Goal: Task Accomplishment & Management: Complete application form

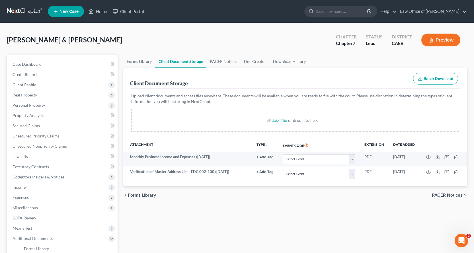
click at [68, 13] on span "New Case" at bounding box center [68, 11] width 19 height 4
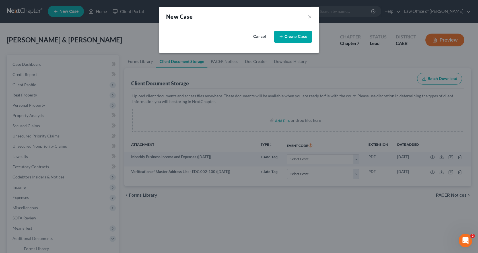
select select "8"
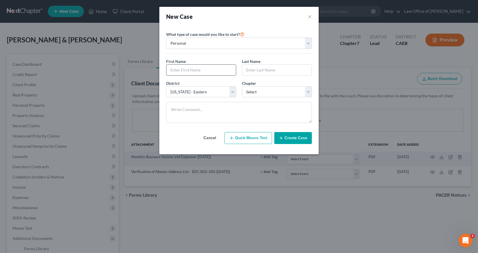
click at [195, 69] on input "text" at bounding box center [200, 70] width 69 height 11
type input "Kera"
type input "[PERSON_NAME]"
click at [261, 96] on select "Select 7 11 12 13" at bounding box center [277, 91] width 70 height 11
select select "0"
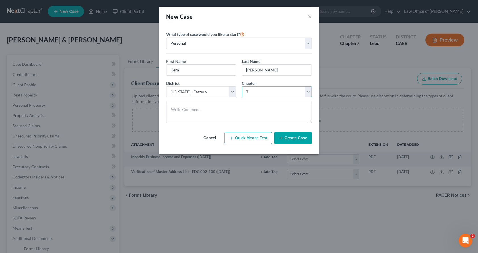
click at [242, 86] on select "Select 7 11 12 13" at bounding box center [277, 91] width 70 height 11
click at [292, 139] on button "Create Case" at bounding box center [293, 138] width 38 height 12
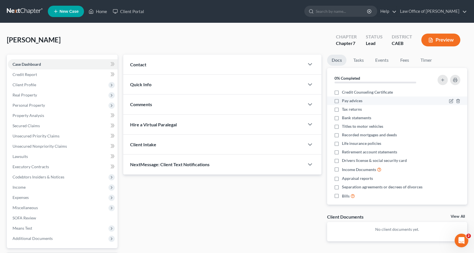
click at [342, 103] on label "Pay advices" at bounding box center [352, 101] width 20 height 6
click at [344, 102] on input "Pay advices" at bounding box center [346, 100] width 4 height 4
checkbox input "true"
click at [342, 109] on label "Tax returns" at bounding box center [352, 109] width 20 height 6
click at [344, 109] on input "Tax returns" at bounding box center [346, 108] width 4 height 4
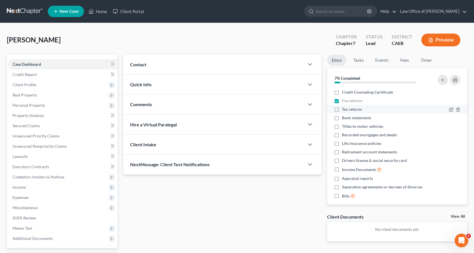
checkbox input "true"
click at [342, 127] on label "Titles to motor vehicles" at bounding box center [362, 126] width 41 height 6
click at [344, 127] on input "Titles to motor vehicles" at bounding box center [346, 125] width 4 height 4
checkbox input "true"
click at [342, 119] on label "Bank statements" at bounding box center [356, 118] width 29 height 6
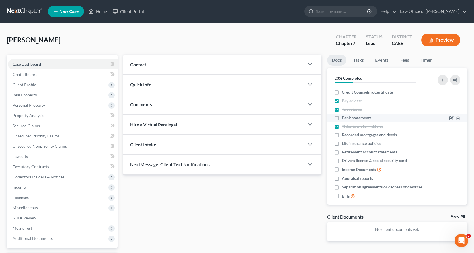
click at [344, 119] on input "Bank statements" at bounding box center [346, 117] width 4 height 4
checkbox input "true"
click at [342, 195] on label "Bills" at bounding box center [348, 196] width 13 height 7
click at [344, 195] on input "Bills" at bounding box center [346, 195] width 4 height 4
checkbox input "true"
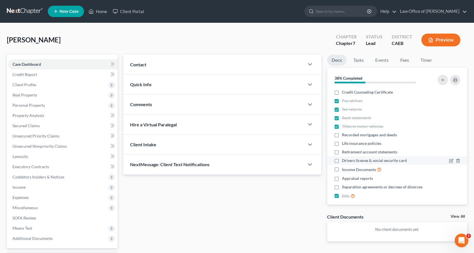
click at [342, 160] on label "Drivers license & social security card" at bounding box center [374, 161] width 65 height 6
click at [344, 160] on input "Drivers license & social security card" at bounding box center [346, 160] width 4 height 4
checkbox input "true"
click at [342, 169] on label "Income Documents" at bounding box center [362, 169] width 40 height 7
click at [344, 169] on input "Income Documents" at bounding box center [346, 168] width 4 height 4
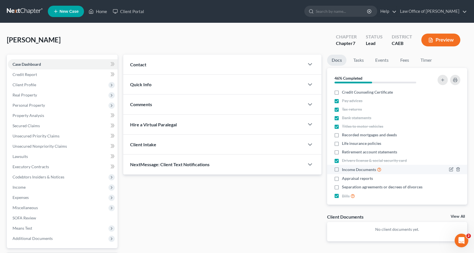
checkbox input "true"
click at [354, 60] on link "Tasks" at bounding box center [359, 60] width 20 height 11
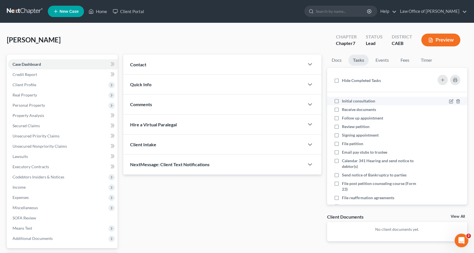
click at [342, 100] on label "Initial consultation" at bounding box center [361, 101] width 38 height 6
click at [344, 100] on input "Initial consultation" at bounding box center [346, 100] width 4 height 4
checkbox input "true"
click at [342, 110] on label "Receive documents" at bounding box center [361, 110] width 39 height 6
click at [344, 110] on input "Receive documents" at bounding box center [346, 109] width 4 height 4
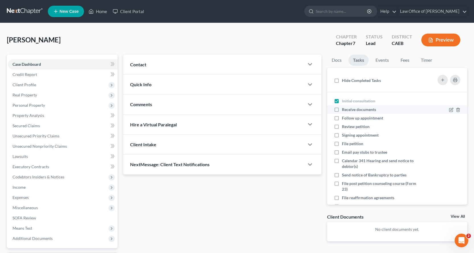
checkbox input "true"
click at [342, 119] on label "Follow up appointment" at bounding box center [365, 118] width 46 height 6
click at [344, 119] on input "Follow up appointment" at bounding box center [346, 117] width 4 height 4
checkbox input "true"
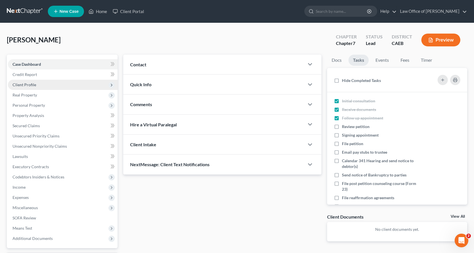
click at [18, 84] on span "Client Profile" at bounding box center [25, 84] width 24 height 5
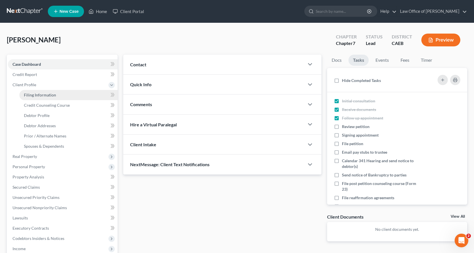
click at [34, 93] on span "Filing Information" at bounding box center [40, 94] width 32 height 5
select select "1"
select select "0"
select select "8"
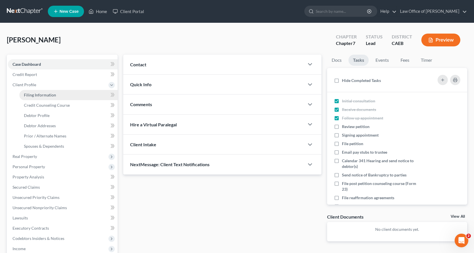
select select "4"
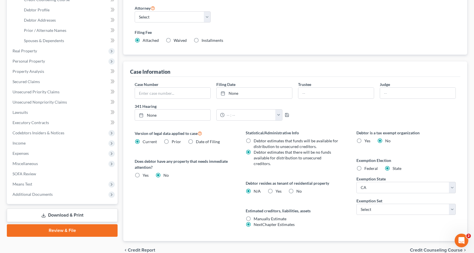
scroll to position [111, 0]
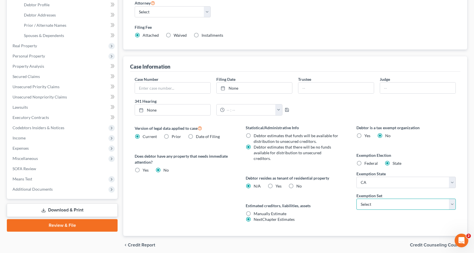
click at [370, 208] on select "Select 703 704" at bounding box center [405, 204] width 99 height 11
select select "0"
click at [356, 199] on select "Select 703 704" at bounding box center [405, 204] width 99 height 11
click at [275, 183] on label "Yes Yes" at bounding box center [278, 186] width 6 height 6
click at [278, 183] on input "Yes Yes" at bounding box center [280, 185] width 4 height 4
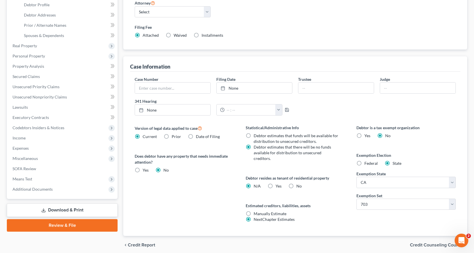
radio input "true"
radio input "false"
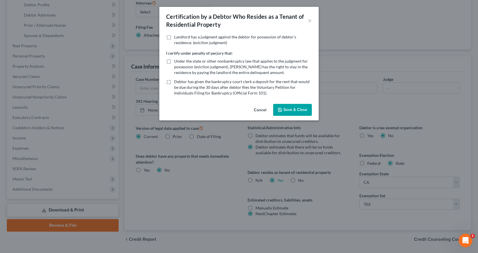
click at [285, 110] on button "Save & Close" at bounding box center [292, 110] width 39 height 12
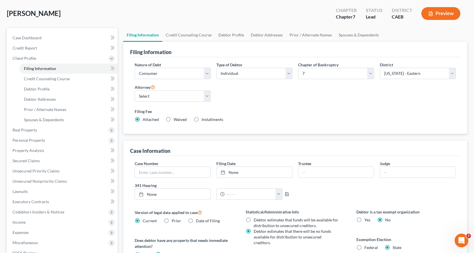
scroll to position [25, 0]
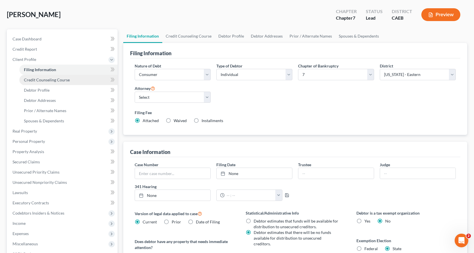
click at [50, 83] on link "Credit Counseling Course" at bounding box center [68, 80] width 98 height 10
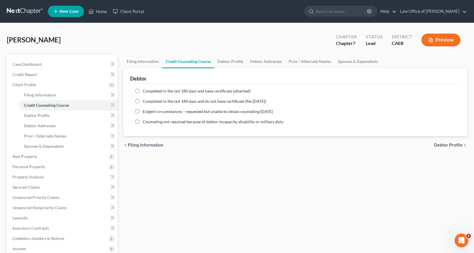
click at [143, 92] on label "Completed in the last 180 days and have certificate (attached)" at bounding box center [197, 91] width 108 height 6
click at [145, 92] on input "Completed in the last 180 days and have certificate (attached)" at bounding box center [147, 90] width 4 height 4
radio input "true"
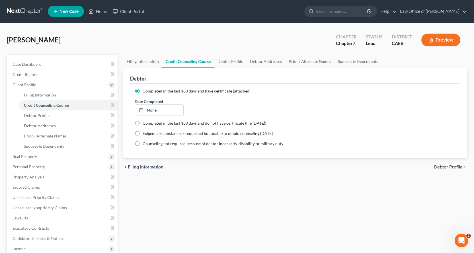
click at [454, 168] on span "Debtor Profile" at bounding box center [448, 167] width 28 height 5
select select "0"
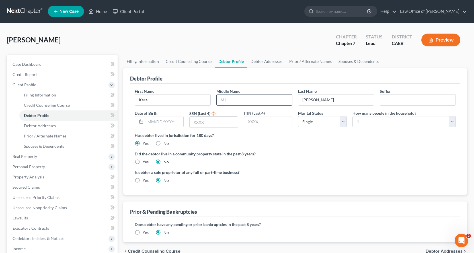
click at [252, 101] on input "text" at bounding box center [254, 99] width 75 height 11
click at [222, 101] on input "eve" at bounding box center [254, 99] width 75 height 11
type input "Eve"
click at [193, 122] on input "text" at bounding box center [213, 122] width 48 height 11
type input "8445"
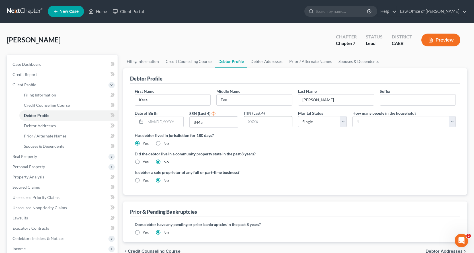
click at [267, 121] on input "text" at bounding box center [268, 121] width 48 height 11
click at [378, 123] on select "Select 1 2 3 4 5 6 7 8 9 10 11 12 13 14 15 16 17 18 19 20" at bounding box center [403, 121] width 103 height 11
select select "1"
click at [352, 116] on select "Select 1 2 3 4 5 6 7 8 9 10 11 12 13 14 15 16 17 18 19 20" at bounding box center [403, 121] width 103 height 11
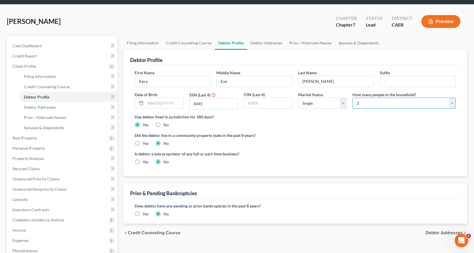
scroll to position [28, 0]
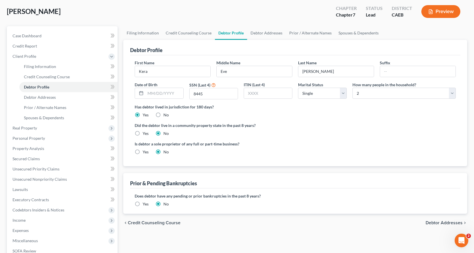
click at [143, 134] on label "Yes" at bounding box center [146, 134] width 6 height 6
click at [145, 134] on input "Yes" at bounding box center [147, 133] width 4 height 4
radio input "true"
radio input "false"
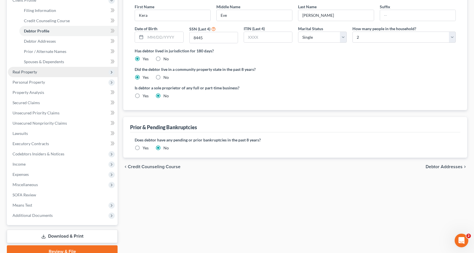
scroll to position [54, 0]
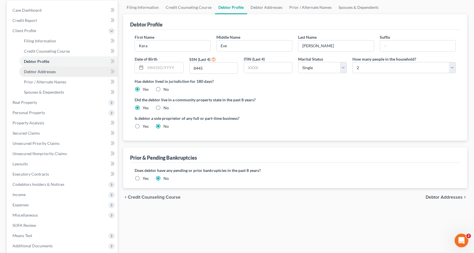
click at [39, 68] on link "Debtor Addresses" at bounding box center [68, 72] width 98 height 10
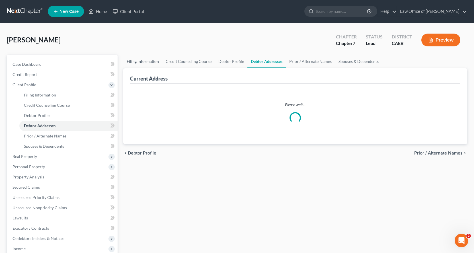
select select "0"
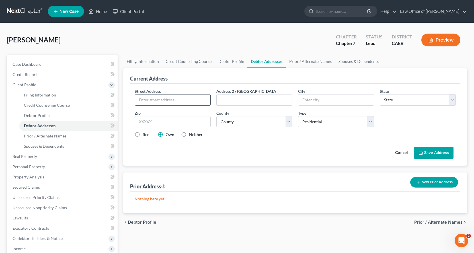
click at [166, 95] on input "text" at bounding box center [172, 99] width 75 height 11
click at [151, 100] on input "[STREET_ADDRESS]" at bounding box center [172, 99] width 75 height 11
type input "[STREET_ADDRESS]"
click at [309, 97] on input "text" at bounding box center [335, 99] width 75 height 11
type input "[GEOGRAPHIC_DATA]"
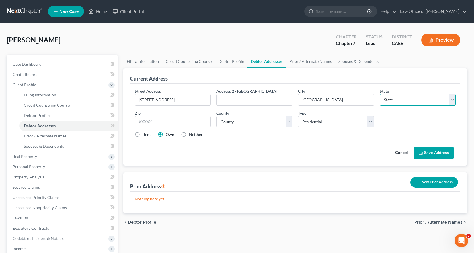
click at [413, 105] on select "State [US_STATE] AK AR AZ CA CO CT DE DC [GEOGRAPHIC_DATA] [GEOGRAPHIC_DATA] GU…" at bounding box center [418, 99] width 76 height 11
select select "4"
click at [380, 94] on select "State [US_STATE] AK AR AZ CA CO CT DE DC [GEOGRAPHIC_DATA] [GEOGRAPHIC_DATA] GU…" at bounding box center [418, 99] width 76 height 11
click at [155, 121] on input "text" at bounding box center [173, 121] width 76 height 11
type input "95628"
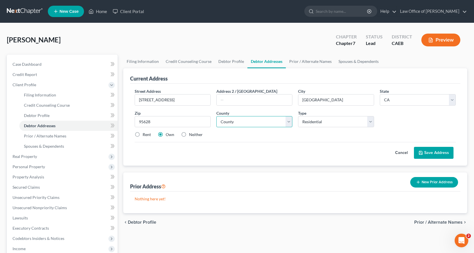
click at [249, 127] on select "County [GEOGRAPHIC_DATA] [GEOGRAPHIC_DATA] [GEOGRAPHIC_DATA] [GEOGRAPHIC_DATA] …" at bounding box center [254, 121] width 76 height 11
select select "33"
click at [216, 116] on select "County [GEOGRAPHIC_DATA] [GEOGRAPHIC_DATA] [GEOGRAPHIC_DATA] [GEOGRAPHIC_DATA] …" at bounding box center [254, 121] width 76 height 11
click at [143, 133] on label "Rent" at bounding box center [147, 135] width 8 height 6
click at [145, 133] on input "Rent" at bounding box center [147, 134] width 4 height 4
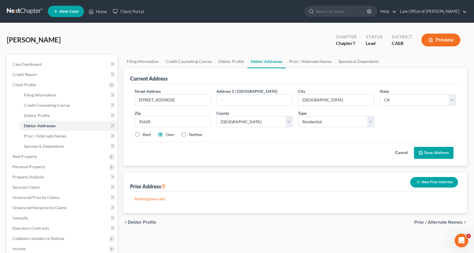
radio input "true"
click at [434, 157] on button "Save Address" at bounding box center [434, 153] width 40 height 12
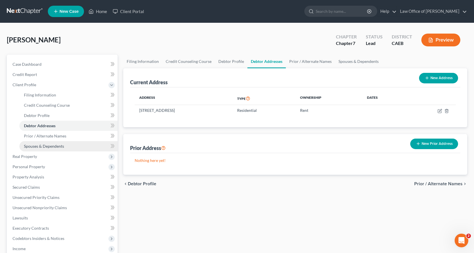
click at [57, 148] on span "Spouses & Dependents" at bounding box center [44, 146] width 40 height 5
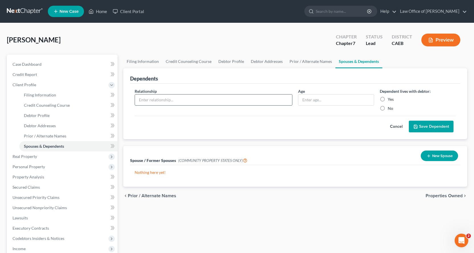
click at [164, 100] on input "text" at bounding box center [213, 99] width 157 height 11
type input "Minor Child"
click at [336, 99] on input "text" at bounding box center [335, 99] width 75 height 11
type input "11"
click at [388, 99] on label "Yes" at bounding box center [391, 99] width 6 height 6
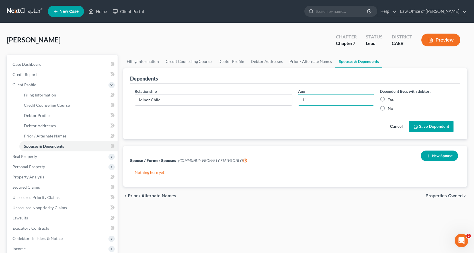
click at [390, 99] on input "Yes" at bounding box center [392, 98] width 4 height 4
radio input "true"
click at [432, 126] on button "Save Dependent" at bounding box center [431, 127] width 45 height 12
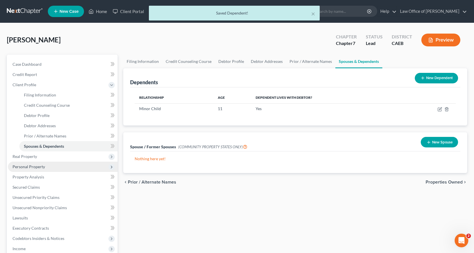
click at [26, 166] on span "Personal Property" at bounding box center [29, 166] width 32 height 5
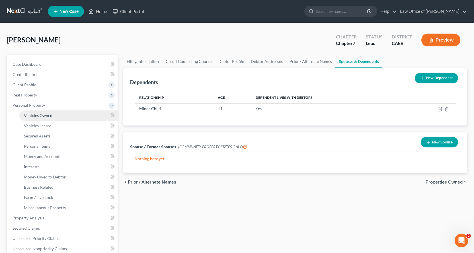
click at [42, 115] on span "Vehicles Owned" at bounding box center [38, 115] width 28 height 5
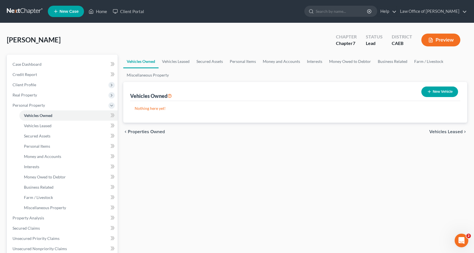
click at [455, 90] on button "New Vehicle" at bounding box center [439, 91] width 37 height 11
select select "0"
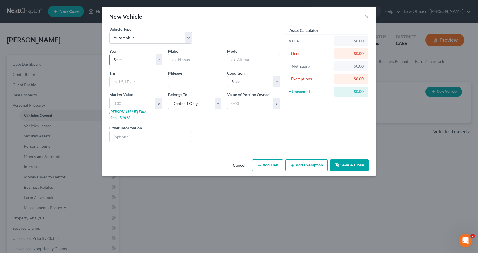
click at [145, 57] on select "Select 2026 2025 2024 2023 2022 2021 2020 2019 2018 2017 2016 2015 2014 2013 20…" at bounding box center [135, 59] width 53 height 11
select select "10"
click at [109, 54] on select "Select 2026 2025 2024 2023 2022 2021 2020 2019 2018 2017 2016 2015 2014 2013 20…" at bounding box center [135, 59] width 53 height 11
click at [189, 61] on input "text" at bounding box center [194, 59] width 53 height 11
type input "Subaru"
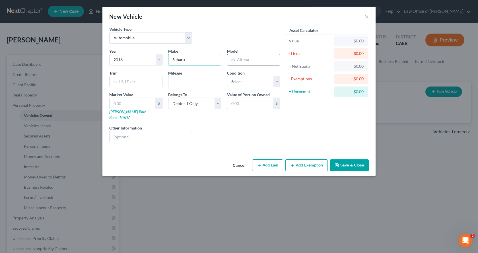
click at [237, 58] on input "text" at bounding box center [253, 59] width 53 height 11
type input "Forester"
click at [197, 86] on input "text" at bounding box center [194, 81] width 53 height 11
type input "136,300"
click at [324, 162] on button "Add Exemption" at bounding box center [306, 165] width 42 height 12
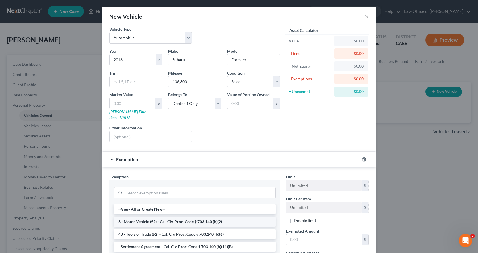
click at [160, 217] on li "3 - Motor Vehicle (S2) - Cal. Civ. Proc. Code § 703.140 (b)(2)" at bounding box center [195, 222] width 162 height 10
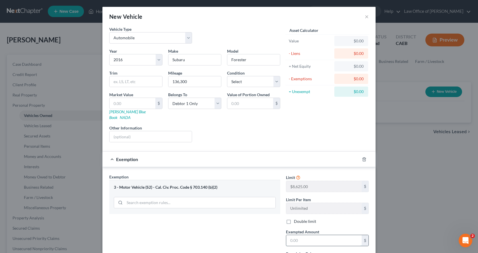
click at [297, 235] on input "text" at bounding box center [323, 240] width 75 height 11
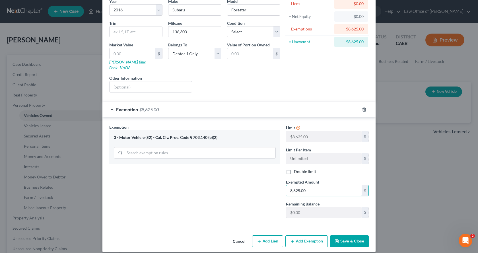
type input "8,625.00"
drag, startPoint x: 252, startPoint y: 240, endPoint x: 265, endPoint y: 240, distance: 12.8
click at [252, 240] on button "Add Lien" at bounding box center [267, 241] width 31 height 12
select select "0"
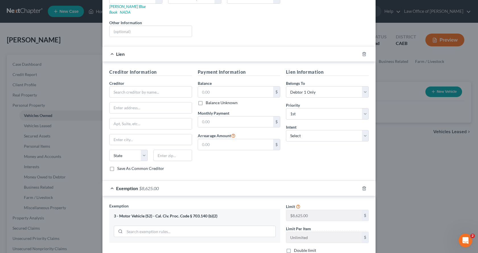
scroll to position [107, 0]
click at [363, 51] on icon "button" at bounding box center [364, 53] width 3 height 4
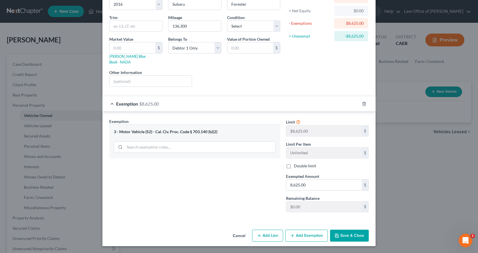
scroll to position [50, 0]
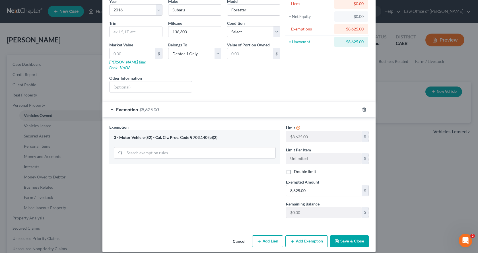
click at [353, 235] on button "Save & Close" at bounding box center [349, 241] width 39 height 12
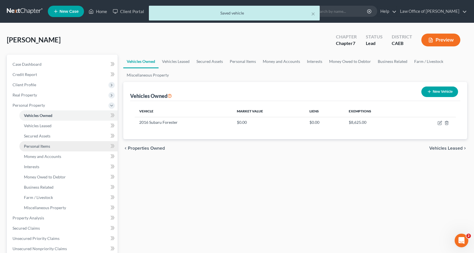
click at [41, 146] on span "Personal Items" at bounding box center [37, 146] width 26 height 5
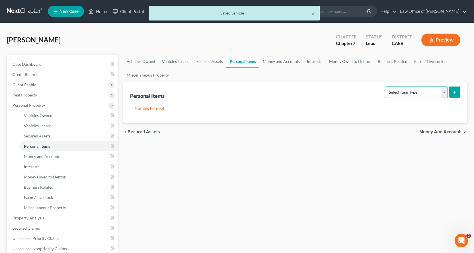
click at [446, 95] on select "Select Item Type Clothing Collectibles Of Value Electronics Firearms Household …" at bounding box center [415, 91] width 63 height 11
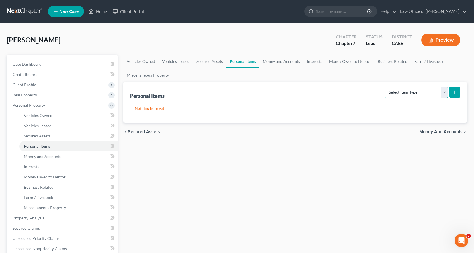
select select "household_goods"
click at [385, 86] on select "Select Item Type Clothing Collectibles Of Value Electronics Firearms Household …" at bounding box center [415, 91] width 63 height 11
click at [457, 95] on button "submit" at bounding box center [454, 91] width 11 height 11
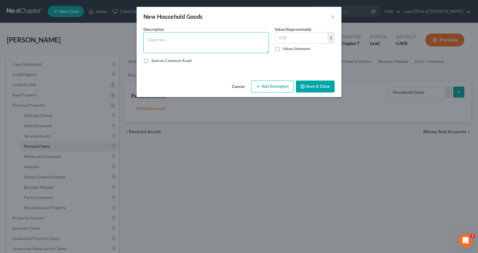
click at [154, 41] on textarea at bounding box center [205, 42] width 125 height 21
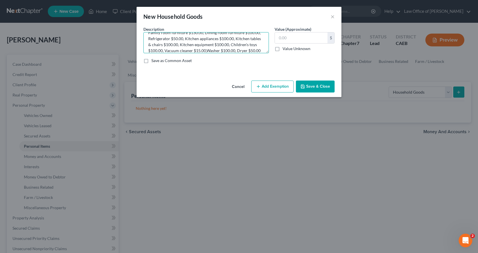
scroll to position [19, 0]
click at [205, 51] on textarea "Bedroom furniture $310.00, Living room furniture $500.00, Family room furniture…" at bounding box center [205, 42] width 125 height 21
click at [190, 48] on textarea "Bedroom furniture $310.00, Living room furniture $500.00, Family room furniture…" at bounding box center [205, 42] width 125 height 21
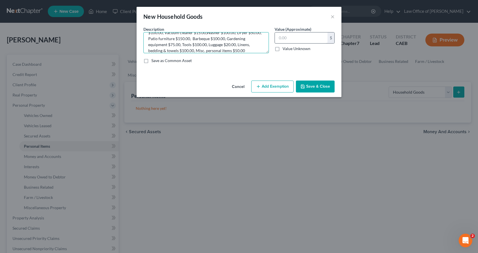
type textarea "Bedroom furniture $310.00, Living room furniture $500.00, Family room furniture…"
click at [275, 40] on input "text" at bounding box center [301, 37] width 53 height 11
type input "2,230.00"
click at [283, 82] on button "Add Exemption" at bounding box center [272, 87] width 42 height 12
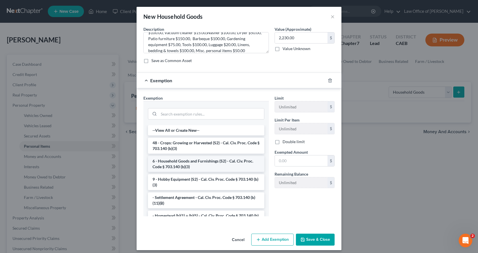
click at [229, 162] on li "6 - Household Goods and Furnishings (S2) - Cal. Civ. Proc. Code § 703.140 (b)(3)" at bounding box center [206, 164] width 116 height 16
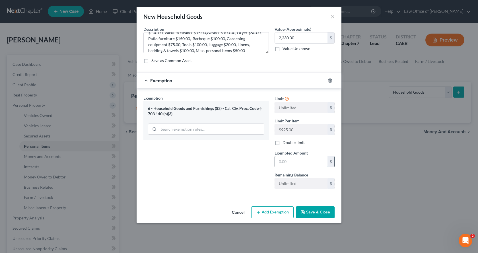
click at [293, 162] on input "text" at bounding box center [301, 161] width 53 height 11
type input "2,230.00"
click at [321, 215] on button "Save & Close" at bounding box center [315, 212] width 39 height 12
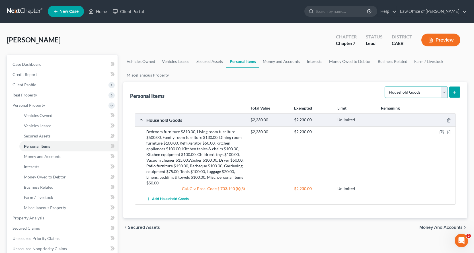
click at [447, 94] on select "Select Item Type Clothing Collectibles Of Value Electronics Firearms Household …" at bounding box center [415, 91] width 63 height 11
select select "electronics"
click at [385, 86] on select "Select Item Type Clothing Collectibles Of Value Electronics Firearms Household …" at bounding box center [415, 91] width 63 height 11
click at [457, 93] on button "submit" at bounding box center [454, 91] width 11 height 11
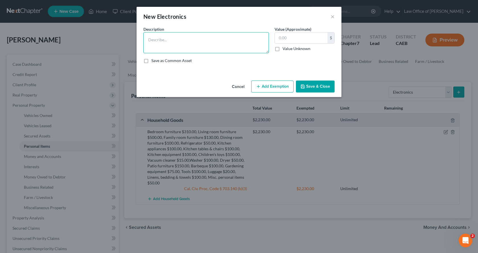
click at [156, 39] on textarea at bounding box center [205, 42] width 125 height 21
click at [161, 51] on textarea "3 TVs $150.00, VCR $10.00, DVD Player $15.00, Video games & players $50.00, Rad…" at bounding box center [205, 42] width 125 height 21
click at [180, 51] on textarea "3 TVs $150.00, VCR $10.00, DVD Player $15.00, Video games & players $50.00, Rad…" at bounding box center [205, 42] width 125 height 21
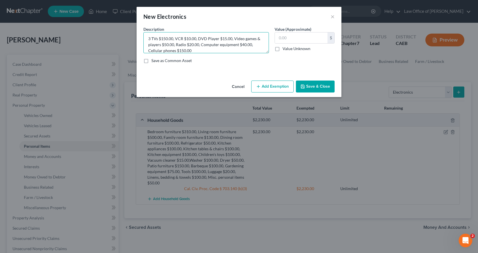
click at [147, 49] on textarea "3 TVs $150.00, VCR $10.00, DVD Player $15.00, Video games & players $50.00, Rad…" at bounding box center [205, 42] width 125 height 21
click at [199, 49] on textarea "3 TVs $150.00, VCR $10.00, DVD Player $15.00, Video games & players $50.00, Rad…" at bounding box center [205, 42] width 125 height 21
type textarea "3 TVs $150.00, VCR $10.00, DVD Player $15.00, Video games & players $50.00, Rad…"
click at [282, 38] on input "text" at bounding box center [301, 37] width 53 height 11
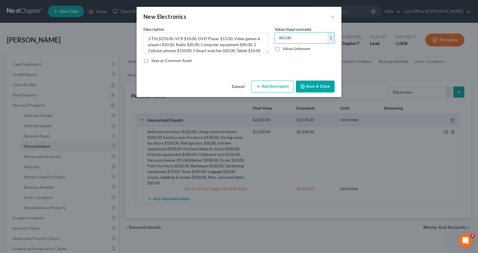
type input "465.00"
click at [271, 88] on button "Add Exemption" at bounding box center [272, 87] width 42 height 12
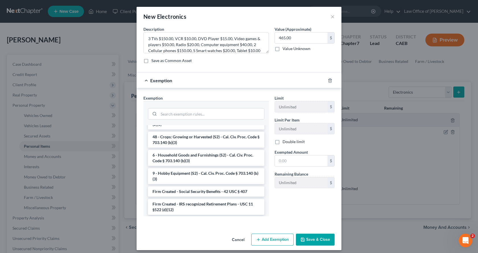
scroll to position [484, 0]
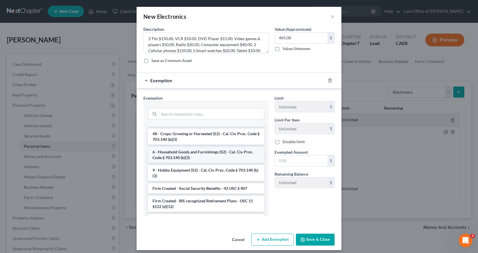
click at [178, 163] on li "6 - Household Goods and Furnishings (S2) - Cal. Civ. Proc. Code § 703.140 (b)(3)" at bounding box center [206, 155] width 116 height 16
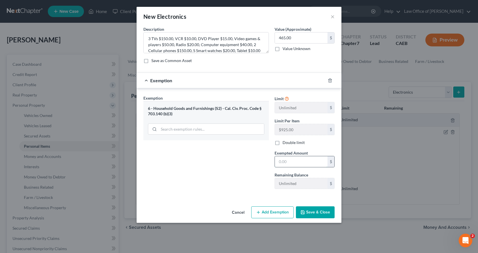
click at [297, 164] on input "text" at bounding box center [301, 161] width 53 height 11
type input "465.00"
click at [316, 213] on button "Save & Close" at bounding box center [315, 212] width 39 height 12
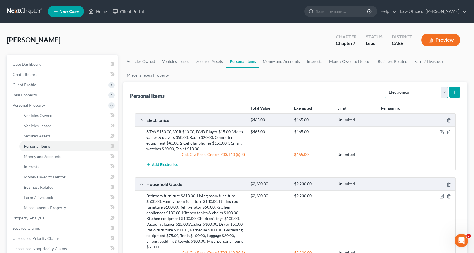
click at [434, 95] on select "Select Item Type Clothing Collectibles Of Value Electronics Firearms Household …" at bounding box center [415, 91] width 63 height 11
select select "collectibles_of_value"
click at [385, 86] on select "Select Item Type Clothing Collectibles Of Value Electronics Firearms Household …" at bounding box center [415, 91] width 63 height 11
click at [454, 94] on icon "submit" at bounding box center [454, 92] width 5 height 5
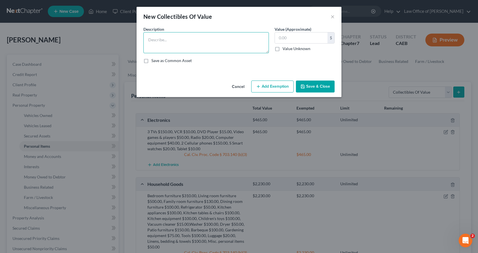
click at [162, 37] on textarea at bounding box center [205, 42] width 125 height 21
click at [158, 42] on textarea at bounding box center [205, 42] width 125 height 21
type textarea "CDs $5.00, DVDs $5.00, Figurines $5.00, Books $200.00,"
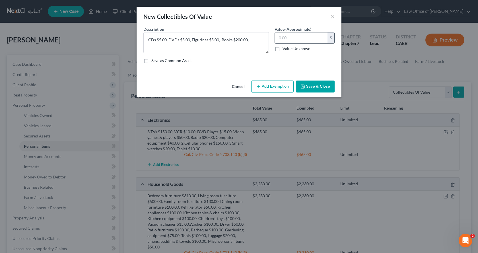
click at [285, 40] on input "text" at bounding box center [301, 37] width 53 height 11
type input "215.00"
click at [275, 91] on button "Add Exemption" at bounding box center [272, 87] width 42 height 12
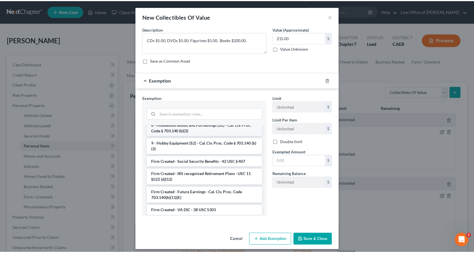
scroll to position [497, 0]
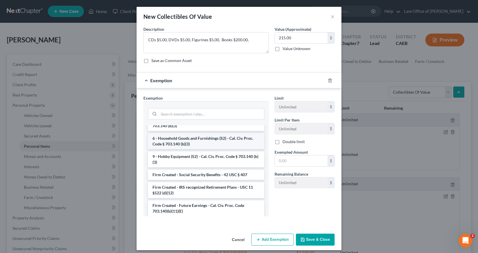
click at [180, 149] on li "6 - Household Goods and Furnishings (S2) - Cal. Civ. Proc. Code § 703.140 (b)(3)" at bounding box center [206, 141] width 116 height 16
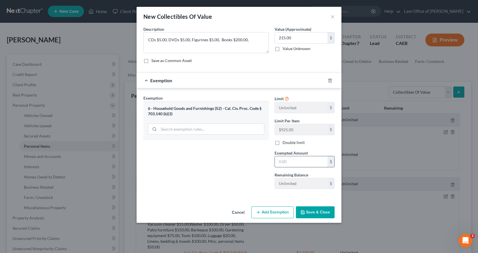
click at [283, 161] on input "text" at bounding box center [301, 161] width 53 height 11
click at [282, 163] on input "205.00" at bounding box center [301, 161] width 53 height 11
type input "215.00"
click at [329, 215] on button "Save & Close" at bounding box center [315, 212] width 39 height 12
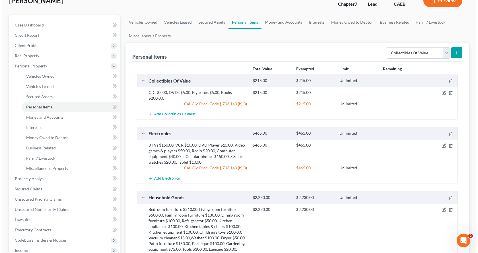
scroll to position [0, 0]
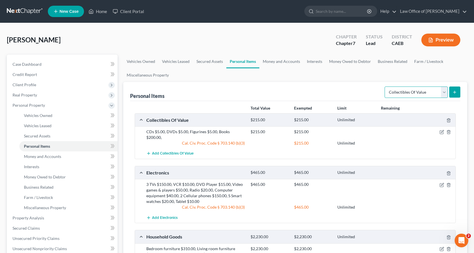
click at [405, 87] on select "Select Item Type Clothing Collectibles Of Value Electronics Firearms Household …" at bounding box center [415, 91] width 63 height 11
select select "sports_and_hobby_equipment"
click at [385, 86] on select "Select Item Type Clothing Collectibles Of Value Electronics Firearms Household …" at bounding box center [415, 91] width 63 height 11
click at [455, 86] on button "submit" at bounding box center [454, 91] width 11 height 11
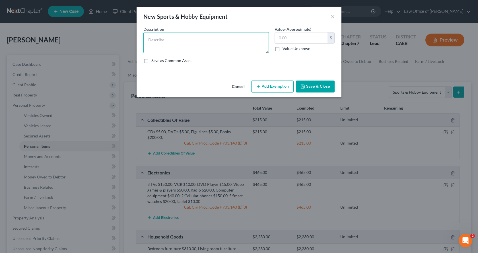
click at [157, 36] on textarea at bounding box center [205, 42] width 125 height 21
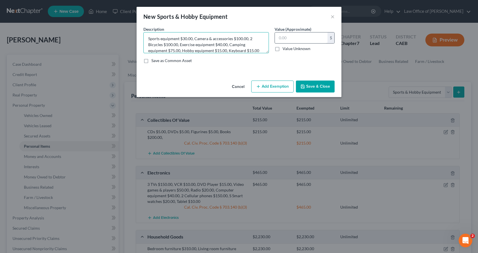
type textarea "Sports equipment $30.00, Camera & accessories $100.00, 2 Bicycles $100.00, Exer…"
click at [281, 39] on input "text" at bounding box center [301, 37] width 53 height 11
type input "375.00"
click at [283, 88] on button "Add Exemption" at bounding box center [272, 87] width 42 height 12
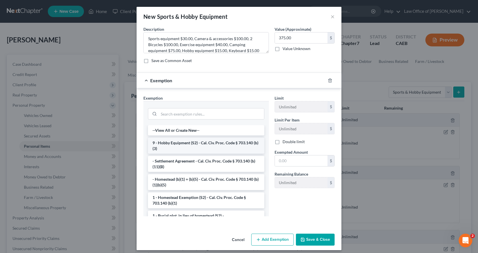
click at [179, 145] on li "9 - Hobby Equipment (S2) - Cal. Civ. Proc. Code § 703.140 (b)(3)" at bounding box center [206, 146] width 116 height 16
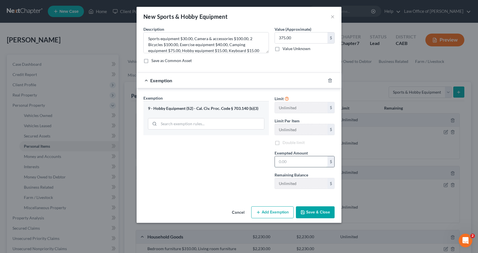
click at [297, 165] on input "text" at bounding box center [301, 161] width 53 height 11
type input "375.00"
click at [327, 209] on button "Save & Close" at bounding box center [315, 212] width 39 height 12
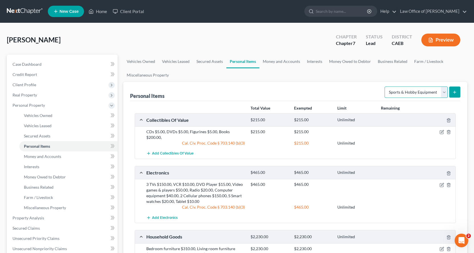
click at [442, 97] on select "Select Item Type Clothing Collectibles Of Value Electronics Firearms Household …" at bounding box center [415, 91] width 63 height 11
select select "clothing"
click at [385, 86] on select "Select Item Type Clothing Collectibles Of Value Electronics Firearms Household …" at bounding box center [415, 91] width 63 height 11
click at [454, 90] on icon "submit" at bounding box center [454, 92] width 5 height 5
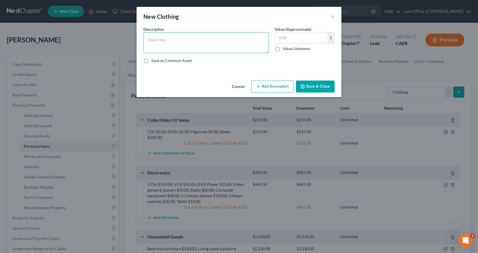
click at [170, 40] on textarea at bounding box center [205, 42] width 125 height 21
click at [150, 40] on textarea "CLothing" at bounding box center [205, 42] width 125 height 21
type textarea "Clothing"
click at [303, 40] on input "text" at bounding box center [301, 37] width 53 height 11
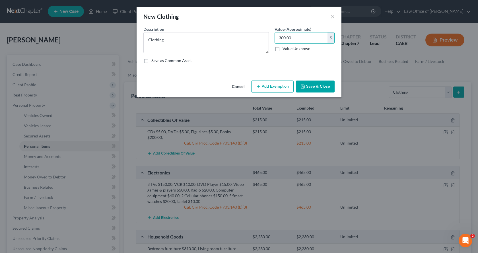
type input "300.00"
click at [271, 86] on button "Add Exemption" at bounding box center [272, 87] width 42 height 12
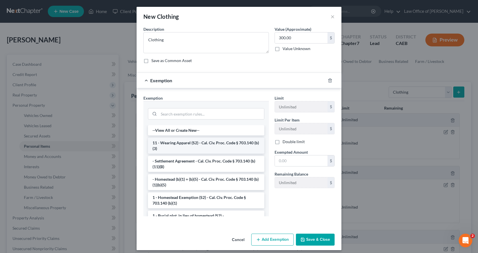
click at [188, 145] on li "11 - Wearing Apparel (S2) - Cal. Civ. Proc. Code § 703.140 (b)(3)" at bounding box center [206, 146] width 116 height 16
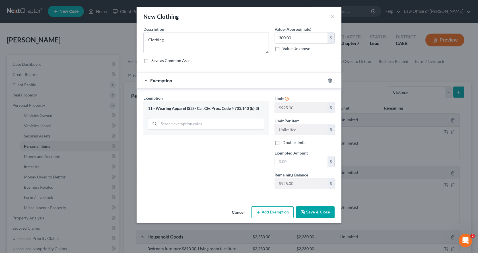
click at [290, 154] on span "Exempted Amount" at bounding box center [291, 153] width 33 height 5
click at [294, 161] on input "text" at bounding box center [301, 161] width 53 height 11
type input "300.00"
click at [316, 213] on button "Save & Close" at bounding box center [315, 212] width 39 height 12
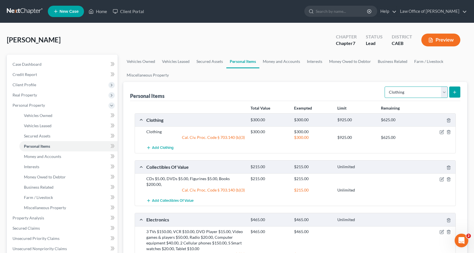
click at [423, 89] on select "Select Item Type Clothing Collectibles Of Value Electronics Firearms Household …" at bounding box center [415, 91] width 63 height 11
select select "jewelry"
click at [385, 86] on select "Select Item Type Clothing Collectibles Of Value Electronics Firearms Household …" at bounding box center [415, 91] width 63 height 11
click at [449, 94] on button "submit" at bounding box center [454, 91] width 11 height 11
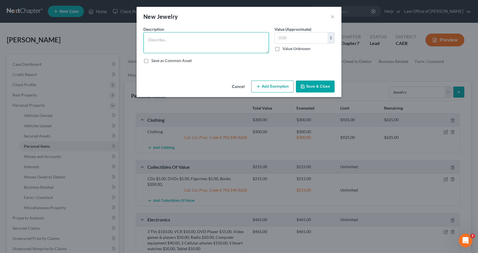
click at [157, 43] on textarea at bounding box center [205, 42] width 125 height 21
type textarea "4 Watches $20.00, Engagement ring $2,500.00,Misc. costume jewelry $500.00"
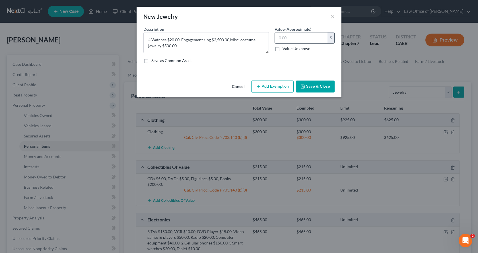
click at [290, 41] on input "text" at bounding box center [301, 37] width 53 height 11
type input "3,020.00"
click at [278, 87] on button "Add Exemption" at bounding box center [272, 87] width 42 height 12
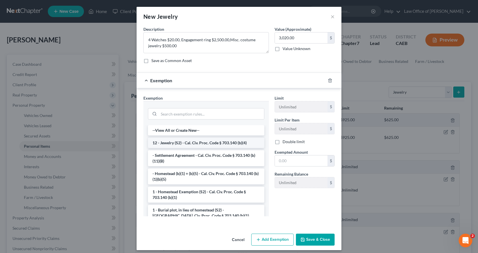
click at [169, 143] on li "12 - Jewelry (S2) - Cal. Civ. Proc. Code § 703.140 (b)(4)" at bounding box center [206, 143] width 116 height 10
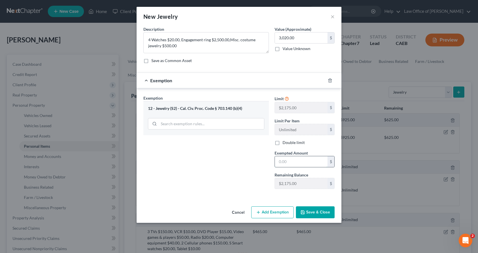
click at [299, 159] on input "text" at bounding box center [301, 161] width 53 height 11
type input "2,175.00"
click at [285, 213] on button "Add Exemption" at bounding box center [272, 212] width 42 height 12
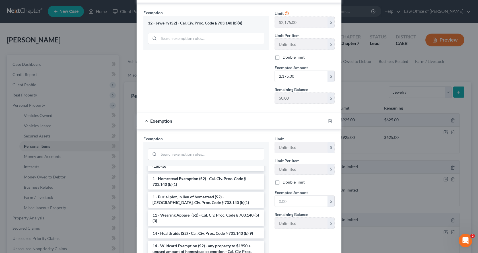
scroll to position [85, 0]
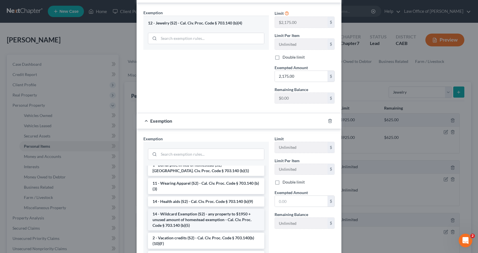
click at [177, 221] on li "14 - Wildcard Exemption (S2) - any property to $1950 + unused amount of homeste…" at bounding box center [206, 220] width 116 height 22
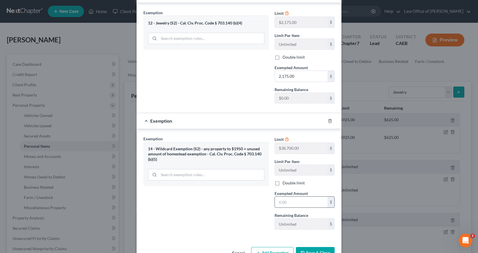
click at [287, 205] on input "text" at bounding box center [301, 202] width 53 height 11
type input "0.00"
click at [320, 252] on button "Save & Close" at bounding box center [315, 253] width 39 height 12
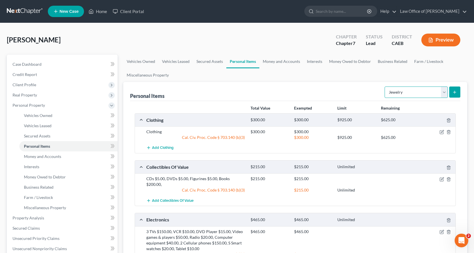
click at [395, 96] on select "Select Item Type Clothing Collectibles Of Value Electronics Firearms Household …" at bounding box center [415, 91] width 63 height 11
select select "pets"
click at [385, 86] on select "Select Item Type Clothing Collectibles Of Value Electronics Firearms Household …" at bounding box center [415, 91] width 63 height 11
click at [455, 89] on button "submit" at bounding box center [454, 91] width 11 height 11
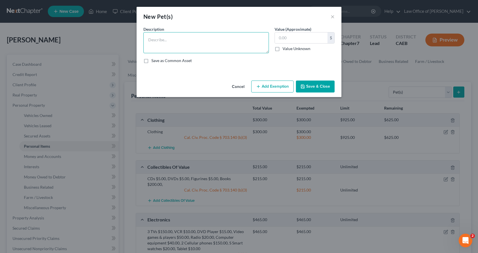
click at [171, 40] on textarea at bounding box center [205, 42] width 125 height 21
type textarea "2 Domestic short hair cats $165.00, 2 Dogs (1 Husky) $300.00"
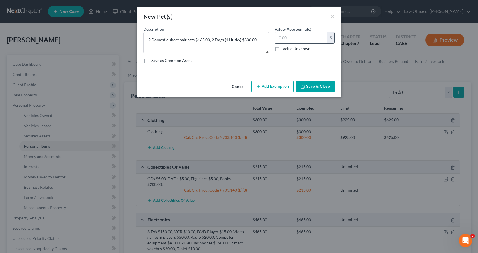
click at [296, 41] on input "text" at bounding box center [301, 37] width 53 height 11
type input "465.00"
click at [267, 88] on button "Add Exemption" at bounding box center [272, 87] width 42 height 12
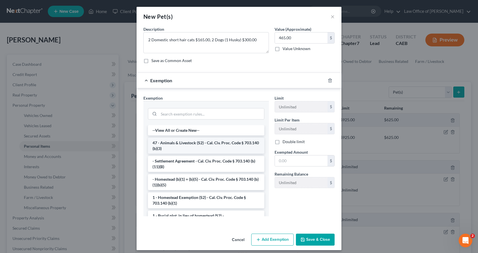
click at [174, 149] on li "47 - Animals & Livestock (S2) - Cal. Civ. Proc. Code § 703.140 (b)(3)" at bounding box center [206, 146] width 116 height 16
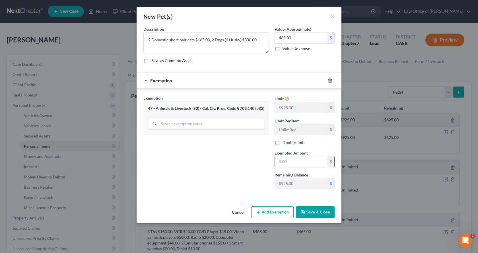
click at [283, 162] on input "text" at bounding box center [301, 161] width 53 height 11
type input "3,700.00"
click at [322, 214] on button "Save & Close" at bounding box center [315, 212] width 39 height 12
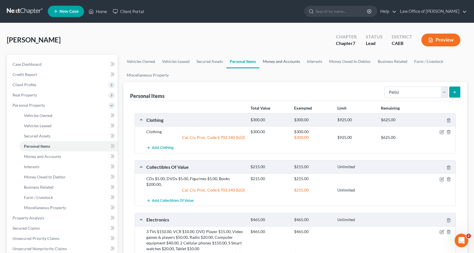
click at [282, 59] on link "Money and Accounts" at bounding box center [281, 62] width 44 height 14
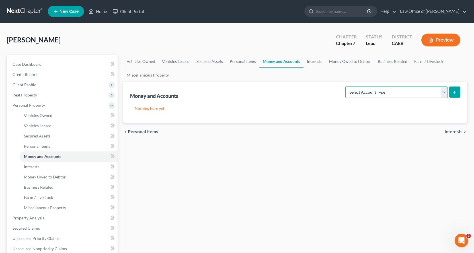
click at [398, 97] on select "Select Account Type Brokerage Cash on Hand Certificates of Deposit Checking Acc…" at bounding box center [396, 91] width 102 height 11
select select "cash_on_hand"
click at [346, 86] on select "Select Account Type Brokerage Cash on Hand Certificates of Deposit Checking Acc…" at bounding box center [396, 91] width 102 height 11
click at [457, 93] on button "submit" at bounding box center [454, 91] width 11 height 11
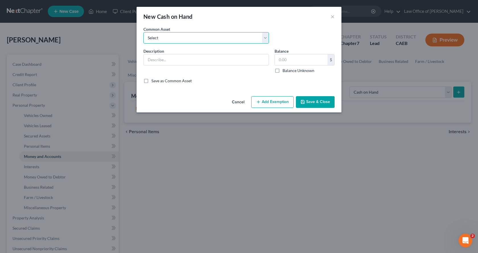
click at [179, 39] on select "Select Cash on Hand" at bounding box center [205, 37] width 125 height 11
select select "0"
click at [143, 32] on select "Select Cash on Hand" at bounding box center [205, 37] width 125 height 11
type input "Cash on Hand"
click at [172, 60] on input "Cash on Hand" at bounding box center [206, 59] width 125 height 11
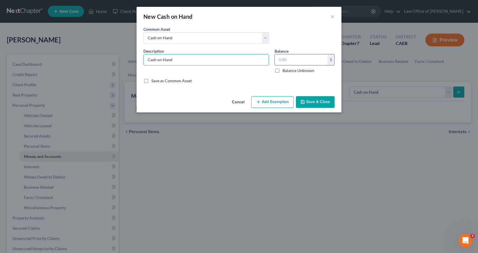
click at [278, 64] on input "text" at bounding box center [301, 59] width 53 height 11
type input "1.00"
click at [279, 104] on button "Add Exemption" at bounding box center [272, 102] width 42 height 12
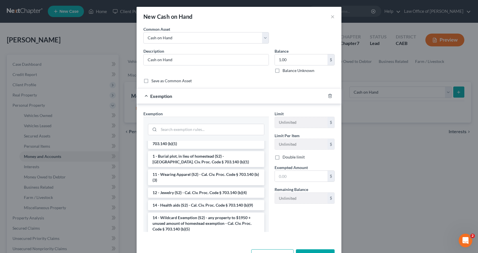
scroll to position [85, 0]
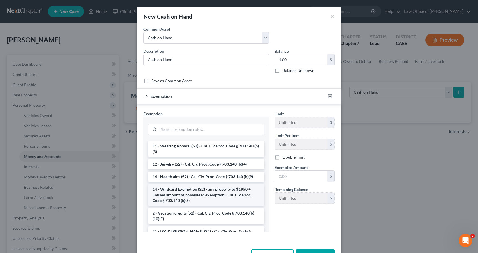
click at [168, 188] on li "14 - Wildcard Exemption (S2) - any property to $1950 + unused amount of homeste…" at bounding box center [206, 195] width 116 height 22
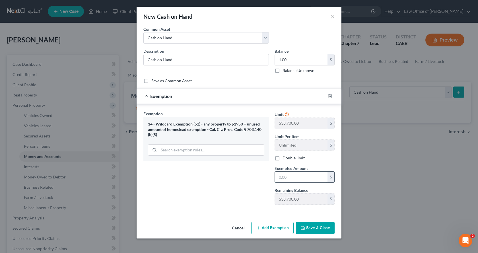
click at [286, 182] on input "text" at bounding box center [301, 177] width 53 height 11
type input "0.00"
click at [312, 227] on button "Save & Close" at bounding box center [315, 228] width 39 height 12
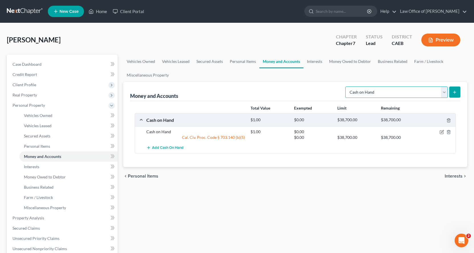
click at [383, 93] on select "Select Account Type Brokerage Cash on Hand Certificates of Deposit Checking Acc…" at bounding box center [396, 91] width 102 height 11
select select "checking"
click at [346, 86] on select "Select Account Type Brokerage Cash on Hand Certificates of Deposit Checking Acc…" at bounding box center [396, 91] width 102 height 11
click at [457, 91] on button "submit" at bounding box center [454, 91] width 11 height 11
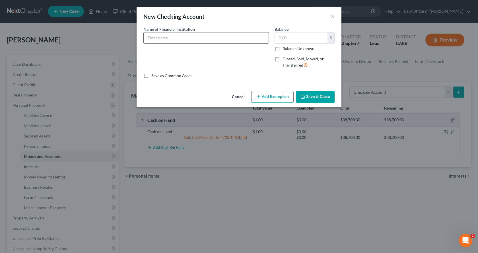
click at [164, 32] on div at bounding box center [205, 37] width 125 height 11
click at [166, 37] on input "text" at bounding box center [206, 37] width 125 height 11
drag, startPoint x: 188, startPoint y: 39, endPoint x: 191, endPoint y: 41, distance: 3.2
click at [189, 39] on input "Golden 1 Credit Union 7609" at bounding box center [206, 37] width 125 height 11
click at [189, 40] on input "Golden 1 Credit Union 7609" at bounding box center [206, 37] width 125 height 11
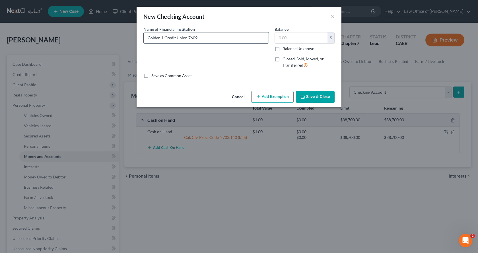
click at [187, 38] on input "Golden 1 Credit Union 7609" at bounding box center [206, 37] width 125 height 11
type input "Golden 1 Credit Union Checking 7609"
click at [277, 96] on button "Add Exemption" at bounding box center [272, 97] width 42 height 12
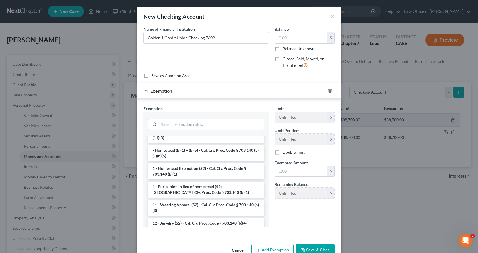
scroll to position [57, 0]
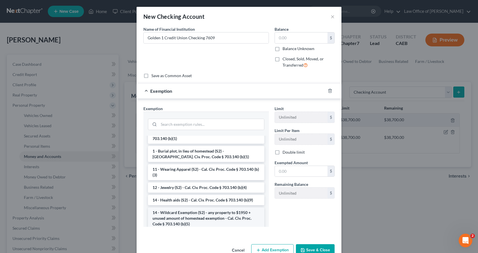
click at [179, 219] on li "14 - Wildcard Exemption (S2) - any property to $1950 + unused amount of homeste…" at bounding box center [206, 218] width 116 height 22
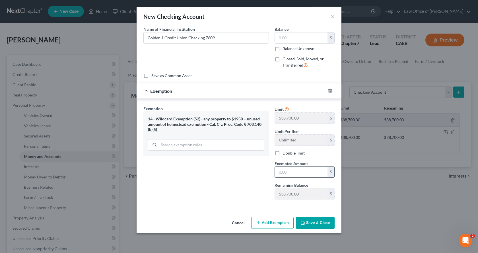
click at [282, 175] on input "text" at bounding box center [301, 172] width 53 height 11
type input "0.00"
click at [318, 226] on button "Save & Close" at bounding box center [315, 223] width 39 height 12
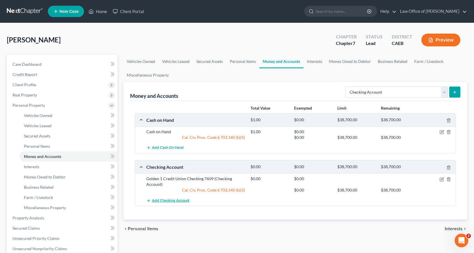
click at [164, 198] on button "Add Checking Account" at bounding box center [167, 200] width 43 height 11
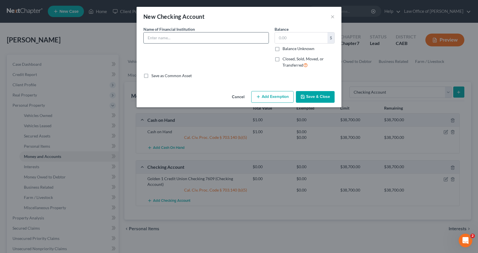
click at [157, 37] on input "text" at bounding box center [206, 37] width 125 height 11
type input "Golden1 Credit Union Checking 6509"
click at [283, 99] on button "Add Exemption" at bounding box center [272, 97] width 42 height 12
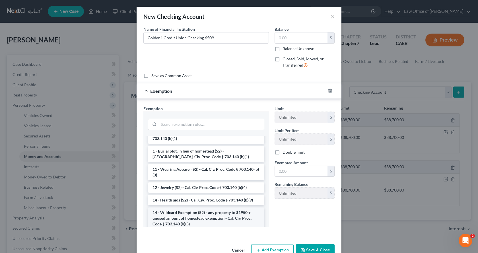
click at [192, 219] on li "14 - Wildcard Exemption (S2) - any property to $1950 + unused amount of homeste…" at bounding box center [206, 218] width 116 height 22
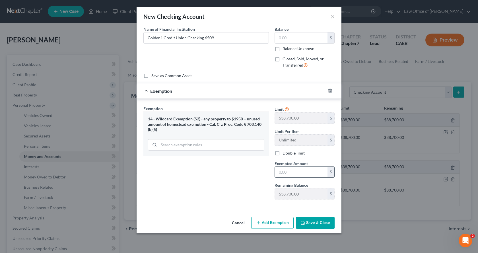
drag, startPoint x: 285, startPoint y: 173, endPoint x: 296, endPoint y: 176, distance: 12.0
click at [285, 173] on input "text" at bounding box center [301, 172] width 53 height 11
type input "0.00"
click at [325, 219] on button "Save & Close" at bounding box center [315, 223] width 39 height 12
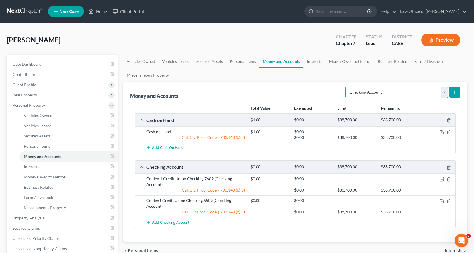
click at [368, 90] on select "Select Account Type Brokerage Cash on Hand Certificates of Deposit Checking Acc…" at bounding box center [396, 91] width 102 height 11
select select "other"
click at [346, 86] on select "Select Account Type Brokerage Cash on Hand Certificates of Deposit Checking Acc…" at bounding box center [396, 91] width 102 height 11
click at [453, 95] on button "submit" at bounding box center [454, 91] width 11 height 11
click at [306, 61] on link "Interests" at bounding box center [314, 62] width 22 height 14
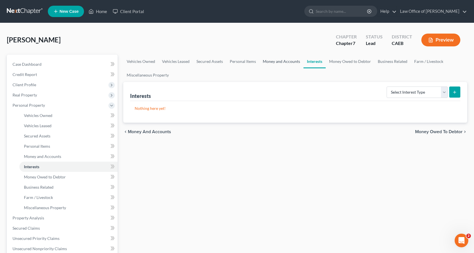
click at [285, 62] on link "Money and Accounts" at bounding box center [281, 62] width 44 height 14
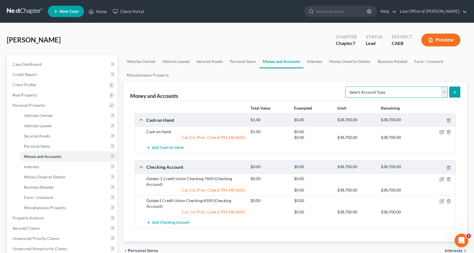
click at [393, 96] on select "Select Account Type Brokerage Cash on Hand Certificates of Deposit Checking Acc…" at bounding box center [396, 91] width 102 height 11
select select "other"
click at [346, 86] on select "Select Account Type Brokerage Cash on Hand Certificates of Deposit Checking Acc…" at bounding box center [396, 91] width 102 height 11
click at [451, 94] on button "submit" at bounding box center [454, 91] width 11 height 11
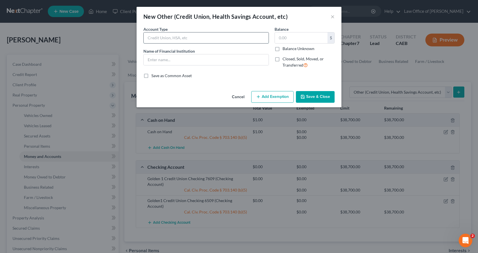
click at [171, 41] on input "text" at bounding box center [206, 37] width 125 height 11
type input "VENMO"
click at [172, 60] on input "text" at bounding box center [206, 59] width 125 height 11
type input "VENMO"
click at [283, 96] on button "Add Exemption" at bounding box center [272, 97] width 42 height 12
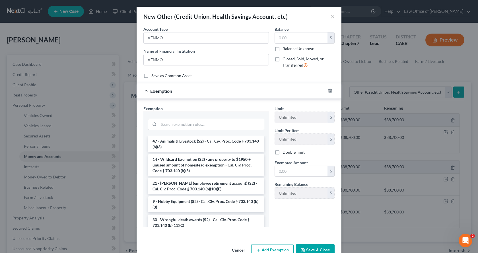
scroll to position [341, 0]
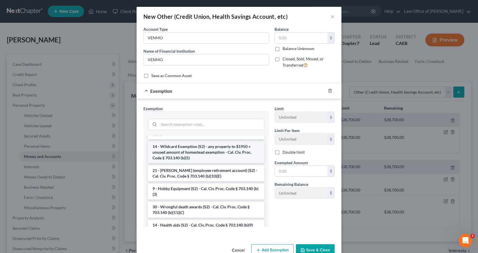
click at [173, 163] on li "14 - Wildcard Exemption (S2) - any property to $1950 + unused amount of homeste…" at bounding box center [206, 152] width 116 height 22
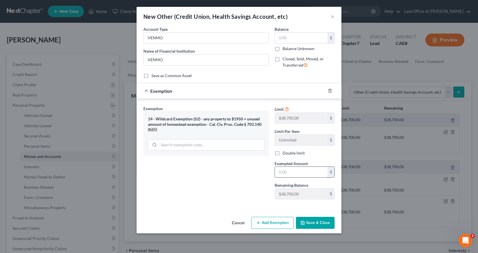
click at [294, 174] on input "text" at bounding box center [301, 172] width 53 height 11
type input "0.00"
click at [312, 229] on div "Cancel Add Exemption Save & Close" at bounding box center [239, 224] width 205 height 19
click at [313, 222] on button "Save & Close" at bounding box center [315, 223] width 39 height 12
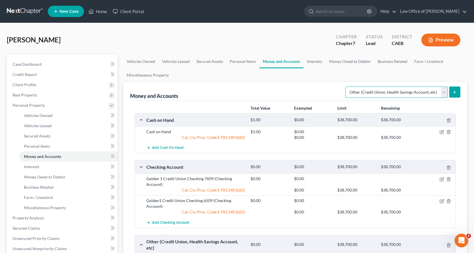
click at [398, 94] on select "Select Account Type Brokerage Cash on Hand Certificates of Deposit Checking Acc…" at bounding box center [396, 91] width 102 height 11
select select "savings"
click at [346, 86] on select "Select Account Type Brokerage Cash on Hand Certificates of Deposit Checking Acc…" at bounding box center [396, 91] width 102 height 11
click at [457, 87] on button "submit" at bounding box center [454, 91] width 11 height 11
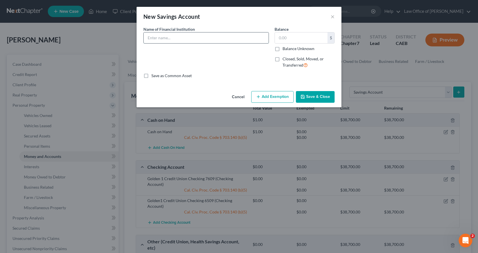
click at [162, 35] on input "text" at bounding box center [206, 37] width 125 height 11
type input "Golden1 Credit Union Savings 7600"
click at [277, 101] on button "Add Exemption" at bounding box center [272, 97] width 42 height 12
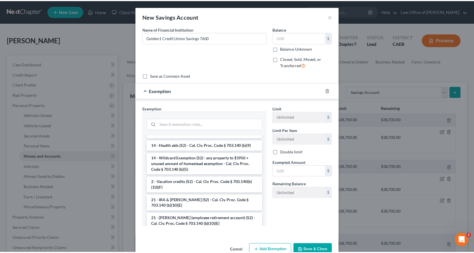
scroll to position [114, 0]
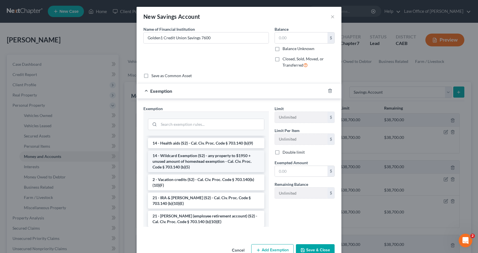
click at [172, 164] on li "14 - Wildcard Exemption (S2) - any property to $1950 + unused amount of homeste…" at bounding box center [206, 162] width 116 height 22
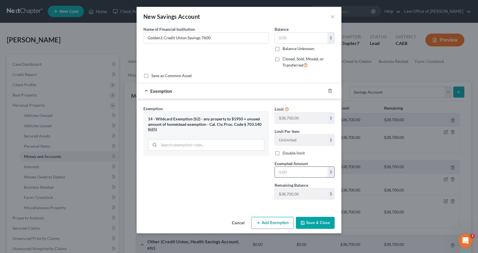
click at [296, 173] on input "text" at bounding box center [301, 172] width 53 height 11
type input "0.00"
click at [314, 226] on button "Save & Close" at bounding box center [315, 223] width 39 height 12
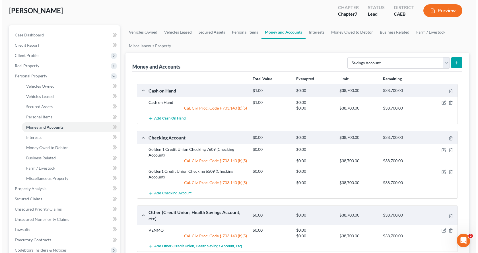
scroll to position [85, 0]
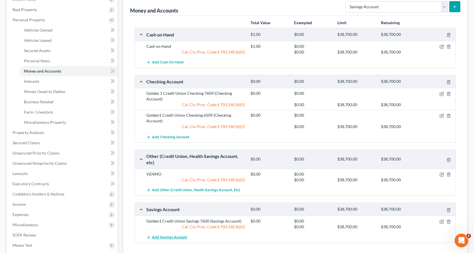
click at [162, 237] on span "Add Savings Account" at bounding box center [169, 237] width 35 height 5
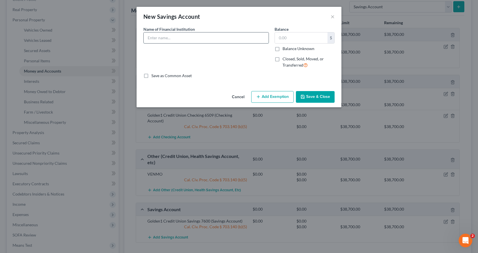
click at [157, 35] on input "text" at bounding box center [206, 37] width 125 height 11
click at [152, 38] on input "GOlden1 Credit Union" at bounding box center [206, 37] width 125 height 11
click at [187, 38] on input "Golden1 Credit Union" at bounding box center [206, 37] width 125 height 11
type input "Golden1 Credit Union Savings 6500"
click at [267, 101] on button "Add Exemption" at bounding box center [272, 97] width 42 height 12
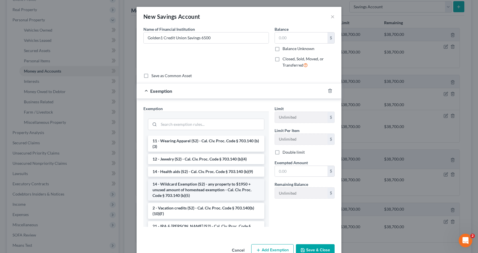
click at [170, 191] on li "14 - Wildcard Exemption (S2) - any property to $1950 + unused amount of homeste…" at bounding box center [206, 190] width 116 height 22
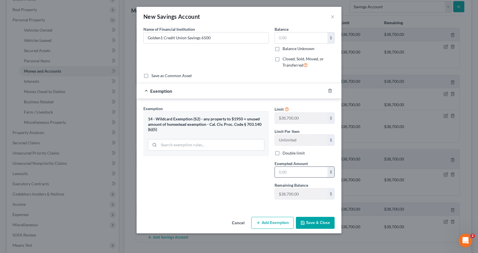
click at [294, 174] on input "text" at bounding box center [301, 172] width 53 height 11
type input "0.00"
click at [308, 221] on button "Save & Close" at bounding box center [315, 223] width 39 height 12
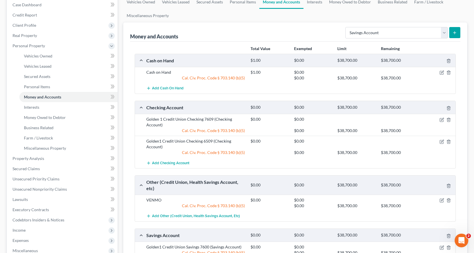
scroll to position [28, 0]
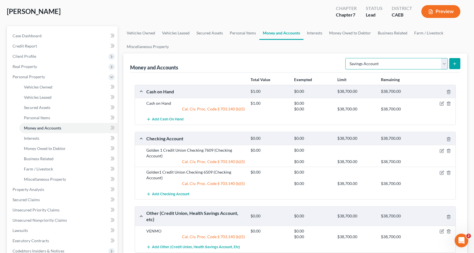
click at [376, 67] on select "Select Account Type Brokerage Cash on Hand Certificates of Deposit Checking Acc…" at bounding box center [396, 63] width 102 height 11
select select "brokerage"
click at [346, 58] on select "Select Account Type Brokerage Cash on Hand Certificates of Deposit Checking Acc…" at bounding box center [396, 63] width 102 height 11
click at [452, 62] on icon "submit" at bounding box center [454, 63] width 5 height 5
click at [244, 33] on link "Personal Items" at bounding box center [242, 33] width 33 height 14
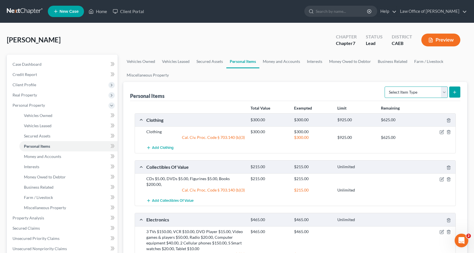
click at [408, 91] on select "Select Item Type Clothing Collectibles Of Value Electronics Firearms Household …" at bounding box center [415, 91] width 63 height 11
click at [284, 61] on link "Money and Accounts" at bounding box center [281, 62] width 44 height 14
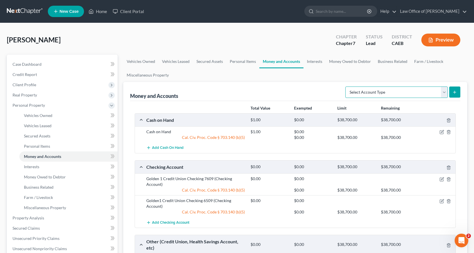
click at [402, 91] on select "Select Account Type Brokerage Cash on Hand Certificates of Deposit Checking Acc…" at bounding box center [396, 91] width 102 height 11
select select "brokerage"
click at [346, 86] on select "Select Account Type Brokerage Cash on Hand Certificates of Deposit Checking Acc…" at bounding box center [396, 91] width 102 height 11
click at [453, 93] on icon "submit" at bounding box center [454, 92] width 5 height 5
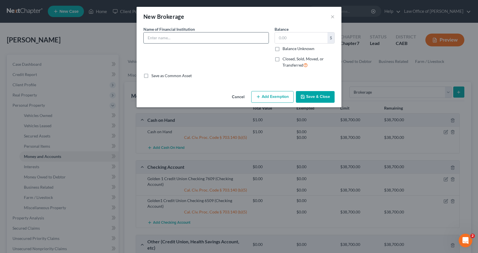
click at [167, 36] on input "text" at bounding box center [206, 37] width 125 height 11
click at [205, 39] on input "American Century Investments Bkokerage Account" at bounding box center [206, 37] width 125 height 11
click at [245, 40] on input "American Century Investments Brokerage Account" at bounding box center [206, 37] width 125 height 11
type input "American Century Investments Brokerage Account 9004"
click at [263, 100] on button "Add Exemption" at bounding box center [272, 97] width 42 height 12
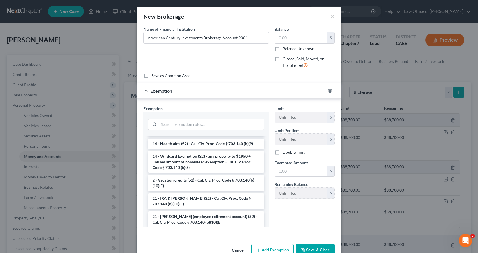
scroll to position [114, 0]
click at [181, 163] on li "14 - Wildcard Exemption (S2) - any property to $1950 + unused amount of homeste…" at bounding box center [206, 162] width 116 height 22
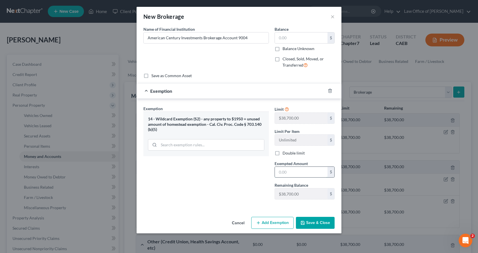
click at [294, 173] on input "text" at bounding box center [301, 172] width 53 height 11
type input "0.00"
click at [300, 36] on input "text" at bounding box center [301, 37] width 53 height 11
click at [291, 38] on input "91,393.00" at bounding box center [301, 37] width 53 height 11
type input "9,139.00"
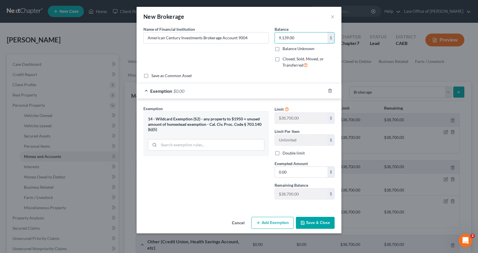
click at [313, 224] on button "Save & Close" at bounding box center [315, 223] width 39 height 12
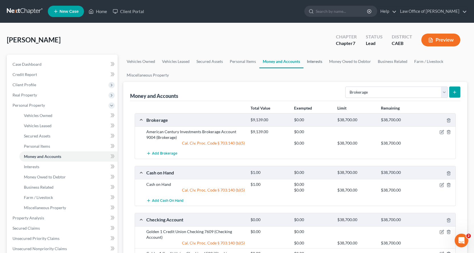
click at [314, 60] on link "Interests" at bounding box center [314, 62] width 22 height 14
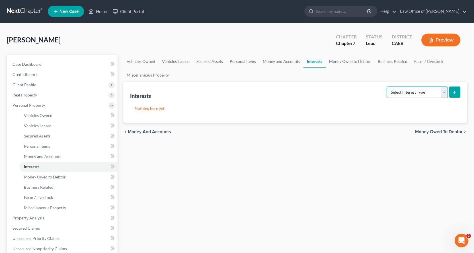
click at [407, 87] on select "Select Interest Type 401K Annuity Bond Education IRA Government Bond Government…" at bounding box center [416, 91] width 61 height 11
select select "401k"
click at [387, 86] on select "Select Interest Type 401K Annuity Bond Education IRA Government Bond Government…" at bounding box center [416, 91] width 61 height 11
click at [454, 91] on icon "submit" at bounding box center [454, 92] width 5 height 5
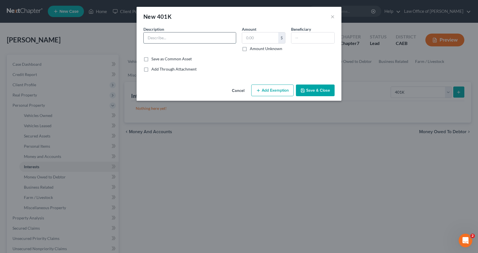
click at [154, 40] on input "text" at bounding box center [190, 37] width 92 height 11
type input "Thatch & [PERSON_NAME], LLC 401(k) Plan 1978 ($1,029.02 as of [DATE])"
click at [250, 48] on label "Amount Unknown" at bounding box center [266, 49] width 32 height 6
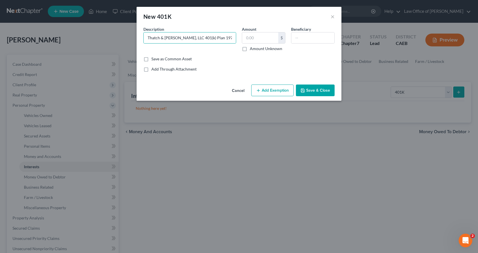
click at [252, 48] on input "Amount Unknown" at bounding box center [254, 48] width 4 height 4
checkbox input "true"
click at [273, 91] on button "Add Exemption" at bounding box center [272, 90] width 42 height 12
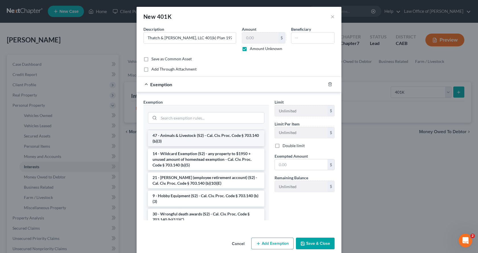
scroll to position [341, 0]
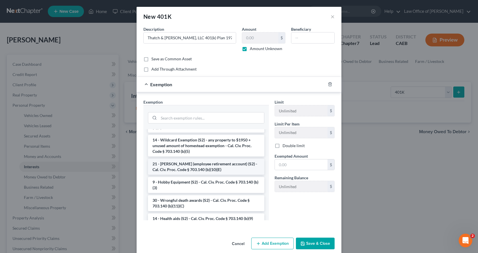
click at [183, 175] on li "21 - [PERSON_NAME] (employee retirement account) (S2) - Cal. Civ. Proc. Code § …" at bounding box center [206, 167] width 116 height 16
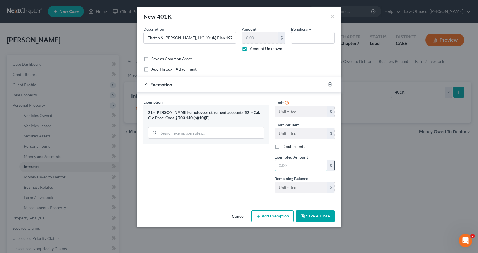
click at [288, 167] on input "text" at bounding box center [301, 165] width 53 height 11
type input "0.00"
click at [283, 217] on button "Add Exemption" at bounding box center [272, 216] width 42 height 12
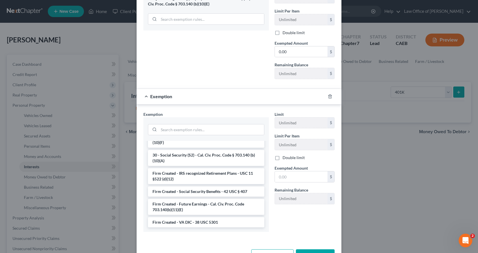
scroll to position [519, 0]
click at [182, 182] on li "Firm Created - IRS recognized Retirement Plans - USC 11 §522 (d)(12)" at bounding box center [206, 176] width 116 height 16
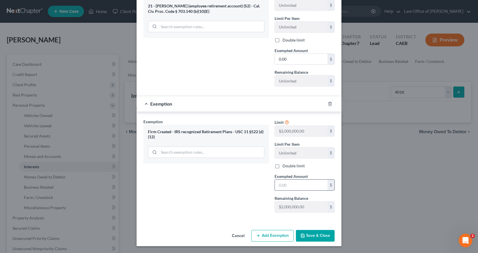
click at [287, 186] on input "text" at bounding box center [301, 185] width 53 height 11
type input "2,000,000.00"
click at [311, 236] on button "Save & Close" at bounding box center [315, 236] width 39 height 12
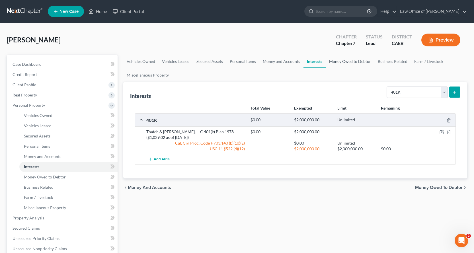
click at [346, 60] on link "Money Owed to Debtor" at bounding box center [349, 62] width 49 height 14
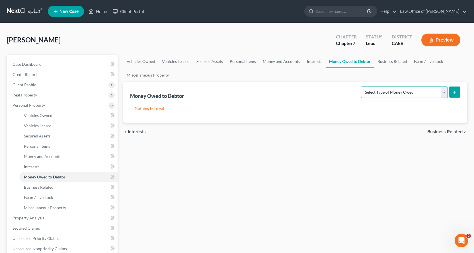
click at [421, 96] on select "Select Type of Money Owed Accounts Receivable Alimony Child Support Claims Agai…" at bounding box center [403, 91] width 87 height 11
select select "expected_tax_refund"
click at [361, 86] on select "Select Type of Money Owed Accounts Receivable Alimony Child Support Claims Agai…" at bounding box center [403, 91] width 87 height 11
click at [454, 92] on line "submit" at bounding box center [454, 92] width 0 height 3
select select "0"
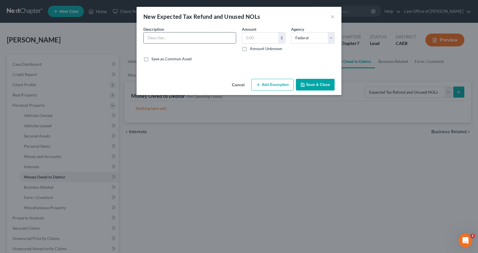
click at [168, 38] on input "text" at bounding box center [190, 37] width 92 height 11
type input "2025 Income Tax Refunds"
click at [250, 49] on label "Amount Unknown" at bounding box center [266, 49] width 32 height 6
click at [252, 49] on input "Amount Unknown" at bounding box center [254, 48] width 4 height 4
checkbox input "true"
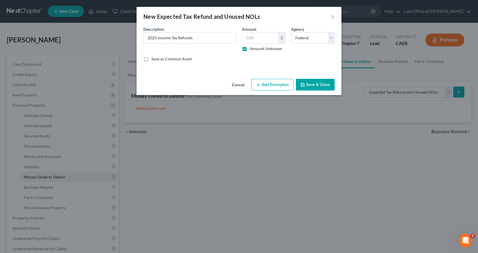
type input "0.00"
click at [264, 81] on button "Add Exemption" at bounding box center [272, 85] width 42 height 12
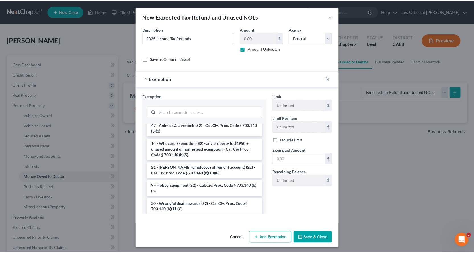
scroll to position [341, 0]
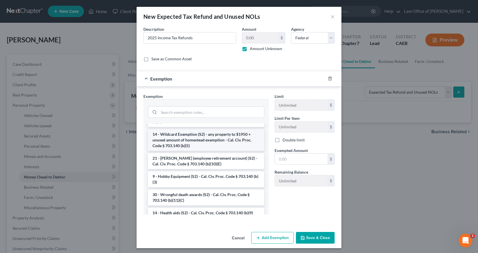
click at [171, 151] on li "14 - Wildcard Exemption (S2) - any property to $1950 + unused amount of homeste…" at bounding box center [206, 140] width 116 height 22
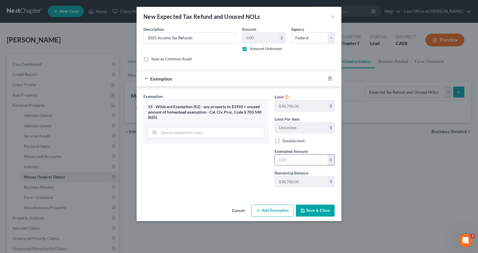
click at [289, 159] on input "text" at bounding box center [301, 159] width 53 height 11
type input "0.00"
click at [316, 210] on button "Save & Close" at bounding box center [315, 211] width 39 height 12
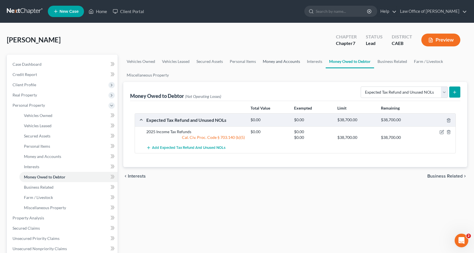
click at [290, 60] on link "Money and Accounts" at bounding box center [281, 62] width 44 height 14
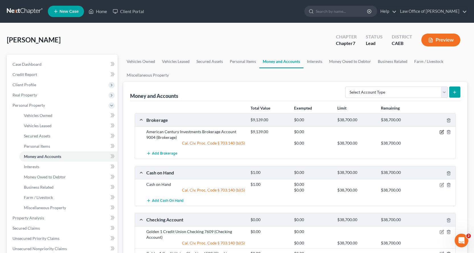
click at [443, 133] on icon "button" at bounding box center [441, 132] width 5 height 5
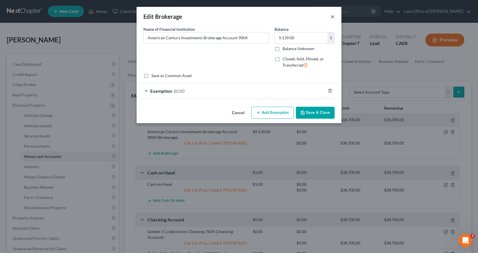
click at [334, 16] on button "×" at bounding box center [333, 16] width 4 height 7
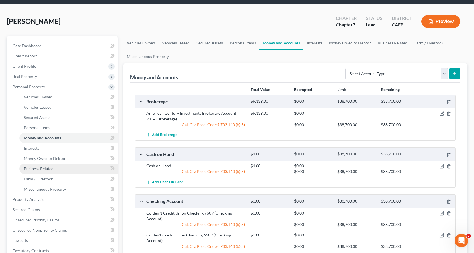
scroll to position [28, 0]
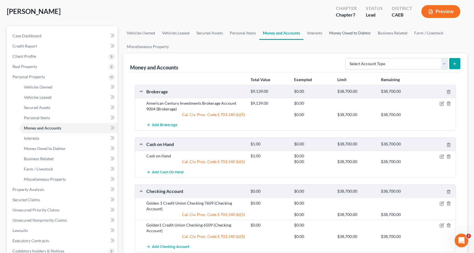
click at [339, 32] on link "Money Owed to Debtor" at bounding box center [349, 33] width 49 height 14
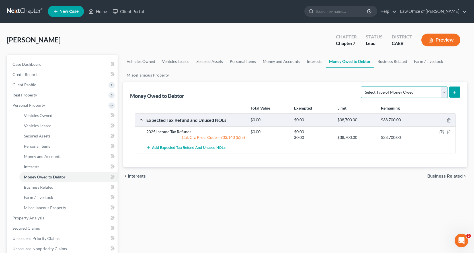
click at [398, 92] on select "Select Type of Money Owed Accounts Receivable Alimony Child Support Claims Agai…" at bounding box center [403, 91] width 87 height 11
select select "unpaid_wages"
click at [361, 86] on select "Select Type of Money Owed Accounts Receivable Alimony Child Support Claims Agai…" at bounding box center [403, 91] width 87 height 11
click at [452, 91] on icon "submit" at bounding box center [454, 92] width 5 height 5
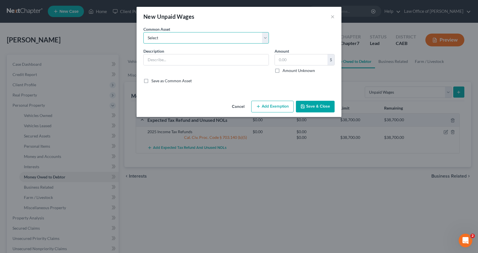
click at [170, 37] on select "Select Accrued Earnings Accrued Holiday Pay $________ Accrued Cumulative Time O…" at bounding box center [205, 37] width 125 height 11
select select "4"
click at [143, 32] on select "Select Accrued Earnings Accrued Holiday Pay $________ Accrued Cumulative Time O…" at bounding box center [205, 37] width 125 height 11
type input "Accrued Earnings $______"
click at [280, 107] on button "Add Exemption" at bounding box center [272, 107] width 42 height 12
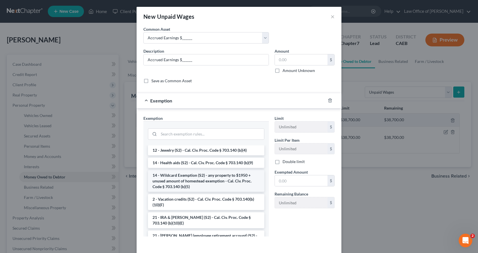
scroll to position [114, 0]
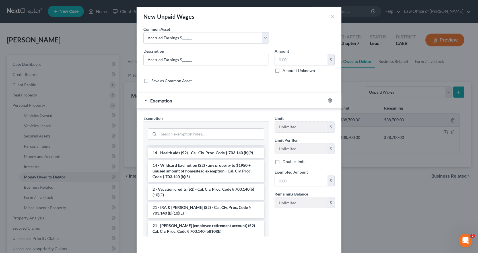
click at [193, 172] on li "14 - Wildcard Exemption (S2) - any property to $1950 + unused amount of homeste…" at bounding box center [206, 171] width 116 height 22
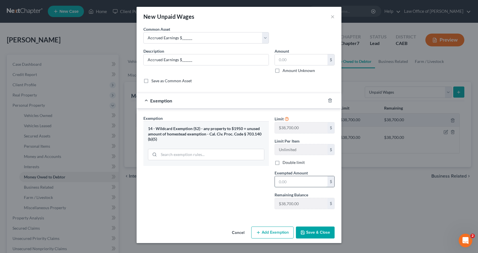
click at [306, 180] on input "text" at bounding box center [301, 181] width 53 height 11
type input "0.00"
click at [320, 233] on button "Save & Close" at bounding box center [315, 232] width 39 height 12
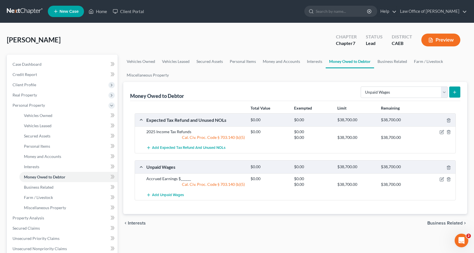
click at [410, 86] on div "Select Type of Money Owed Accounts Receivable Alimony Child Support Claims Agai…" at bounding box center [409, 91] width 102 height 15
click at [409, 89] on select "Select Type of Money Owed Accounts Receivable Alimony Child Support Claims Agai…" at bounding box center [403, 91] width 87 height 11
select select "sick_or_vacation_pay"
click at [361, 86] on select "Select Type of Money Owed Accounts Receivable Alimony Child Support Claims Agai…" at bounding box center [403, 91] width 87 height 11
click at [455, 87] on button "submit" at bounding box center [454, 91] width 11 height 11
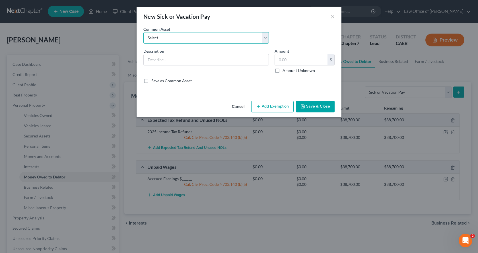
click at [163, 40] on select "Select Accrued PTO $________ Accrued Sick Pay $______" at bounding box center [205, 37] width 125 height 11
select select "0"
click at [143, 32] on select "Select Accrued PTO $________ Accrued Sick Pay $______" at bounding box center [205, 37] width 125 height 11
type input "Accrued PTO $________"
click at [260, 104] on button "Add Exemption" at bounding box center [272, 107] width 42 height 12
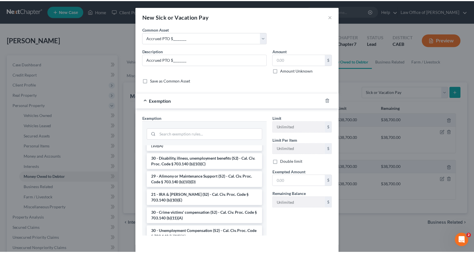
scroll to position [85, 0]
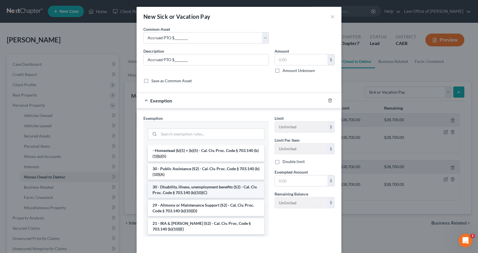
click at [182, 192] on li "30 - Disability, illness, unemployment benefits (S2) - Cal. Civ. Proc. Code § 7…" at bounding box center [206, 190] width 116 height 16
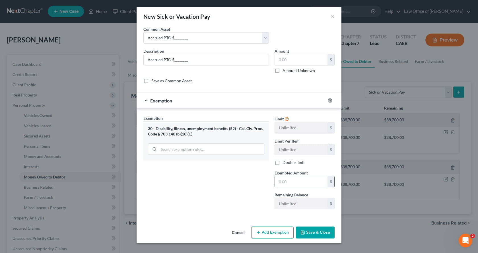
click at [293, 182] on input "text" at bounding box center [301, 181] width 53 height 11
type input "0.00"
click at [319, 233] on button "Save & Close" at bounding box center [315, 232] width 39 height 12
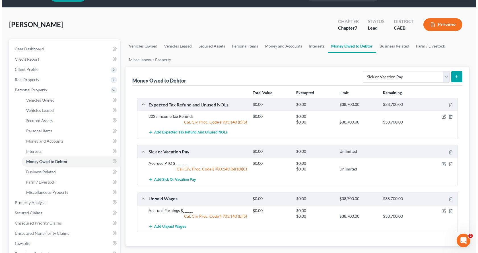
scroll to position [28, 0]
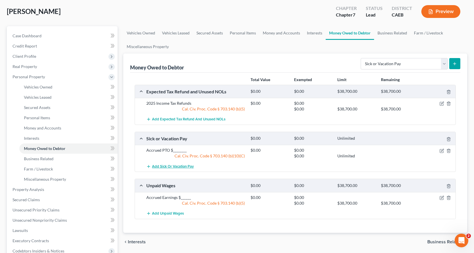
click at [171, 166] on span "Add Sick or Vacation Pay" at bounding box center [173, 166] width 42 height 5
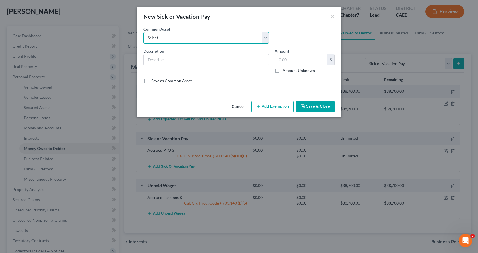
click at [154, 41] on select "Select Accrued PTO $________ Accrued Sick Pay $______" at bounding box center [205, 37] width 125 height 11
select select "1"
click at [143, 32] on select "Select Accrued PTO $________ Accrued Sick Pay $______" at bounding box center [205, 37] width 125 height 11
type input "Accrued Sick Pay $______"
click at [266, 110] on button "Add Exemption" at bounding box center [272, 107] width 42 height 12
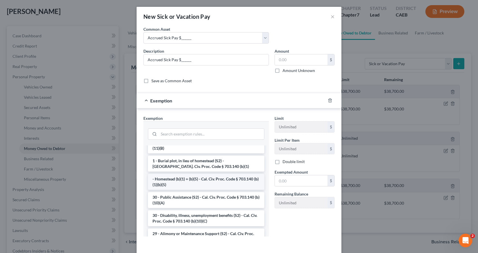
scroll to position [85, 0]
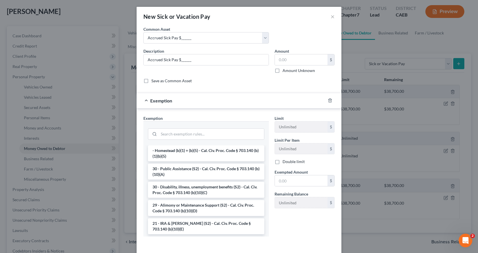
click at [199, 189] on li "30 - Disability, illness, unemployment benefits (S2) - Cal. Civ. Proc. Code § 7…" at bounding box center [206, 190] width 116 height 16
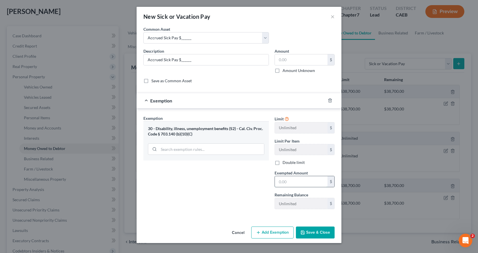
click at [300, 183] on input "text" at bounding box center [301, 181] width 53 height 11
type input "0.00"
click at [315, 230] on button "Save & Close" at bounding box center [315, 232] width 39 height 12
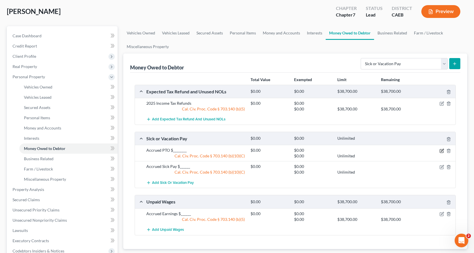
click at [440, 151] on icon "button" at bounding box center [441, 151] width 5 height 5
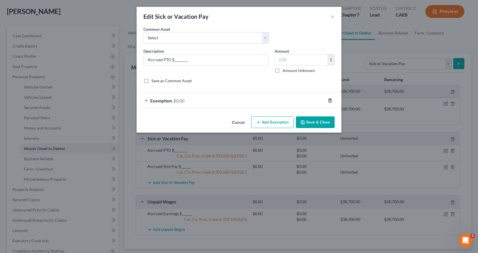
click at [330, 100] on icon "button" at bounding box center [330, 100] width 5 height 5
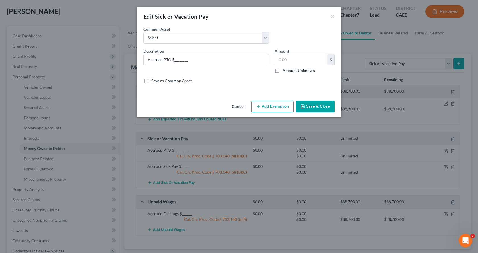
click at [266, 107] on button "Add Exemption" at bounding box center [272, 107] width 42 height 12
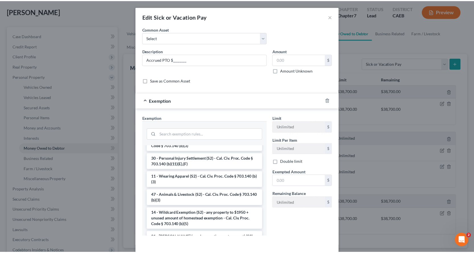
scroll to position [313, 0]
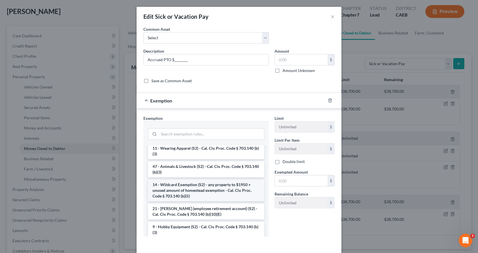
click at [190, 200] on li "14 - Wildcard Exemption (S2) - any property to $1950 + unused amount of homeste…" at bounding box center [206, 191] width 116 height 22
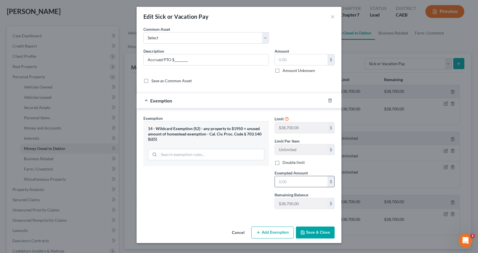
click at [295, 182] on input "text" at bounding box center [301, 181] width 53 height 11
type input "0.00"
click at [318, 229] on button "Save & Close" at bounding box center [315, 232] width 39 height 12
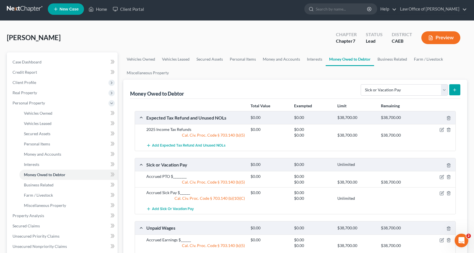
scroll to position [0, 0]
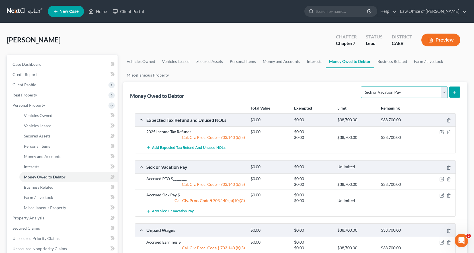
click at [384, 89] on select "Select Type of Money Owed Accounts Receivable Alimony Child Support Claims Agai…" at bounding box center [403, 91] width 87 height 11
click at [361, 86] on select "Select Type of Money Owed Accounts Receivable Alimony Child Support Claims Agai…" at bounding box center [403, 91] width 87 height 11
click at [446, 94] on select "Select Type of Money Owed Accounts Receivable Alimony Child Support Claims Agai…" at bounding box center [403, 91] width 87 height 11
select select "unpaid_wages"
click at [361, 86] on select "Select Type of Money Owed Accounts Receivable Alimony Child Support Claims Agai…" at bounding box center [403, 91] width 87 height 11
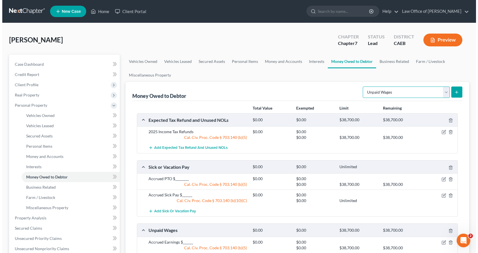
scroll to position [85, 0]
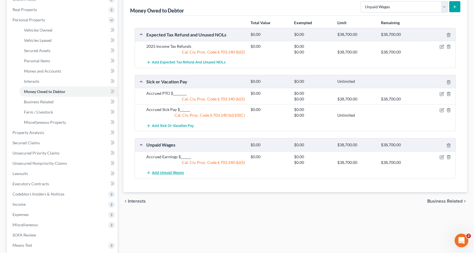
click at [171, 170] on button "Add Unpaid Wages" at bounding box center [165, 173] width 38 height 11
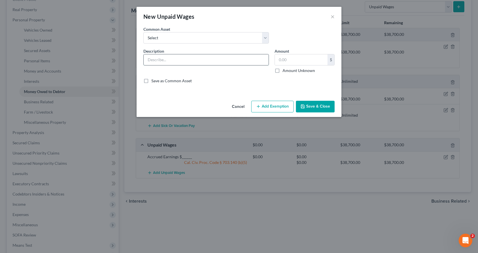
click at [156, 57] on input "text" at bounding box center [206, 59] width 125 height 11
type input "Lawsuit settlement owed by [PERSON_NAME]"
click at [280, 58] on input "text" at bounding box center [301, 59] width 53 height 11
type input "3,000.00"
click at [282, 107] on button "Add Exemption" at bounding box center [272, 107] width 42 height 12
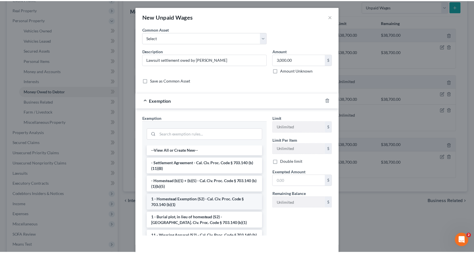
scroll to position [114, 0]
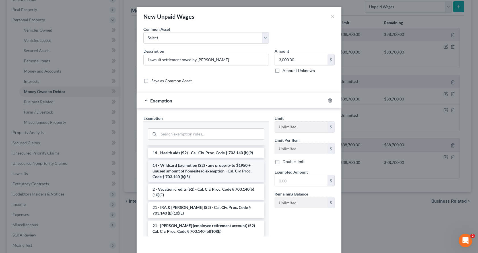
click at [196, 170] on li "14 - Wildcard Exemption (S2) - any property to $1950 + unused amount of homeste…" at bounding box center [206, 171] width 116 height 22
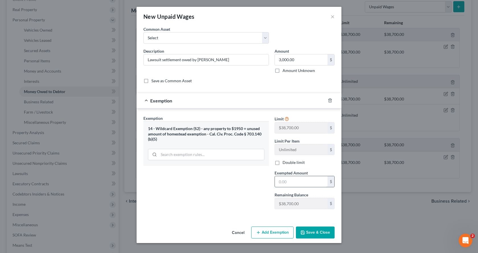
click at [283, 182] on input "text" at bounding box center [301, 181] width 53 height 11
type input "0.00"
click at [319, 233] on button "Save & Close" at bounding box center [315, 232] width 39 height 12
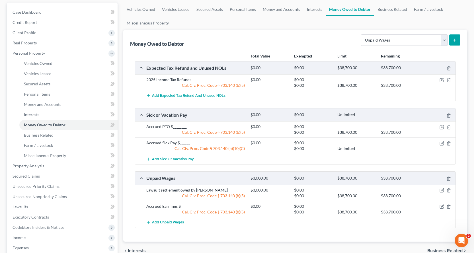
scroll to position [0, 0]
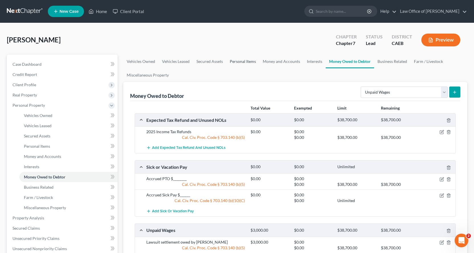
click at [235, 63] on link "Personal Items" at bounding box center [242, 62] width 33 height 14
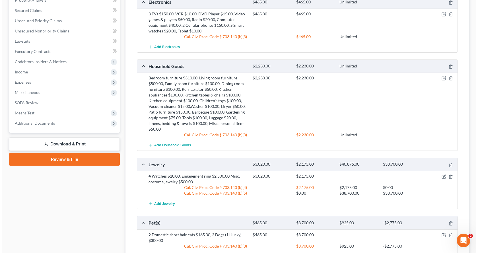
scroll to position [228, 0]
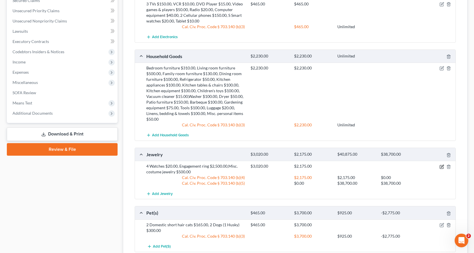
click at [441, 166] on icon "button" at bounding box center [441, 166] width 5 height 5
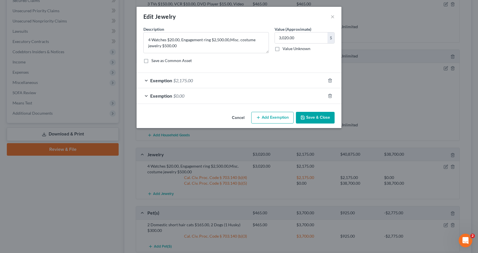
click at [157, 95] on span "Exemption" at bounding box center [161, 95] width 22 height 5
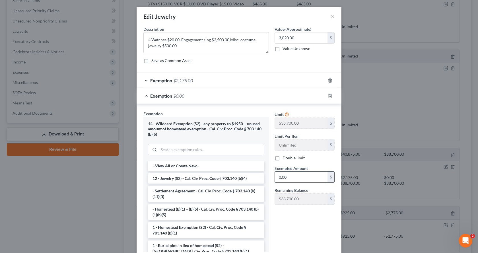
click at [283, 177] on input "0.00" at bounding box center [301, 177] width 53 height 11
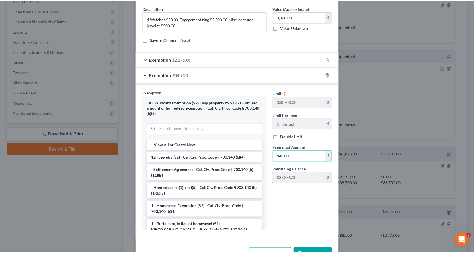
scroll to position [40, 0]
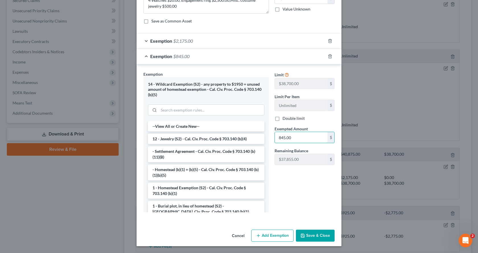
type input "845.00"
click at [313, 237] on button "Save & Close" at bounding box center [315, 236] width 39 height 12
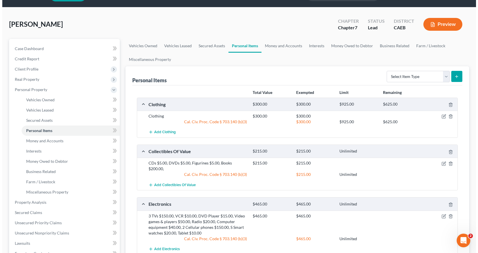
scroll to position [0, 0]
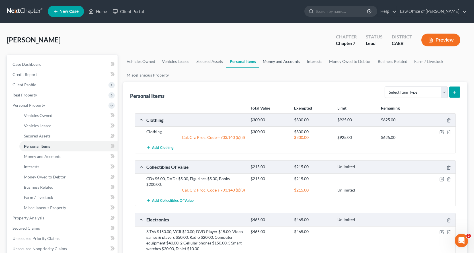
click at [291, 61] on link "Money and Accounts" at bounding box center [281, 62] width 44 height 14
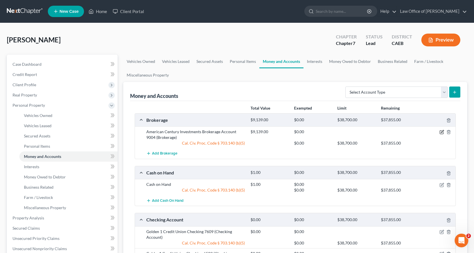
click at [441, 132] on icon "button" at bounding box center [442, 131] width 3 height 3
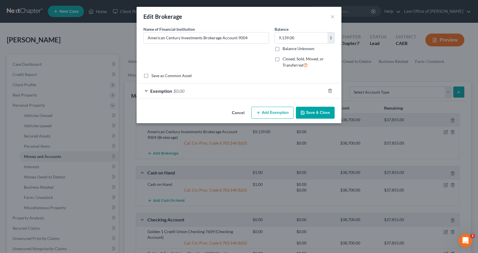
click at [163, 90] on span "Exemption" at bounding box center [161, 90] width 22 height 5
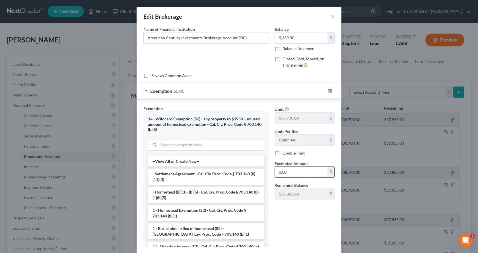
click at [295, 173] on input "0.00" at bounding box center [301, 172] width 53 height 11
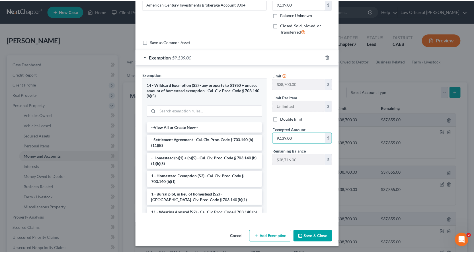
scroll to position [35, 0]
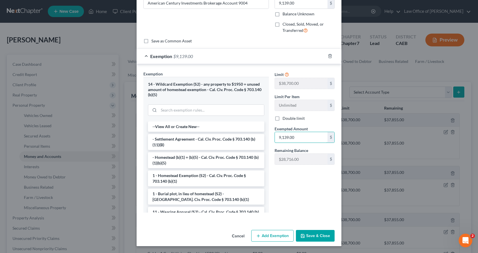
type input "9,139.00"
click at [322, 240] on button "Save & Close" at bounding box center [315, 236] width 39 height 12
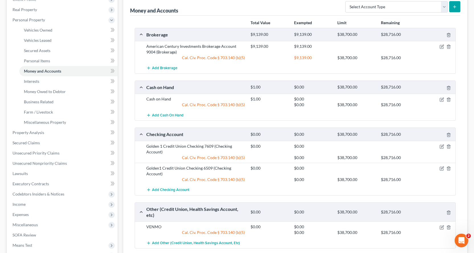
scroll to position [28, 0]
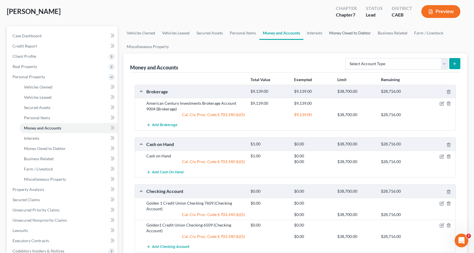
click at [341, 30] on link "Money Owed to Debtor" at bounding box center [349, 33] width 49 height 14
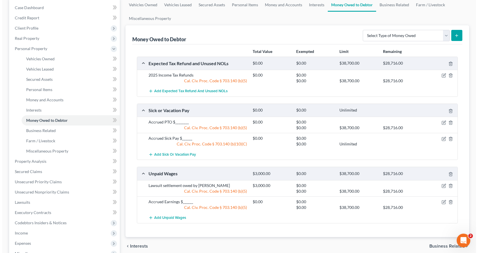
scroll to position [57, 0]
click at [442, 186] on icon "button" at bounding box center [441, 185] width 5 height 5
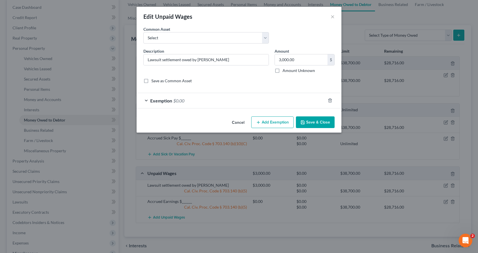
click at [174, 98] on div "Exemption $0.00" at bounding box center [231, 100] width 189 height 15
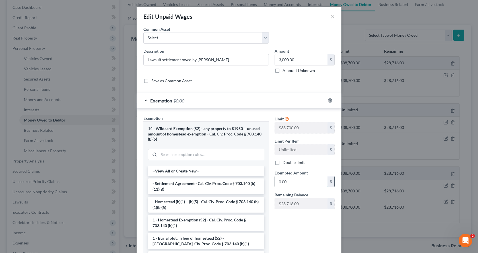
click at [286, 181] on input "0.00" at bounding box center [301, 181] width 53 height 11
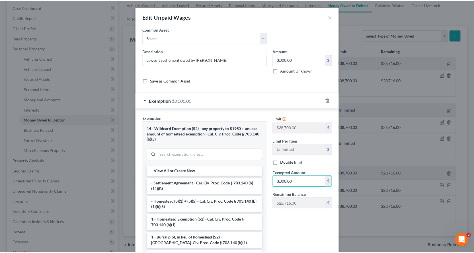
scroll to position [44, 0]
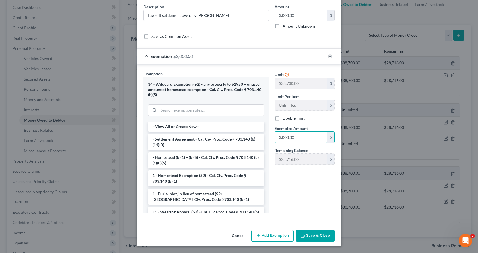
type input "3,000.00"
click at [323, 238] on button "Save & Close" at bounding box center [315, 236] width 39 height 12
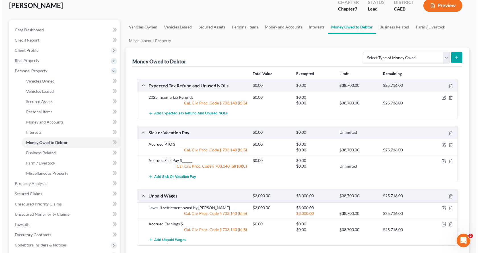
scroll to position [0, 0]
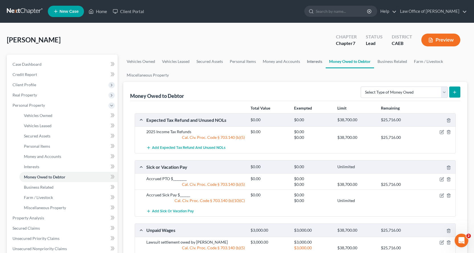
click at [318, 62] on link "Interests" at bounding box center [314, 62] width 22 height 14
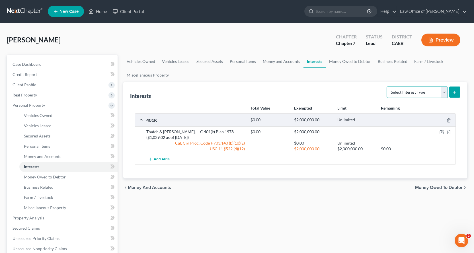
click at [403, 92] on select "Select Interest Type 401K Annuity Bond Education IRA Government Bond Government…" at bounding box center [416, 91] width 61 height 11
select select "term_life_insurance"
click at [387, 86] on select "Select Interest Type 401K Annuity Bond Education IRA Government Bond Government…" at bounding box center [416, 91] width 61 height 11
click at [456, 95] on button "submit" at bounding box center [454, 91] width 11 height 11
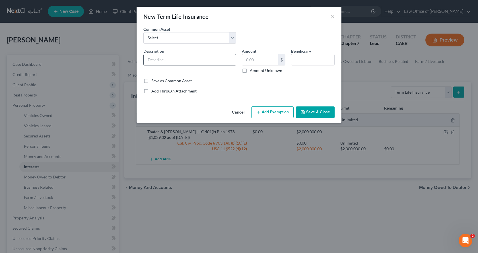
click at [156, 59] on input "text" at bounding box center [190, 59] width 92 height 11
type input "Health Ins. - Blue Shield of [US_STATE]"
click at [260, 59] on input "text" at bounding box center [260, 59] width 36 height 11
type input "0.00"
click at [268, 114] on button "Add Exemption" at bounding box center [272, 112] width 42 height 12
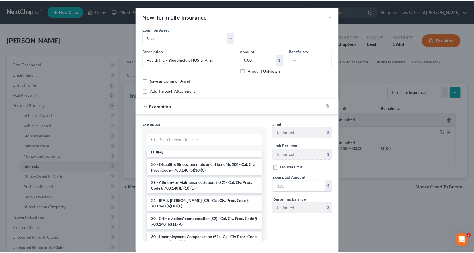
scroll to position [114, 0]
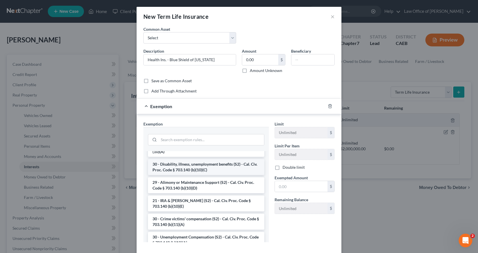
click at [186, 163] on li "30 - Disability, illness, unemployment benefits (S2) - Cal. Civ. Proc. Code § 7…" at bounding box center [206, 167] width 116 height 16
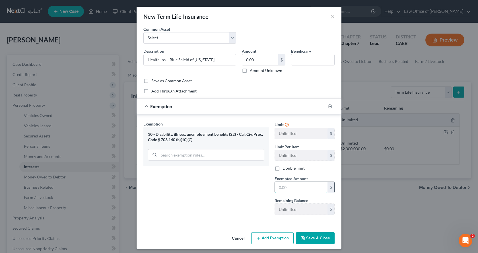
drag, startPoint x: 299, startPoint y: 186, endPoint x: 301, endPoint y: 189, distance: 4.1
click at [299, 186] on input "text" at bounding box center [301, 187] width 53 height 11
type input "0.00"
click at [318, 237] on button "Save & Close" at bounding box center [315, 238] width 39 height 12
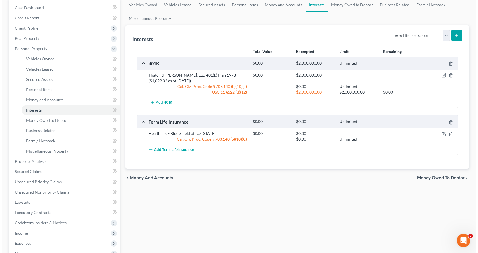
scroll to position [57, 0]
click at [165, 147] on span "Add Term Life Insurance" at bounding box center [172, 149] width 40 height 5
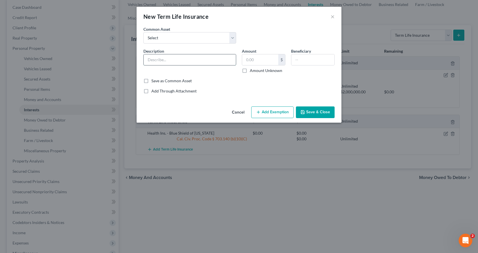
click at [155, 59] on input "text" at bounding box center [190, 59] width 92 height 11
type input "AD &D - CMFG Life"
click at [265, 60] on input "text" at bounding box center [260, 59] width 36 height 11
type input "0.00"
click at [265, 114] on button "Add Exemption" at bounding box center [272, 112] width 42 height 12
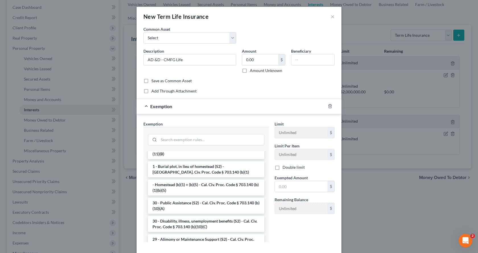
scroll to position [85, 0]
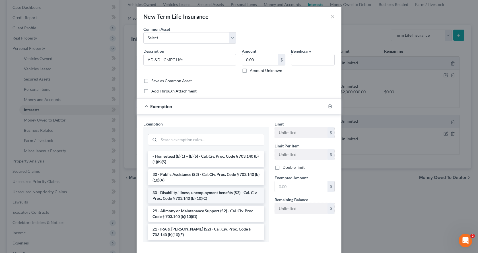
click at [202, 195] on li "30 - Disability, illness, unemployment benefits (S2) - Cal. Civ. Proc. Code § 7…" at bounding box center [206, 195] width 116 height 16
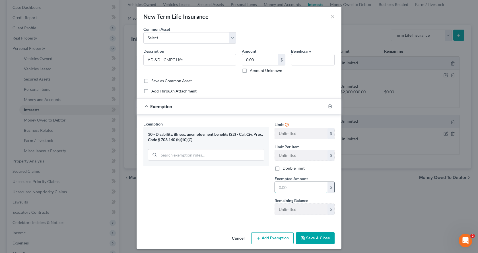
click at [311, 188] on input "text" at bounding box center [301, 187] width 53 height 11
type input "0.00"
click at [325, 240] on button "Save & Close" at bounding box center [315, 238] width 39 height 12
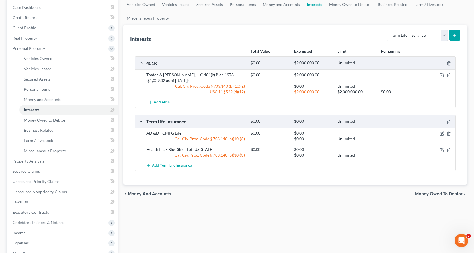
click at [182, 167] on span "Add Term Life Insurance" at bounding box center [172, 165] width 40 height 5
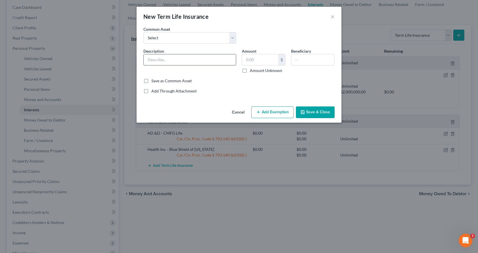
click at [157, 63] on input "text" at bounding box center [190, 59] width 92 height 11
type input "Vehicle Ins. - CSAA"
drag, startPoint x: 249, startPoint y: 63, endPoint x: 252, endPoint y: 64, distance: 3.7
click at [249, 63] on input "text" at bounding box center [260, 59] width 36 height 11
type input "0.00"
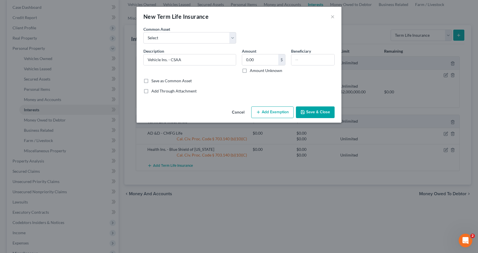
click at [311, 107] on button "Save & Close" at bounding box center [315, 112] width 39 height 12
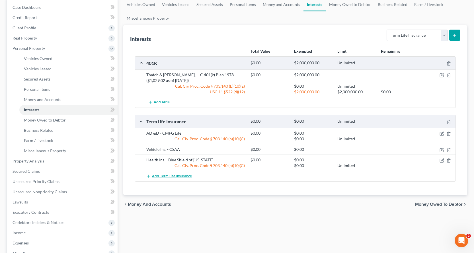
click at [165, 178] on span "Add Term Life Insurance" at bounding box center [172, 176] width 40 height 5
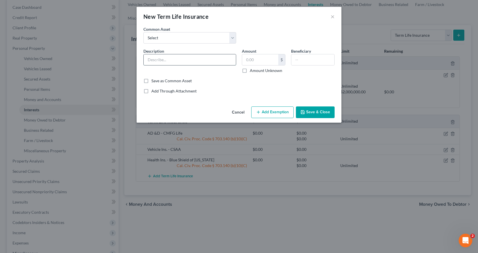
click at [155, 61] on input "text" at bounding box center [190, 59] width 92 height 11
type input "H"
drag, startPoint x: 176, startPoint y: 60, endPoint x: 172, endPoint y: 60, distance: 4.6
click at [172, 60] on input "Renters Ins. - CSAA" at bounding box center [190, 59] width 92 height 11
type input "Renters Ins. - AAA"
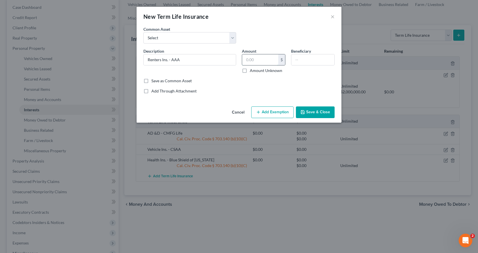
click at [261, 62] on input "text" at bounding box center [260, 59] width 36 height 11
type input "0.00"
click at [311, 110] on button "Save & Close" at bounding box center [315, 112] width 39 height 12
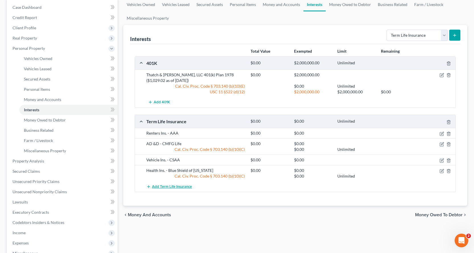
click at [169, 184] on button "Add Term Life Insurance" at bounding box center [169, 186] width 46 height 11
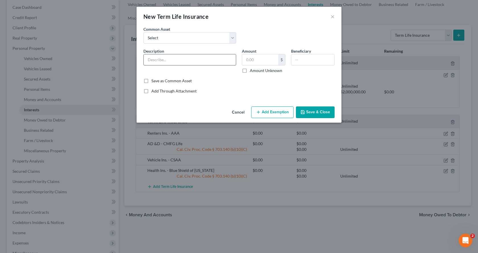
click at [155, 61] on input "text" at bounding box center [190, 59] width 92 height 11
type input "Vision Ins. - VSP"
click at [244, 63] on input "text" at bounding box center [260, 59] width 36 height 11
type input "0.00"
click at [283, 113] on button "Add Exemption" at bounding box center [272, 112] width 42 height 12
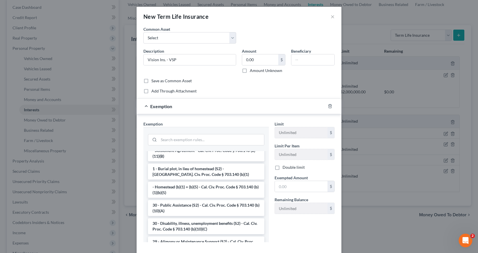
scroll to position [57, 0]
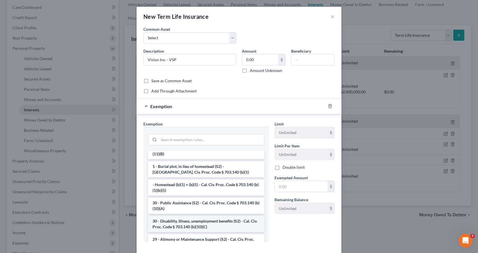
click at [179, 221] on li "30 - Disability, illness, unemployment benefits (S2) - Cal. Civ. Proc. Code § 7…" at bounding box center [206, 224] width 116 height 16
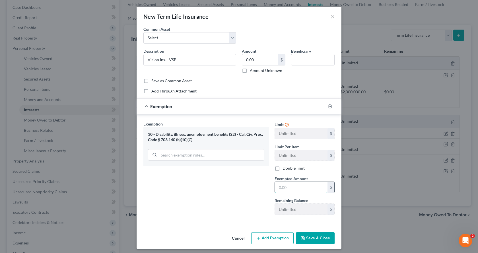
drag, startPoint x: 295, startPoint y: 190, endPoint x: 299, endPoint y: 190, distance: 4.0
click at [295, 190] on input "text" at bounding box center [301, 187] width 53 height 11
type input "0.00"
click at [321, 236] on button "Save & Close" at bounding box center [315, 238] width 39 height 12
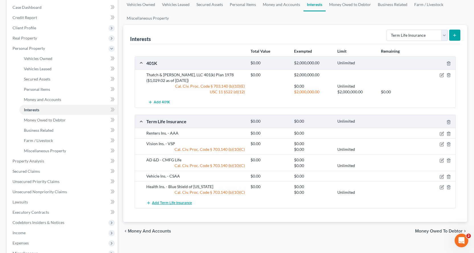
click at [168, 199] on button "Add Term Life Insurance" at bounding box center [169, 202] width 46 height 11
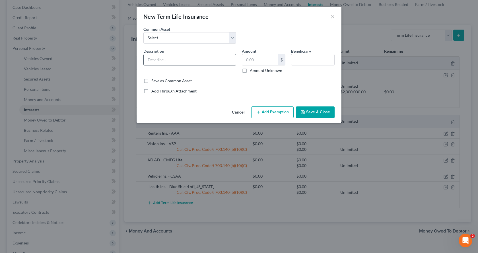
click at [152, 59] on input "text" at bounding box center [190, 59] width 92 height 11
type input "Dental Ins. - Cypress Dental"
click at [261, 61] on input "text" at bounding box center [260, 59] width 36 height 11
type input "0.00"
click at [270, 117] on button "Add Exemption" at bounding box center [272, 112] width 42 height 12
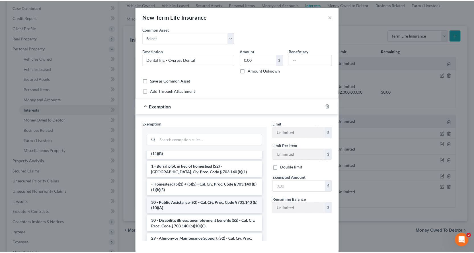
scroll to position [85, 0]
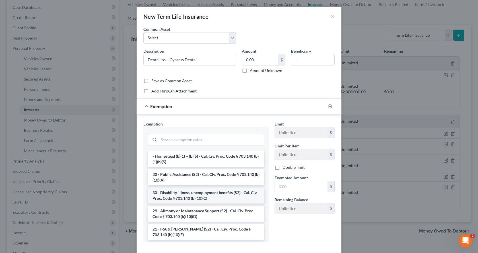
click at [163, 196] on li "30 - Disability, illness, unemployment benefits (S2) - Cal. Civ. Proc. Code § 7…" at bounding box center [206, 195] width 116 height 16
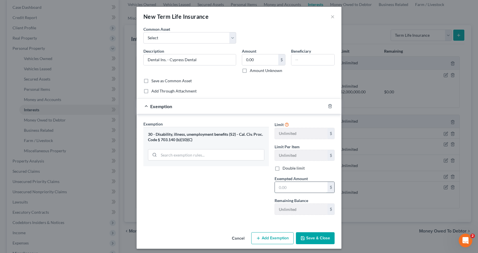
drag, startPoint x: 281, startPoint y: 190, endPoint x: 287, endPoint y: 190, distance: 6.3
click at [281, 190] on input "text" at bounding box center [301, 187] width 53 height 11
type input "0.00"
click at [321, 240] on button "Save & Close" at bounding box center [315, 238] width 39 height 12
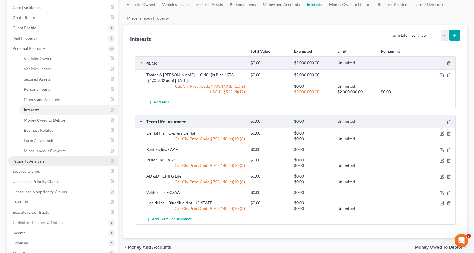
click at [38, 161] on span "Property Analysis" at bounding box center [29, 160] width 32 height 5
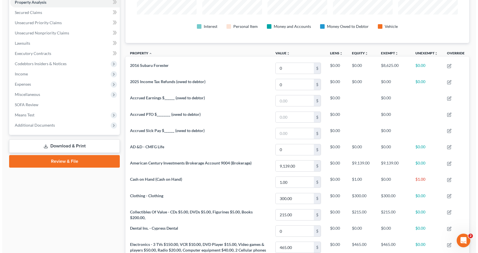
scroll to position [114, 0]
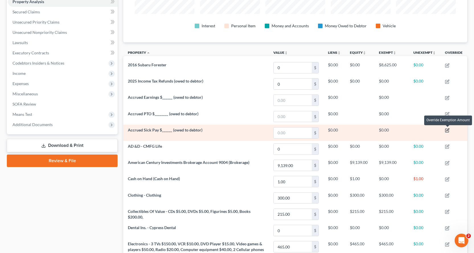
click at [448, 130] on icon "button" at bounding box center [447, 130] width 5 height 5
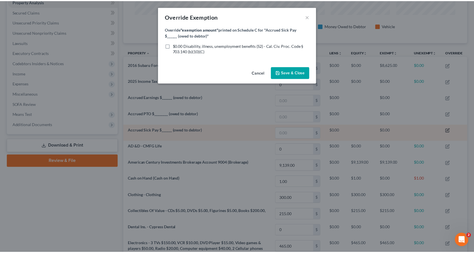
scroll to position [102, 347]
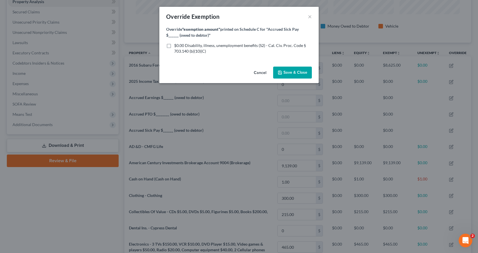
click at [174, 44] on label "$0.00 Disability, illness, unemployment benefits (S2) - Cal. Civ. Proc. Code § …" at bounding box center [243, 48] width 138 height 11
click at [176, 44] on input "$0.00 Disability, illness, unemployment benefits (S2) - Cal. Civ. Proc. Code § …" at bounding box center [178, 45] width 4 height 4
checkbox input "true"
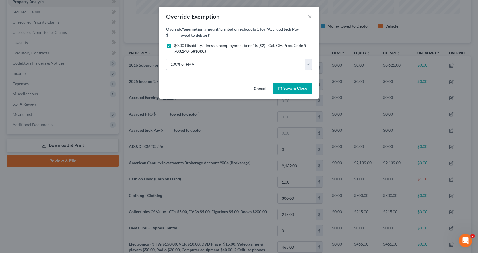
click at [285, 88] on span "Save & Close" at bounding box center [295, 88] width 24 height 5
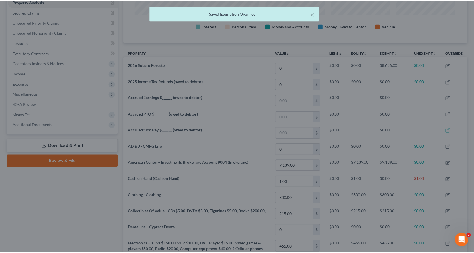
scroll to position [102, 344]
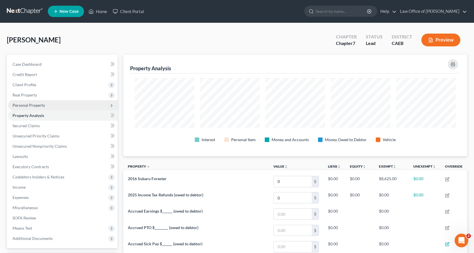
click at [32, 103] on span "Personal Property" at bounding box center [29, 105] width 32 height 5
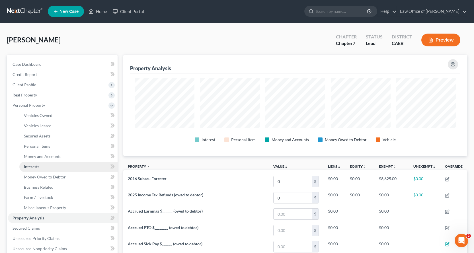
click at [34, 166] on span "Interests" at bounding box center [31, 166] width 15 height 5
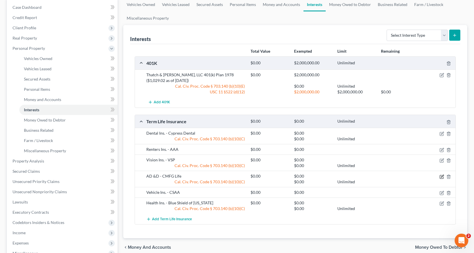
click at [442, 176] on icon "button" at bounding box center [441, 176] width 5 height 5
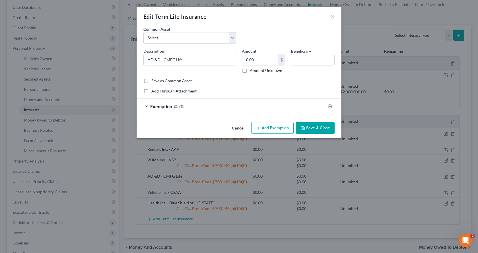
click at [163, 107] on span "Exemption" at bounding box center [161, 106] width 22 height 5
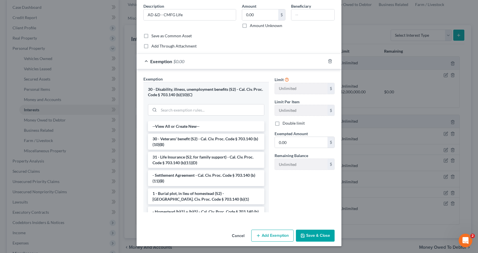
click at [272, 234] on button "Add Exemption" at bounding box center [272, 236] width 42 height 12
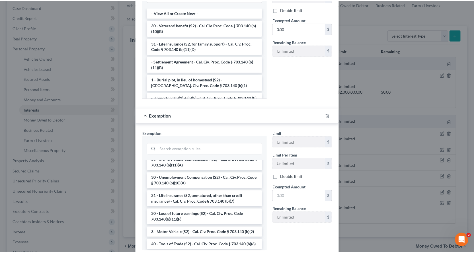
scroll to position [199, 0]
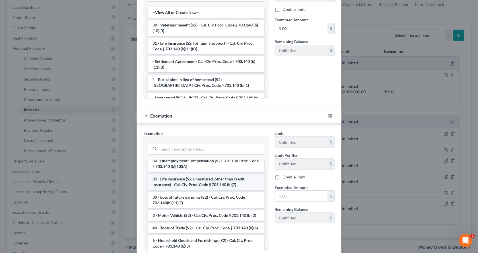
click at [179, 187] on li "31 - Life Insurance (S2, unmatured, other than credit insurance) - Cal. Civ. Pr…" at bounding box center [206, 182] width 116 height 16
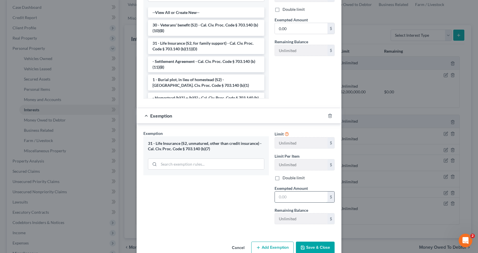
click at [299, 199] on input "text" at bounding box center [301, 196] width 53 height 11
type input "0.00"
click at [316, 250] on button "Save & Close" at bounding box center [315, 248] width 39 height 12
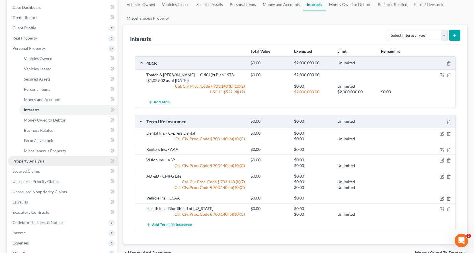
click at [35, 161] on span "Property Analysis" at bounding box center [29, 160] width 32 height 5
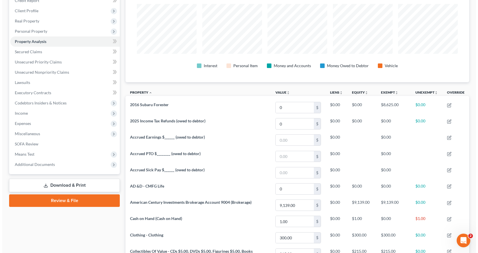
scroll to position [79, 0]
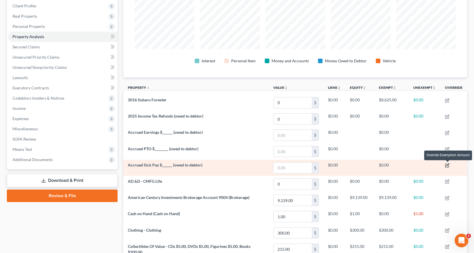
click at [448, 165] on icon "button" at bounding box center [447, 165] width 5 height 5
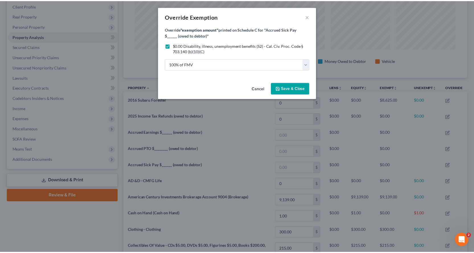
scroll to position [102, 347]
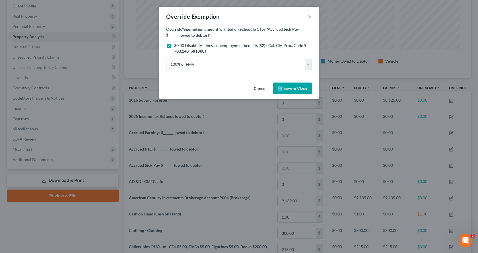
click at [298, 86] on span "Save & Close" at bounding box center [295, 88] width 24 height 5
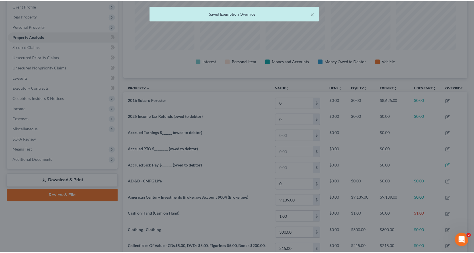
scroll to position [284410, 284168]
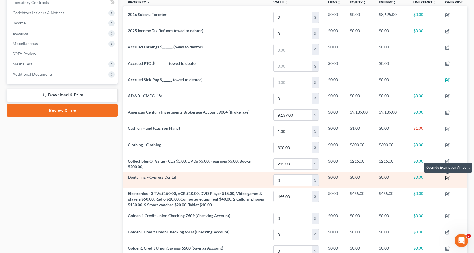
click at [446, 177] on icon "button" at bounding box center [447, 178] width 5 height 5
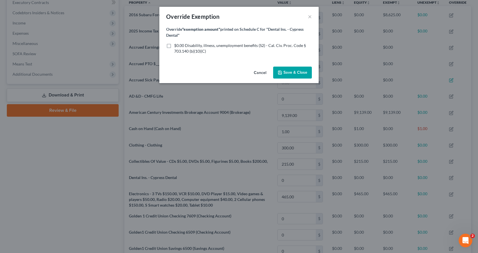
click at [174, 45] on label "$0.00 Disability, illness, unemployment benefits (S2) - Cal. Civ. Proc. Code § …" at bounding box center [243, 48] width 138 height 11
click at [176, 45] on input "$0.00 Disability, illness, unemployment benefits (S2) - Cal. Civ. Proc. Code § …" at bounding box center [178, 45] width 4 height 4
checkbox input "true"
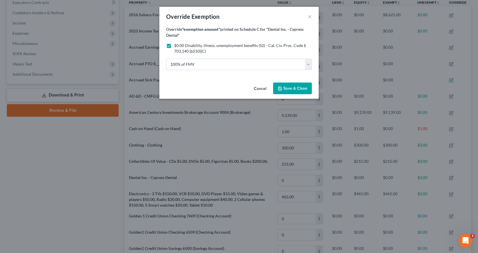
click at [296, 88] on span "Save & Close" at bounding box center [295, 88] width 24 height 5
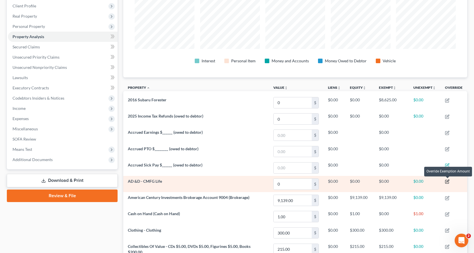
click at [445, 182] on icon "button" at bounding box center [447, 181] width 5 height 5
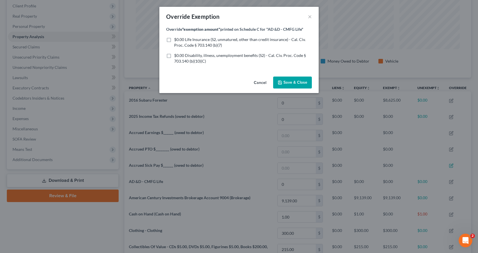
click at [174, 39] on label "$0.00 Life Insurance (S2, unmatured, other than credit insurance) - Cal. Civ. P…" at bounding box center [243, 42] width 138 height 11
click at [176, 39] on input "$0.00 Life Insurance (S2, unmatured, other than credit insurance) - Cal. Civ. P…" at bounding box center [178, 39] width 4 height 4
checkbox input "true"
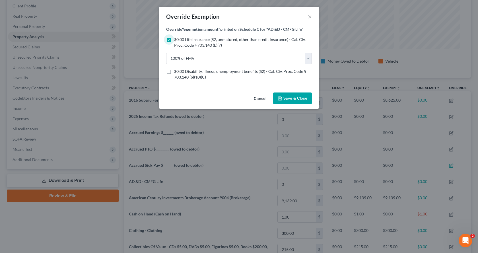
click at [174, 72] on label "$0.00 Disability, illness, unemployment benefits (S2) - Cal. Civ. Proc. Code § …" at bounding box center [243, 74] width 138 height 11
click at [176, 72] on input "$0.00 Disability, illness, unemployment benefits (S2) - Cal. Civ. Proc. Code § …" at bounding box center [178, 71] width 4 height 4
checkbox input "true"
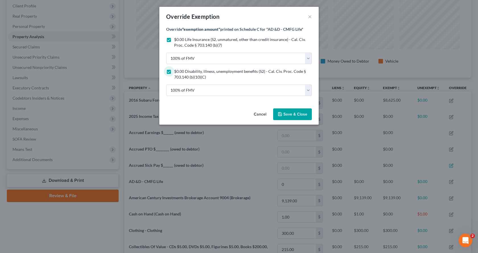
click at [282, 115] on icon "button" at bounding box center [280, 114] width 5 height 5
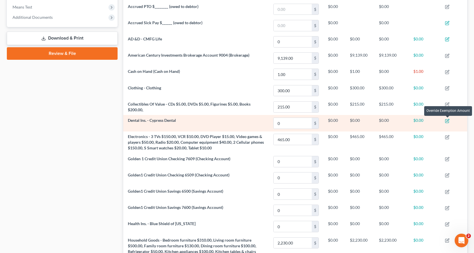
click at [448, 121] on icon "button" at bounding box center [447, 120] width 3 height 3
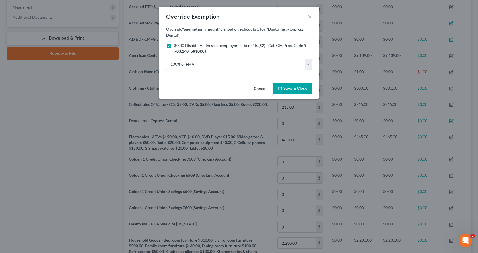
click at [303, 90] on span "Save & Close" at bounding box center [295, 88] width 24 height 5
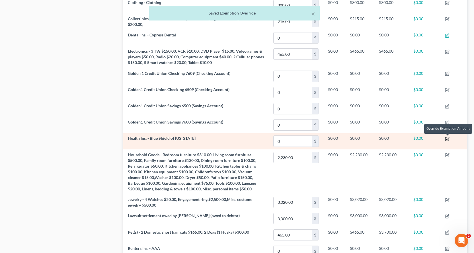
click at [447, 139] on icon "button" at bounding box center [447, 139] width 5 height 5
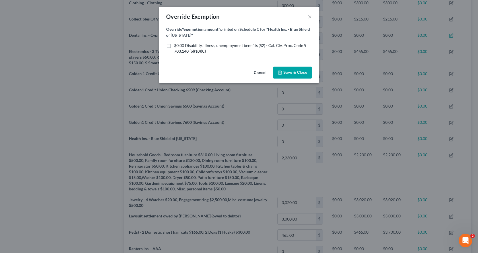
click at [174, 44] on label "$0.00 Disability, illness, unemployment benefits (S2) - Cal. Civ. Proc. Code § …" at bounding box center [243, 48] width 138 height 11
click at [176, 44] on input "$0.00 Disability, illness, unemployment benefits (S2) - Cal. Civ. Proc. Code § …" at bounding box center [178, 45] width 4 height 4
checkbox input "true"
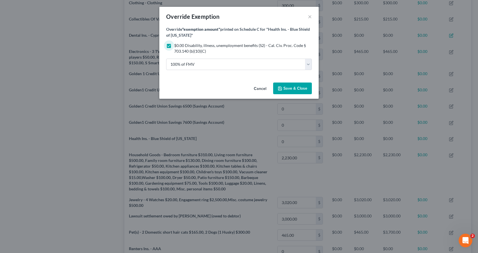
click at [294, 92] on button "Save & Close" at bounding box center [292, 89] width 39 height 12
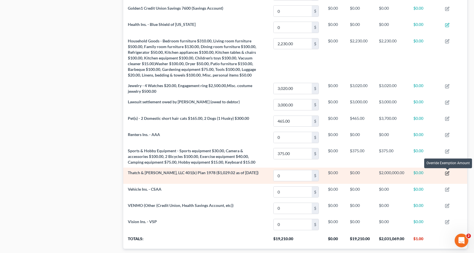
click at [447, 174] on icon "button" at bounding box center [447, 173] width 5 height 5
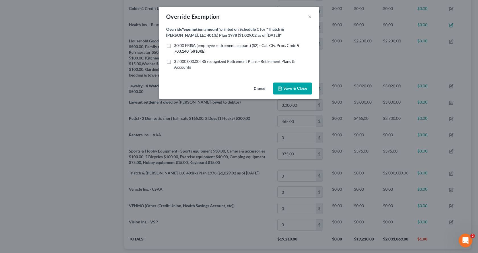
click at [174, 62] on label "$2,000,000.00 IRS recognized Retirement Plans - Retirement Plans & Accounts" at bounding box center [243, 64] width 138 height 11
click at [176, 62] on input "$2,000,000.00 IRS recognized Retirement Plans - Retirement Plans & Accounts" at bounding box center [178, 61] width 4 height 4
checkbox input "true"
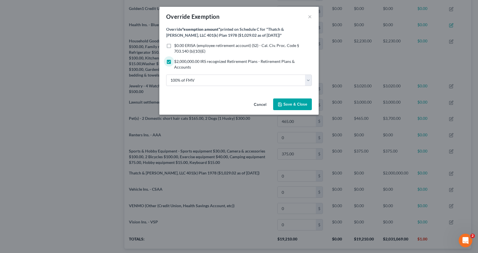
click at [174, 46] on label "$0.00 ERISA (employee retirement account) (S2) - Cal. Civ. Proc. Code § 703.140…" at bounding box center [243, 48] width 138 height 11
click at [176, 46] on input "$0.00 ERISA (employee retirement account) (S2) - Cal. Civ. Proc. Code § 703.140…" at bounding box center [178, 45] width 4 height 4
checkbox input "true"
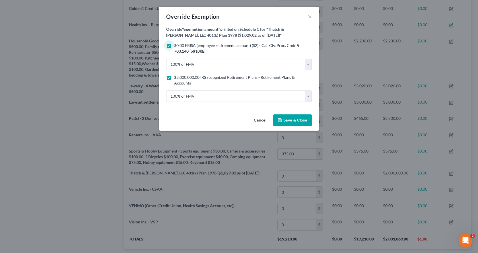
click at [283, 118] on span "Save & Close" at bounding box center [293, 120] width 30 height 5
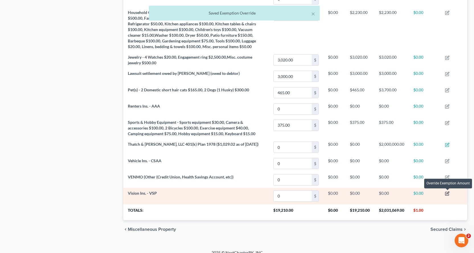
click at [446, 192] on icon "button" at bounding box center [447, 193] width 5 height 5
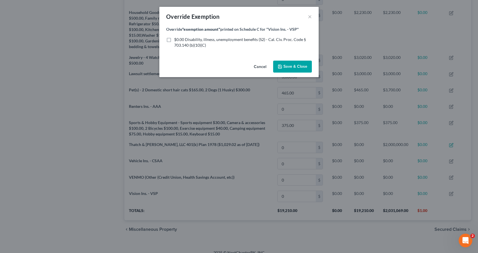
click at [174, 40] on label "$0.00 Disability, illness, unemployment benefits (S2) - Cal. Civ. Proc. Code § …" at bounding box center [243, 42] width 138 height 11
click at [176, 40] on input "$0.00 Disability, illness, unemployment benefits (S2) - Cal. Civ. Proc. Code § …" at bounding box center [178, 39] width 4 height 4
checkbox input "true"
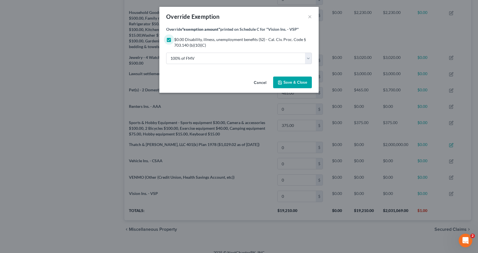
click at [290, 79] on button "Save & Close" at bounding box center [292, 83] width 39 height 12
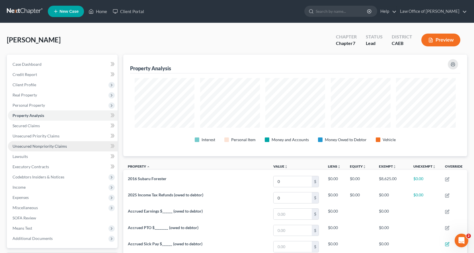
click at [22, 147] on span "Unsecured Nonpriority Claims" at bounding box center [40, 146] width 54 height 5
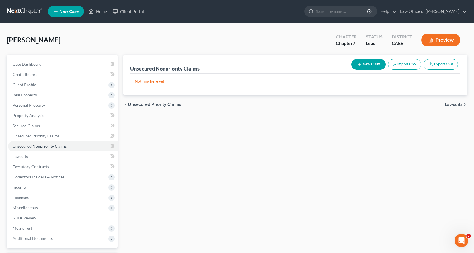
click at [364, 67] on button "New Claim" at bounding box center [368, 64] width 34 height 11
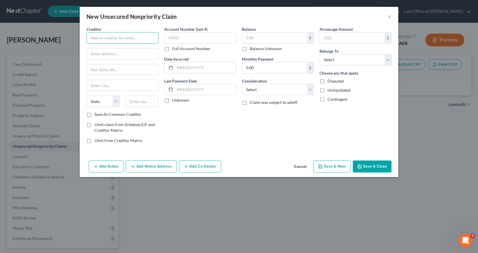
click at [92, 39] on input "text" at bounding box center [122, 37] width 72 height 11
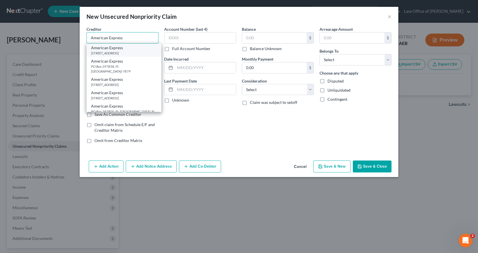
type input "American Express"
click at [99, 51] on div "[STREET_ADDRESS]" at bounding box center [124, 53] width 66 height 5
type input "PO Box 981535"
type input "[GEOGRAPHIC_DATA]"
select select "45"
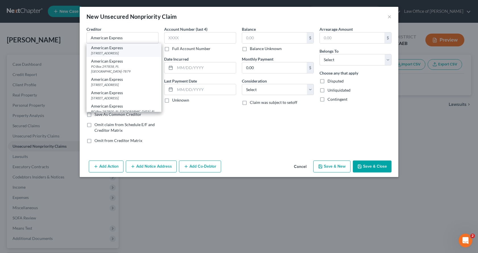
type input "79998-1535"
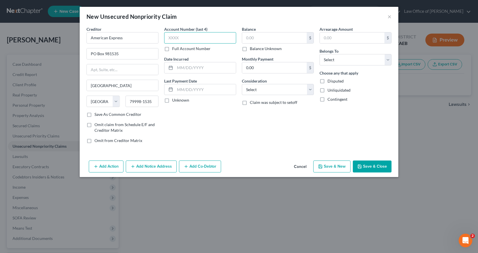
click at [178, 36] on input "text" at bounding box center [200, 37] width 72 height 11
type input "1009"
drag, startPoint x: 256, startPoint y: 42, endPoint x: 254, endPoint y: 36, distance: 7.3
click at [257, 42] on input "text" at bounding box center [274, 37] width 65 height 11
type input "1,133.00"
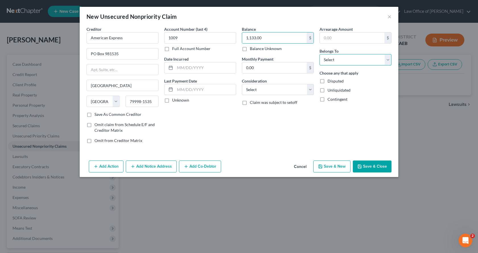
click at [332, 59] on select "Select Debtor 1 Only Debtor 2 Only Debtor 1 And Debtor 2 Only At Least One Of T…" at bounding box center [356, 59] width 72 height 11
select select "0"
click at [320, 54] on select "Select Debtor 1 Only Debtor 2 Only Debtor 1 And Debtor 2 Only At Least One Of T…" at bounding box center [356, 59] width 72 height 11
click at [247, 93] on select "Select Cable / Satellite Services Collection Agency Credit Card Debt Debt Couns…" at bounding box center [278, 89] width 72 height 11
select select "2"
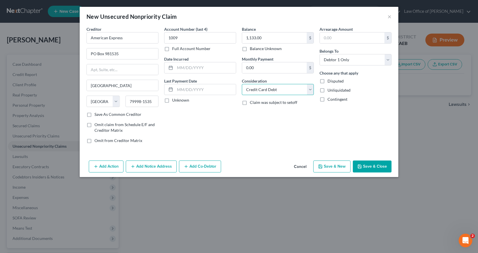
click at [242, 84] on select "Select Cable / Satellite Services Collection Agency Credit Card Debt Debt Couns…" at bounding box center [278, 89] width 72 height 11
click at [182, 71] on input "text" at bounding box center [205, 67] width 61 height 11
click at [193, 69] on input "10/2024 06/2025" at bounding box center [205, 67] width 61 height 11
type input "10/2024 - 06/2025"
click at [337, 168] on button "Save & New" at bounding box center [331, 166] width 37 height 12
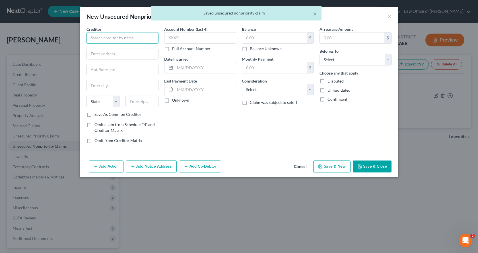
click at [123, 38] on input "text" at bounding box center [122, 37] width 72 height 11
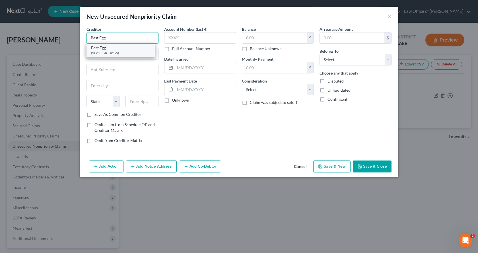
type input "Best Egg"
click at [122, 55] on div "[STREET_ADDRESS]" at bounding box center [120, 53] width 59 height 5
type input "PO Box 42912"
type input "[GEOGRAPHIC_DATA]"
select select "39"
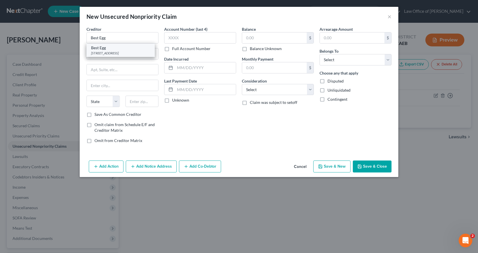
type input "19101"
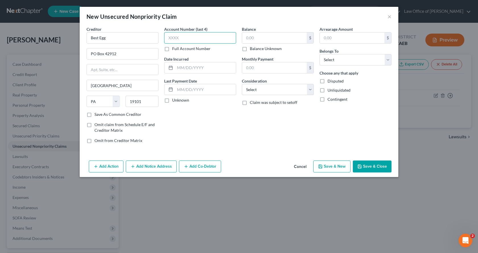
click at [170, 41] on input "text" at bounding box center [200, 37] width 72 height 11
type input "9339"
click at [267, 36] on input "text" at bounding box center [274, 37] width 65 height 11
type input "10,482.00"
click at [344, 63] on select "Select Debtor 1 Only Debtor 2 Only Debtor 1 And Debtor 2 Only At Least One Of T…" at bounding box center [356, 59] width 72 height 11
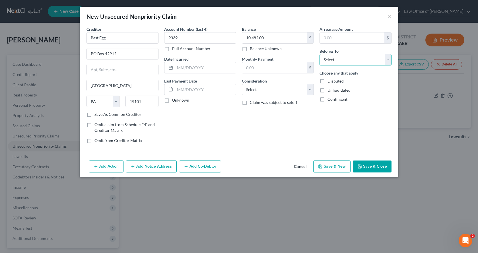
select select "0"
click at [320, 54] on select "Select Debtor 1 Only Debtor 2 Only Debtor 1 And Debtor 2 Only At Least One Of T…" at bounding box center [356, 59] width 72 height 11
click at [283, 93] on select "Select Cable / Satellite Services Collection Agency Credit Card Debt Debt Couns…" at bounding box center [278, 89] width 72 height 11
select select "10"
click at [242, 84] on select "Select Cable / Satellite Services Collection Agency Credit Card Debt Debt Couns…" at bounding box center [278, 89] width 72 height 11
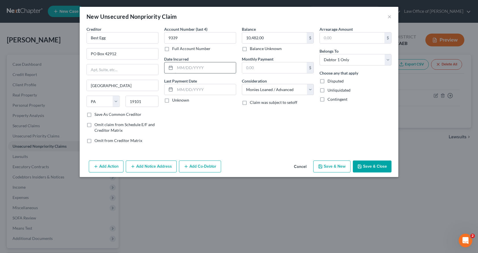
drag, startPoint x: 164, startPoint y: 66, endPoint x: 178, endPoint y: 69, distance: 14.3
click at [165, 67] on div at bounding box center [169, 67] width 11 height 11
click at [179, 69] on input "text" at bounding box center [205, 67] width 61 height 11
type input "09/2024"
click at [337, 170] on button "Save & New" at bounding box center [331, 166] width 37 height 12
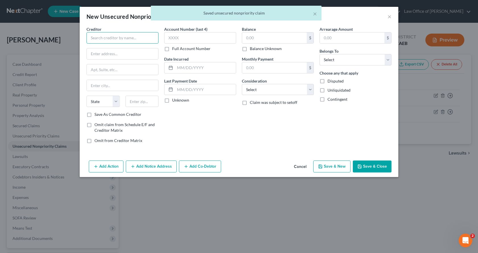
click at [132, 37] on input "text" at bounding box center [122, 37] width 72 height 11
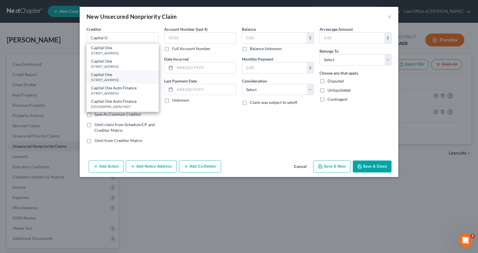
click at [128, 81] on div "[STREET_ADDRESS]" at bounding box center [122, 79] width 63 height 5
type input "Capital One"
type input "PO Box 30285"
type input "[GEOGRAPHIC_DATA]"
select select "46"
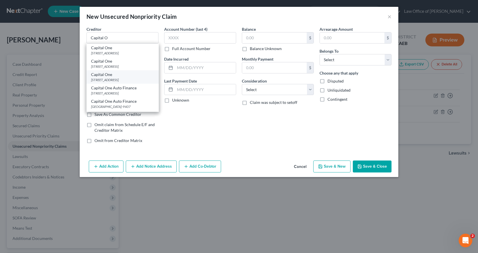
type input "84130-0285"
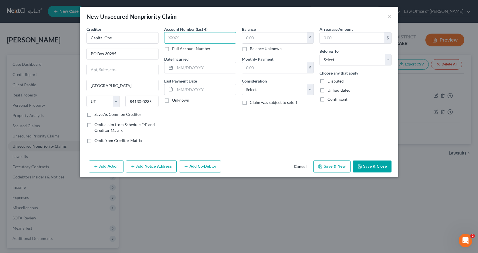
click at [167, 39] on input "text" at bounding box center [200, 37] width 72 height 11
type input "5313"
click at [255, 41] on input "text" at bounding box center [274, 37] width 65 height 11
type input "5,801.00"
click at [336, 58] on select "Select Debtor 1 Only Debtor 2 Only Debtor 1 And Debtor 2 Only At Least One Of T…" at bounding box center [356, 59] width 72 height 11
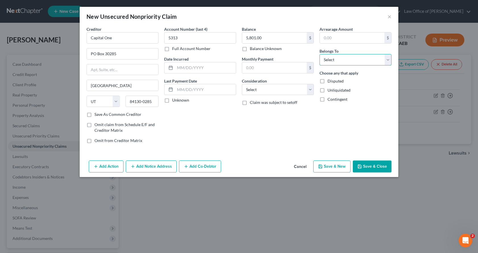
select select "0"
click at [320, 54] on select "Select Debtor 1 Only Debtor 2 Only Debtor 1 And Debtor 2 Only At Least One Of T…" at bounding box center [356, 59] width 72 height 11
click at [273, 91] on select "Select Cable / Satellite Services Collection Agency Credit Card Debt Debt Couns…" at bounding box center [278, 89] width 72 height 11
select select "2"
click at [242, 84] on select "Select Cable / Satellite Services Collection Agency Credit Card Debt Debt Couns…" at bounding box center [278, 89] width 72 height 11
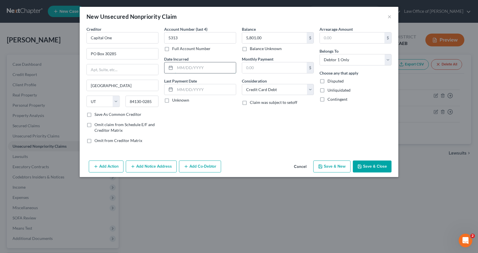
click at [187, 67] on input "text" at bounding box center [205, 67] width 61 height 11
type input "2024-06/2025"
click at [337, 171] on button "Save & New" at bounding box center [331, 166] width 37 height 12
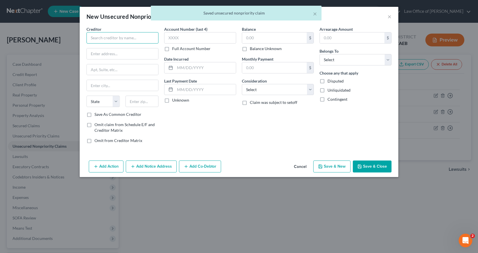
click at [106, 42] on input "text" at bounding box center [122, 37] width 72 height 11
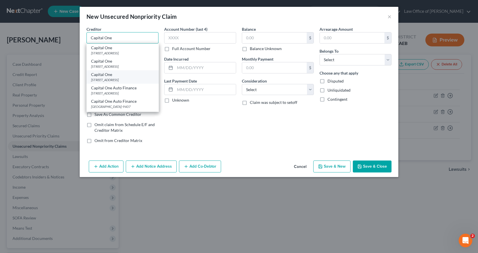
type input "Capital One"
click at [120, 80] on div "[STREET_ADDRESS]" at bounding box center [122, 79] width 63 height 5
type input "PO Box 30285"
type input "[GEOGRAPHIC_DATA]"
select select "46"
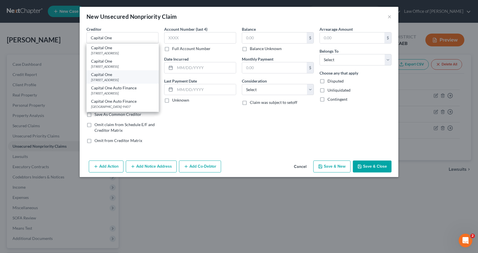
type input "84130-0285"
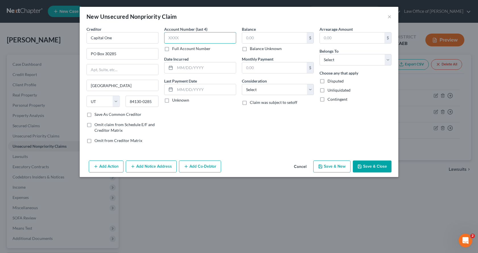
click at [180, 36] on input "text" at bounding box center [200, 37] width 72 height 11
type input "3436"
click at [260, 37] on input "text" at bounding box center [274, 37] width 65 height 11
type input "6,927.00"
click at [348, 55] on select "Select Debtor 1 Only Debtor 2 Only Debtor 1 And Debtor 2 Only At Least One Of T…" at bounding box center [356, 59] width 72 height 11
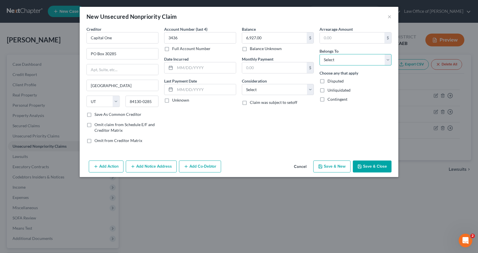
select select "0"
click at [320, 54] on select "Select Debtor 1 Only Debtor 2 Only Debtor 1 And Debtor 2 Only At Least One Of T…" at bounding box center [356, 59] width 72 height 11
click at [283, 91] on select "Select Cable / Satellite Services Collection Agency Credit Card Debt Debt Couns…" at bounding box center [278, 89] width 72 height 11
select select "2"
click at [242, 84] on select "Select Cable / Satellite Services Collection Agency Credit Card Debt Debt Couns…" at bounding box center [278, 89] width 72 height 11
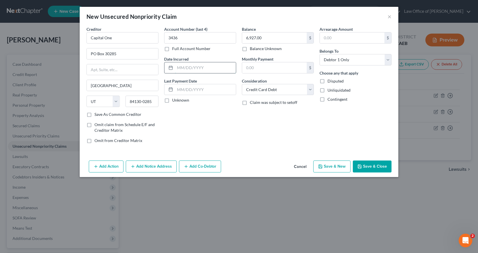
click at [185, 70] on input "text" at bounding box center [205, 67] width 61 height 11
type input "2024-04/2025"
click at [332, 169] on button "Save & New" at bounding box center [331, 166] width 37 height 12
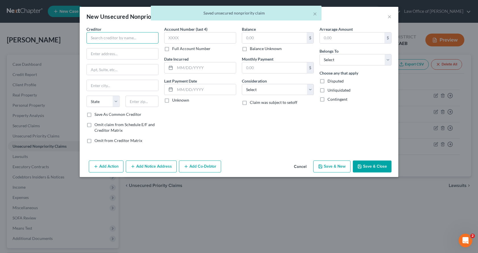
click at [110, 35] on input "text" at bounding box center [122, 37] width 72 height 11
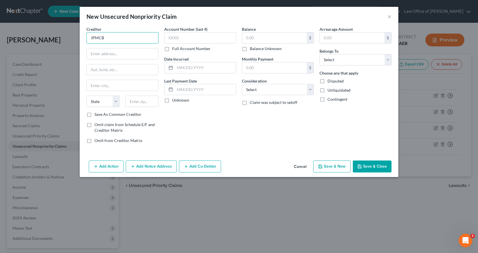
drag, startPoint x: 107, startPoint y: 37, endPoint x: 91, endPoint y: 38, distance: 15.9
click at [91, 38] on input "JPMCB" at bounding box center [122, 37] width 72 height 11
click at [107, 37] on input "Chase" at bounding box center [122, 37] width 72 height 11
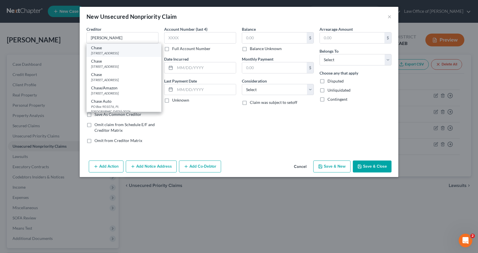
click at [107, 53] on div "[STREET_ADDRESS]" at bounding box center [124, 53] width 66 height 5
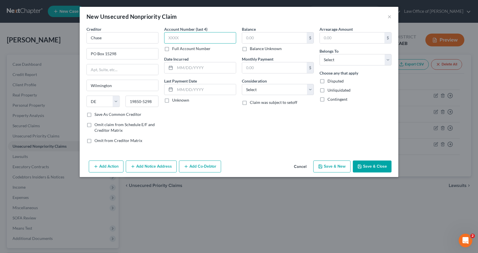
click at [184, 35] on input "text" at bounding box center [200, 37] width 72 height 11
click at [250, 39] on input "text" at bounding box center [274, 37] width 65 height 11
click at [274, 92] on select "Select Cable / Satellite Services Collection Agency Credit Card Debt Debt Couns…" at bounding box center [278, 89] width 72 height 11
click at [242, 84] on select "Select Cable / Satellite Services Collection Agency Credit Card Debt Debt Couns…" at bounding box center [278, 89] width 72 height 11
drag, startPoint x: 346, startPoint y: 59, endPoint x: 345, endPoint y: 64, distance: 5.1
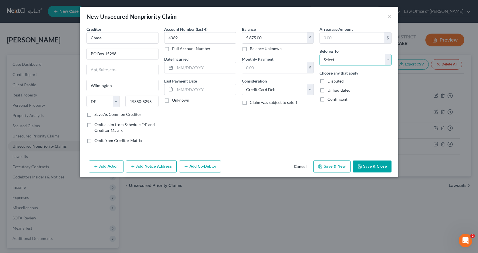
click at [346, 59] on select "Select Debtor 1 Only Debtor 2 Only Debtor 1 And Debtor 2 Only At Least One Of T…" at bounding box center [356, 59] width 72 height 11
click at [320, 54] on select "Select Debtor 1 Only Debtor 2 Only Debtor 1 And Debtor 2 Only At Least One Of T…" at bounding box center [356, 59] width 72 height 11
click at [189, 68] on input "text" at bounding box center [205, 67] width 61 height 11
click at [335, 168] on button "Save & New" at bounding box center [331, 166] width 37 height 12
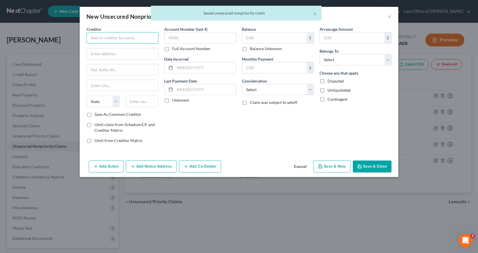
click at [112, 37] on input "text" at bounding box center [122, 37] width 72 height 11
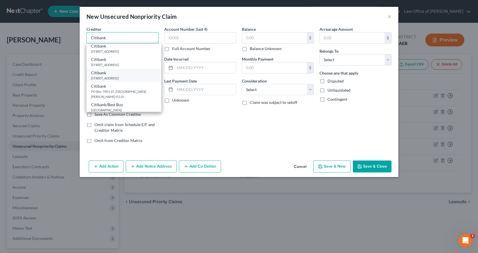
scroll to position [228, 0]
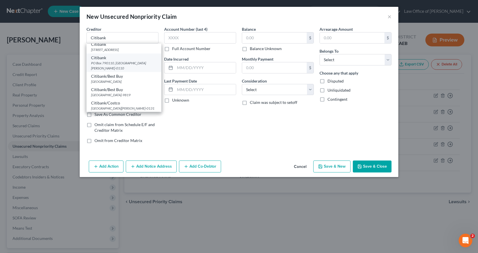
click at [101, 70] on div "PO Box 790110, [GEOGRAPHIC_DATA][PERSON_NAME]-0110" at bounding box center [124, 66] width 66 height 10
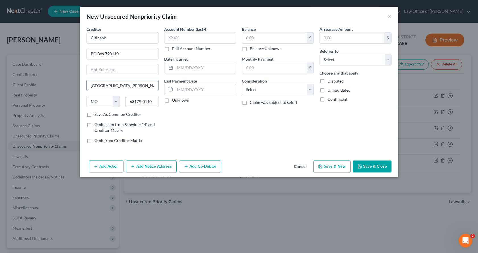
scroll to position [0, 0]
click at [183, 35] on input "text" at bounding box center [200, 37] width 72 height 11
drag, startPoint x: 243, startPoint y: 34, endPoint x: 246, endPoint y: 35, distance: 2.9
click at [246, 35] on input "text" at bounding box center [274, 37] width 65 height 11
drag, startPoint x: 333, startPoint y: 69, endPoint x: 331, endPoint y: 65, distance: 4.9
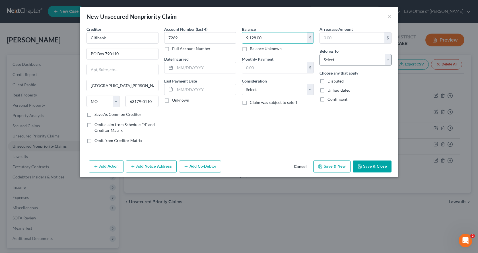
click at [333, 68] on div "Arrearage Amount $ Belongs To * Select Debtor 1 Only Debtor 2 Only Debtor 1 And…" at bounding box center [356, 87] width 78 height 122
click at [331, 63] on select "Select Debtor 1 Only Debtor 2 Only Debtor 1 And Debtor 2 Only At Least One Of T…" at bounding box center [356, 59] width 72 height 11
click at [320, 54] on select "Select Debtor 1 Only Debtor 2 Only Debtor 1 And Debtor 2 Only At Least One Of T…" at bounding box center [356, 59] width 72 height 11
click at [263, 93] on select "Select Cable / Satellite Services Collection Agency Credit Card Debt Debt Couns…" at bounding box center [278, 89] width 72 height 11
click at [242, 84] on select "Select Cable / Satellite Services Collection Agency Credit Card Debt Debt Couns…" at bounding box center [278, 89] width 72 height 11
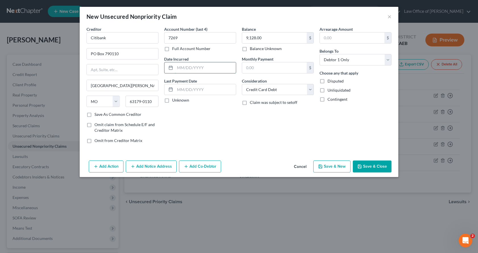
click at [191, 65] on input "text" at bounding box center [205, 67] width 61 height 11
click at [293, 91] on select "Select Cable / Satellite Services Collection Agency Credit Card Debt Debt Couns…" at bounding box center [278, 89] width 72 height 11
click at [242, 84] on select "Select Cable / Satellite Services Collection Agency Credit Card Debt Debt Couns…" at bounding box center [278, 89] width 72 height 11
click at [176, 71] on input "text" at bounding box center [205, 67] width 61 height 11
click at [163, 170] on button "Add Notice Address" at bounding box center [151, 166] width 51 height 12
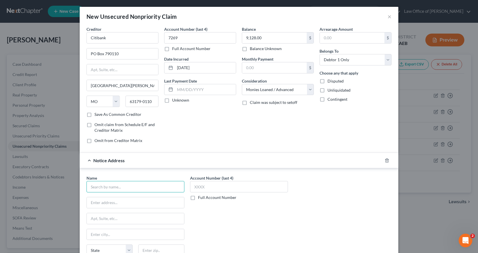
click at [110, 190] on input "text" at bounding box center [135, 186] width 98 height 11
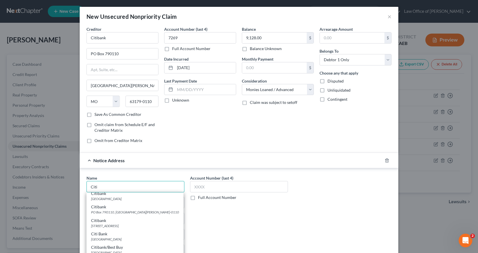
scroll to position [228, 0]
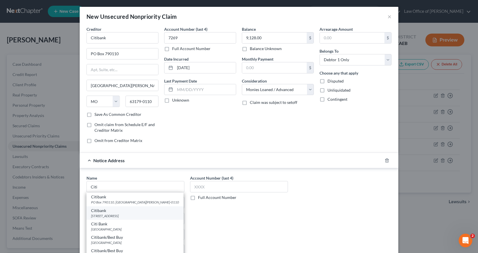
click at [119, 217] on div "[STREET_ADDRESS]" at bounding box center [135, 215] width 88 height 5
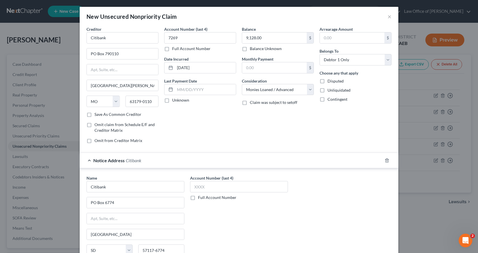
scroll to position [53, 0]
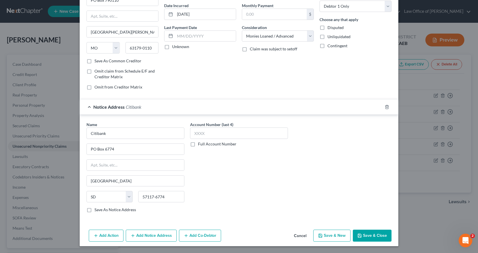
click at [319, 238] on button "Save & New" at bounding box center [331, 236] width 37 height 12
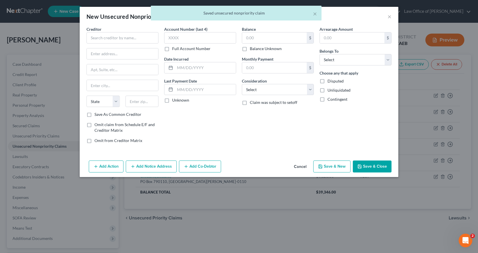
scroll to position [0, 0]
click at [102, 33] on input "text" at bounding box center [122, 37] width 72 height 11
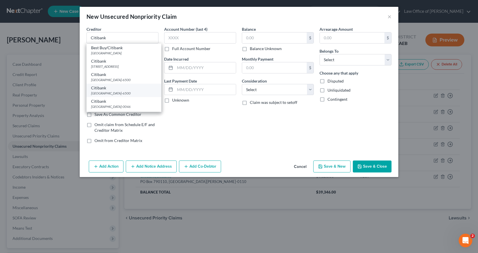
click at [110, 91] on div "Citibank" at bounding box center [124, 88] width 66 height 6
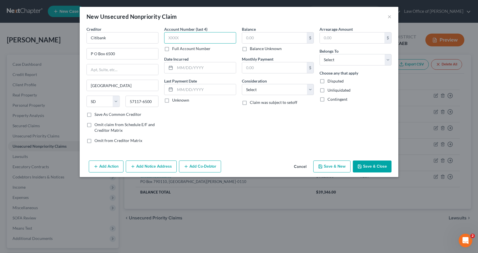
click at [195, 39] on input "text" at bounding box center [200, 37] width 72 height 11
click at [247, 37] on input "text" at bounding box center [274, 37] width 65 height 11
click at [340, 63] on select "Select Debtor 1 Only Debtor 2 Only Debtor 1 And Debtor 2 Only At Least One Of T…" at bounding box center [356, 59] width 72 height 11
click at [320, 54] on select "Select Debtor 1 Only Debtor 2 Only Debtor 1 And Debtor 2 Only At Least One Of T…" at bounding box center [356, 59] width 72 height 11
click at [264, 92] on select "Select Cable / Satellite Services Collection Agency Credit Card Debt Debt Couns…" at bounding box center [278, 89] width 72 height 11
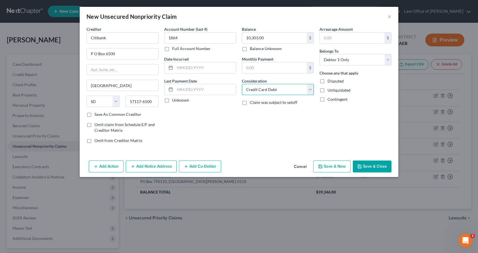
click at [242, 84] on select "Select Cable / Satellite Services Collection Agency Credit Card Debt Debt Couns…" at bounding box center [278, 89] width 72 height 11
click at [191, 68] on input "text" at bounding box center [205, 67] width 61 height 11
click at [153, 166] on button "Add Notice Address" at bounding box center [151, 166] width 51 height 12
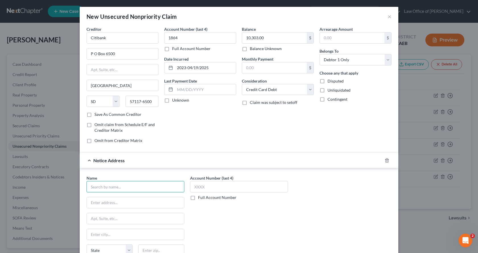
click at [118, 187] on input "text" at bounding box center [135, 186] width 98 height 11
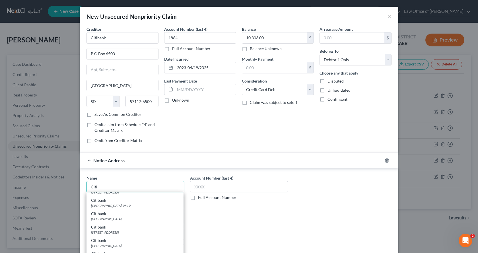
scroll to position [199, 0]
click at [117, 205] on div "[STREET_ADDRESS]" at bounding box center [135, 203] width 88 height 5
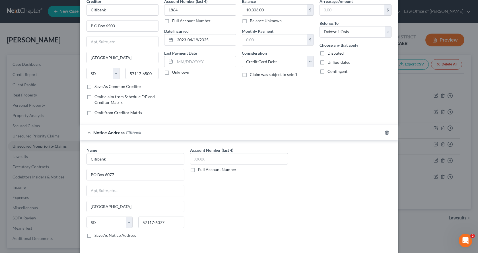
scroll to position [53, 0]
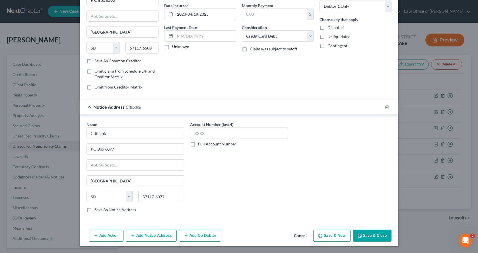
click at [328, 238] on button "Save & New" at bounding box center [331, 236] width 37 height 12
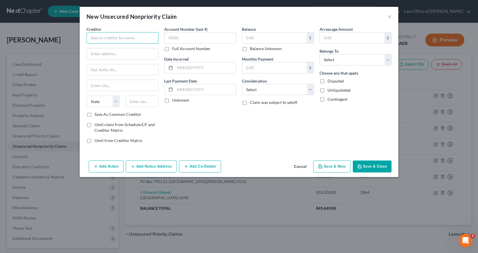
click at [99, 36] on input "text" at bounding box center [122, 37] width 72 height 11
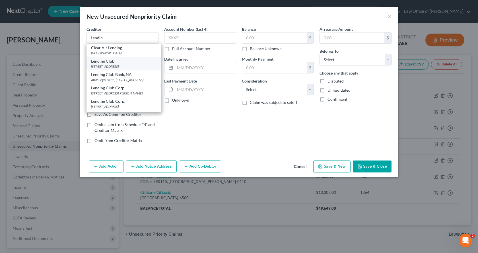
click at [116, 63] on div "Lending Club" at bounding box center [124, 61] width 66 height 6
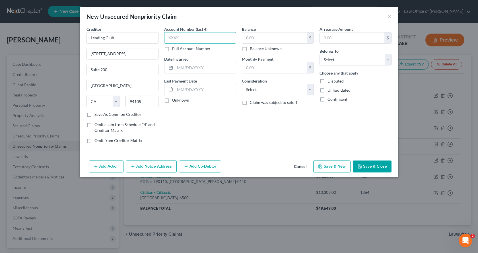
click at [174, 36] on input "text" at bounding box center [200, 37] width 72 height 11
click at [253, 34] on input "text" at bounding box center [274, 37] width 65 height 11
click at [356, 63] on select "Select Debtor 1 Only Debtor 2 Only Debtor 1 And Debtor 2 Only At Least One Of T…" at bounding box center [356, 59] width 72 height 11
click at [320, 54] on select "Select Debtor 1 Only Debtor 2 Only Debtor 1 And Debtor 2 Only At Least One Of T…" at bounding box center [356, 59] width 72 height 11
click at [288, 90] on select "Select Cable / Satellite Services Collection Agency Credit Card Debt Debt Couns…" at bounding box center [278, 89] width 72 height 11
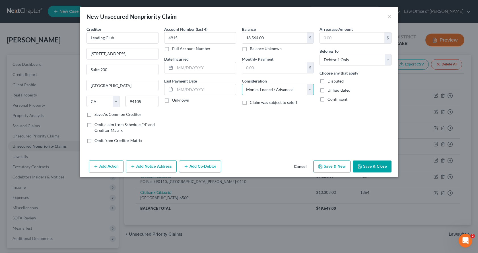
click at [242, 84] on select "Select Cable / Satellite Services Collection Agency Credit Card Debt Debt Couns…" at bounding box center [278, 89] width 72 height 11
click at [201, 66] on input "text" at bounding box center [205, 67] width 61 height 11
click at [343, 166] on button "Save & New" at bounding box center [331, 166] width 37 height 12
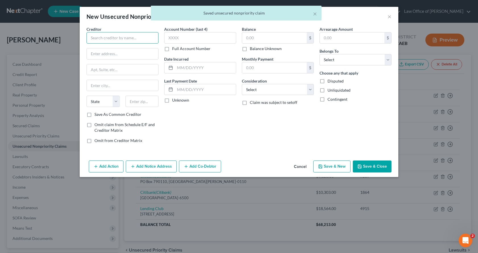
click at [97, 41] on input "text" at bounding box center [122, 37] width 72 height 11
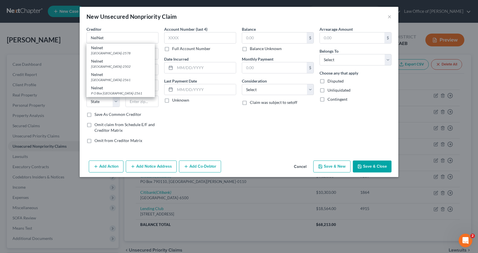
click at [107, 80] on div "[GEOGRAPHIC_DATA]-2561" at bounding box center [120, 79] width 59 height 5
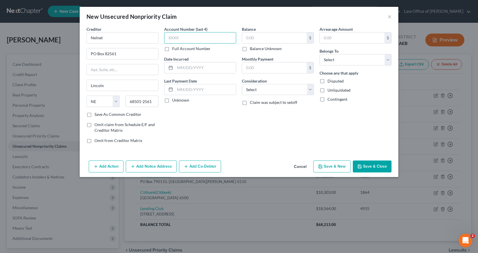
click at [182, 42] on input "text" at bounding box center [200, 37] width 72 height 11
click at [264, 34] on input "text" at bounding box center [274, 37] width 65 height 11
click at [362, 64] on select "Select Debtor 1 Only Debtor 2 Only Debtor 1 And Debtor 2 Only At Least One Of T…" at bounding box center [356, 59] width 72 height 11
click at [320, 54] on select "Select Debtor 1 Only Debtor 2 Only Debtor 1 And Debtor 2 Only At Least One Of T…" at bounding box center [356, 59] width 72 height 11
click at [282, 91] on select "Select Cable / Satellite Services Collection Agency Credit Card Debt Debt Couns…" at bounding box center [278, 89] width 72 height 11
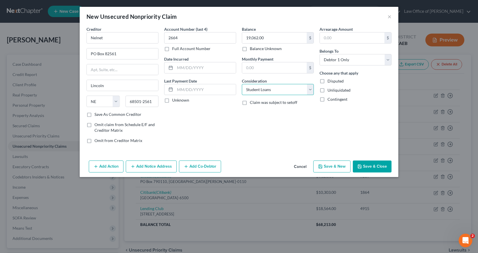
click at [242, 84] on select "Select Cable / Satellite Services Collection Agency Credit Card Debt Debt Couns…" at bounding box center [278, 89] width 72 height 11
click at [181, 68] on input "text" at bounding box center [205, 67] width 61 height 11
click at [167, 167] on button "Add Notice Address" at bounding box center [151, 166] width 51 height 12
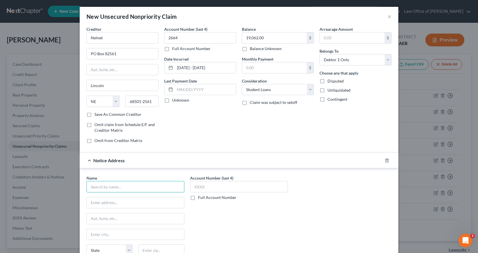
click at [115, 189] on input "text" at bounding box center [135, 186] width 98 height 11
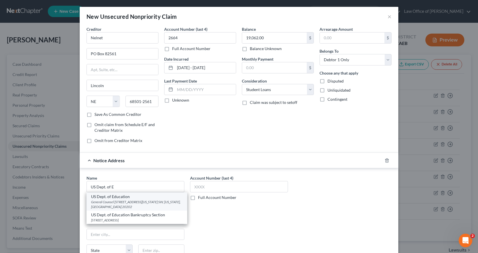
click at [115, 199] on div "General Counsel [STREET_ADDRESS][US_STATE] SW, [US_STATE], [GEOGRAPHIC_DATA] 20…" at bounding box center [137, 204] width 92 height 10
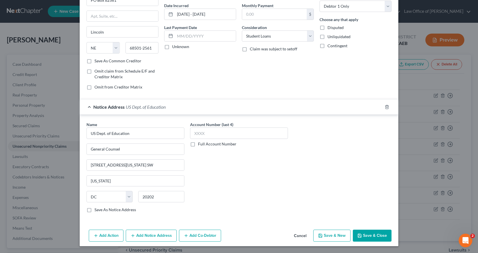
click at [146, 240] on button "Add Notice Address" at bounding box center [151, 236] width 51 height 12
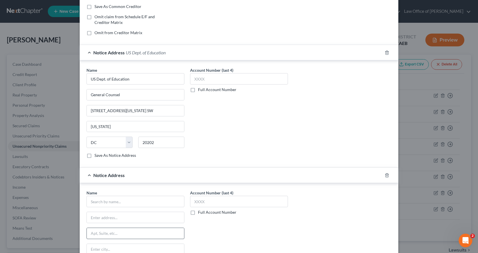
scroll to position [167, 0]
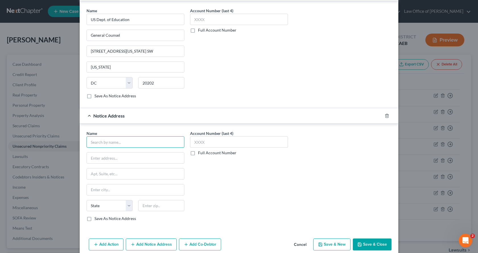
click at [94, 138] on input "text" at bounding box center [135, 141] width 98 height 11
click at [139, 25] on input "United States Attorney for" at bounding box center [135, 19] width 98 height 11
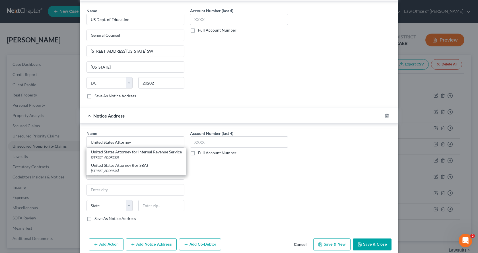
click at [91, 155] on div "United States Attorney for Internal Revenue Service" at bounding box center [136, 152] width 91 height 6
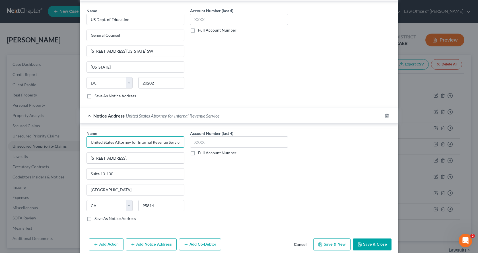
scroll to position [0, 1]
drag, startPoint x: 129, startPoint y: 143, endPoint x: 181, endPoint y: 144, distance: 51.5
click at [181, 25] on input "United States Attorney for Internal Revenue Service" at bounding box center [135, 19] width 98 height 11
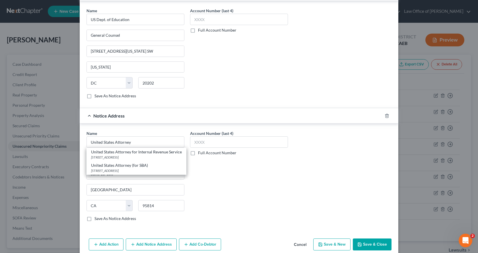
drag, startPoint x: 201, startPoint y: 178, endPoint x: 223, endPoint y: 172, distance: 22.1
click at [206, 178] on div "Account Number (last 4) Full Account Number" at bounding box center [239, 178] width 104 height 96
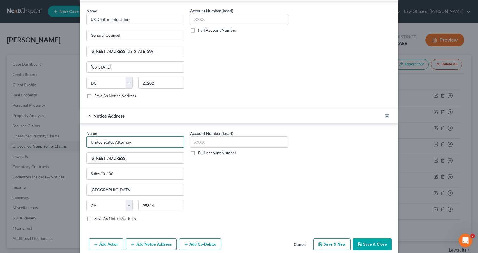
click at [144, 141] on input "United States Attorney" at bounding box center [135, 141] width 98 height 11
click at [137, 143] on input "United States Attorney (for Dept. of" at bounding box center [135, 141] width 98 height 11
click at [142, 142] on input "United States Attorney (for U.S> Dept. of" at bounding box center [135, 141] width 98 height 11
click at [173, 144] on input "United States Attorney (for U.S. Dept. of" at bounding box center [135, 141] width 98 height 11
click at [94, 219] on label "Save As Notice Address" at bounding box center [115, 219] width 42 height 6
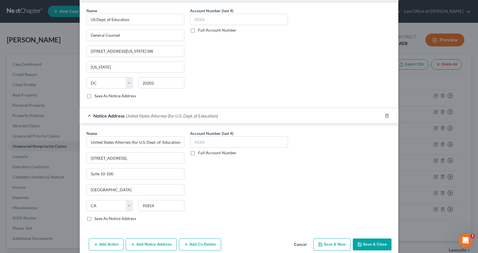
click at [97, 219] on input "Save As Notice Address" at bounding box center [99, 218] width 4 height 4
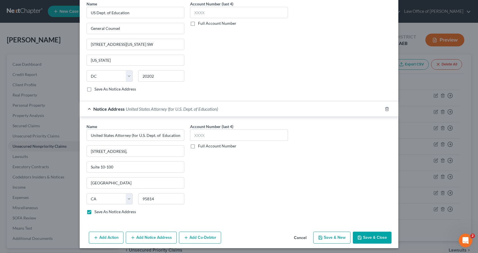
scroll to position [176, 0]
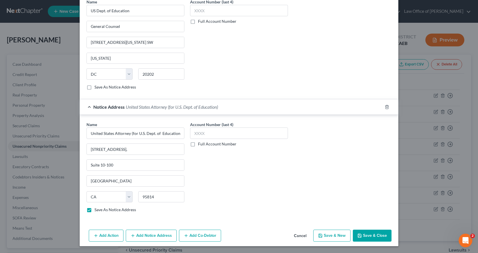
click at [342, 236] on button "Save & New" at bounding box center [331, 236] width 37 height 12
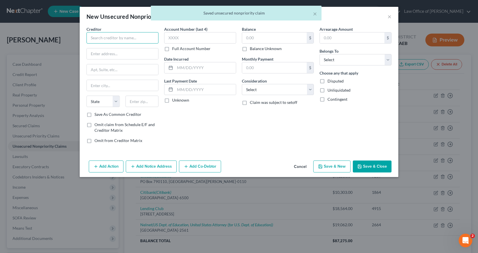
click at [110, 39] on input "text" at bounding box center [122, 37] width 72 height 11
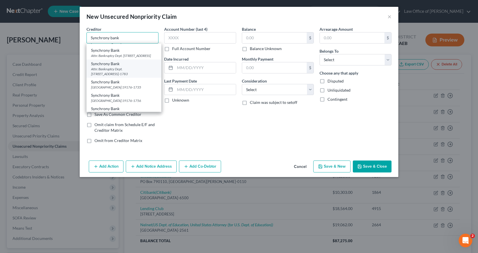
scroll to position [256, 0]
click at [110, 45] on div "Attn: Bankruptcy Dept. [STREET_ADDRESS]" at bounding box center [124, 42] width 66 height 5
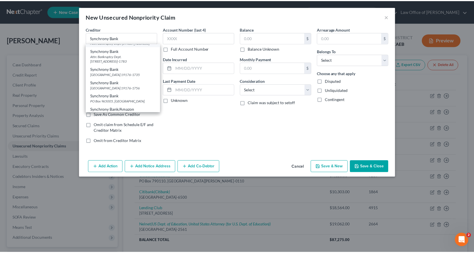
scroll to position [0, 0]
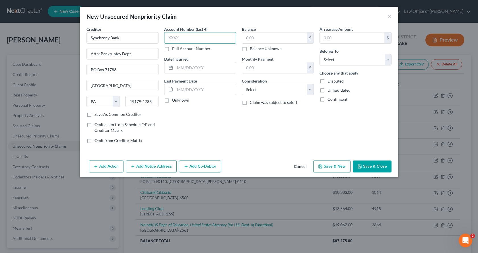
click at [172, 36] on input "text" at bounding box center [200, 37] width 72 height 11
click at [250, 36] on input "text" at bounding box center [274, 37] width 65 height 11
click at [350, 61] on select "Select Debtor 1 Only Debtor 2 Only Debtor 1 And Debtor 2 Only At Least One Of T…" at bounding box center [356, 59] width 72 height 11
click at [320, 54] on select "Select Debtor 1 Only Debtor 2 Only Debtor 1 And Debtor 2 Only At Least One Of T…" at bounding box center [356, 59] width 72 height 11
click at [279, 92] on select "Select Cable / Satellite Services Collection Agency Credit Card Debt Debt Couns…" at bounding box center [278, 89] width 72 height 11
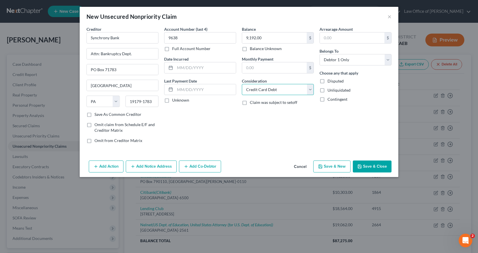
click at [242, 84] on select "Select Cable / Satellite Services Collection Agency Credit Card Debt Debt Couns…" at bounding box center [278, 89] width 72 height 11
click at [197, 71] on input "text" at bounding box center [205, 67] width 61 height 11
click at [372, 170] on button "Save & Close" at bounding box center [372, 166] width 39 height 12
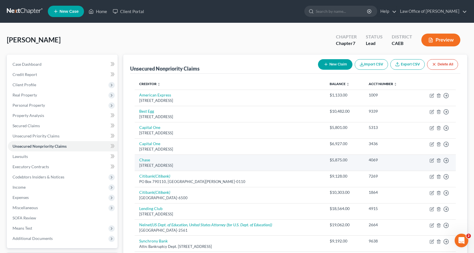
scroll to position [60, 0]
